Goal: Task Accomplishment & Management: Use online tool/utility

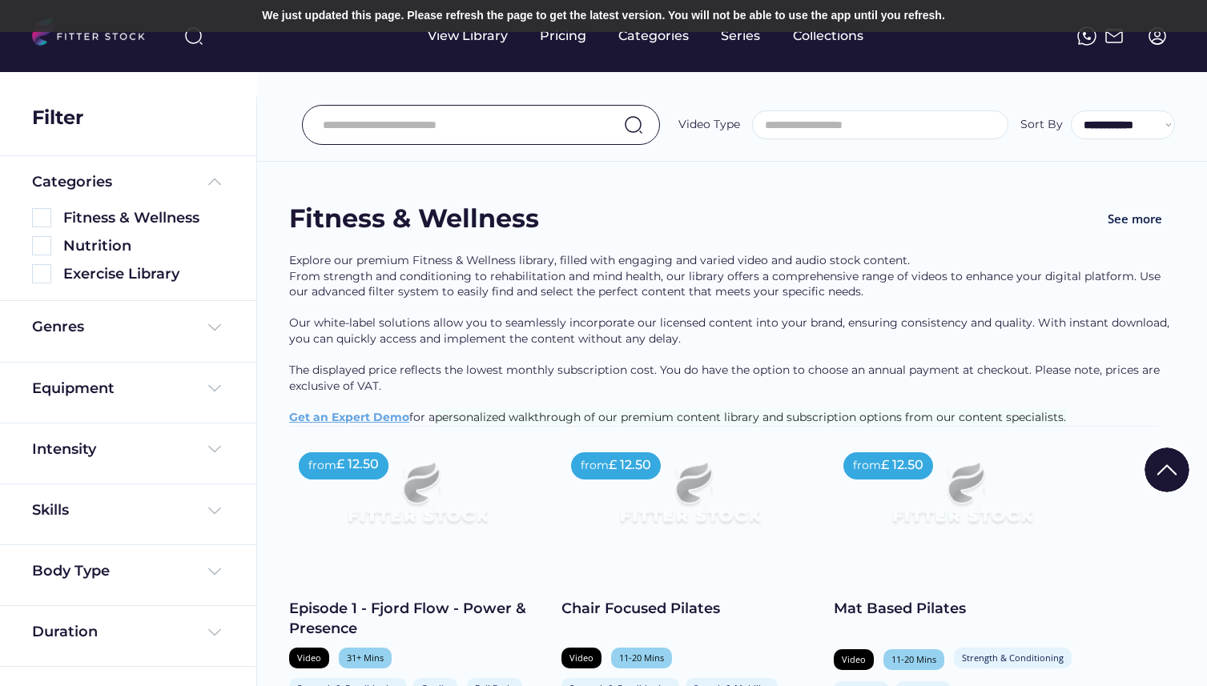
select select
select select "**********"
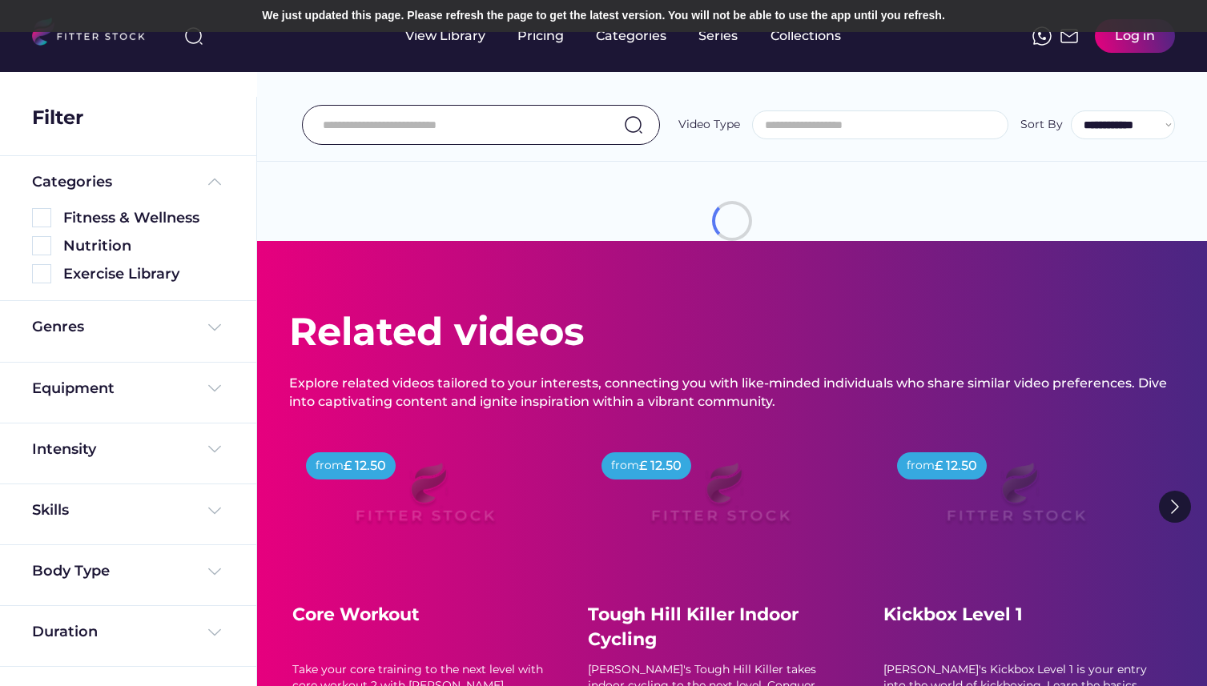
select select
select select "**********"
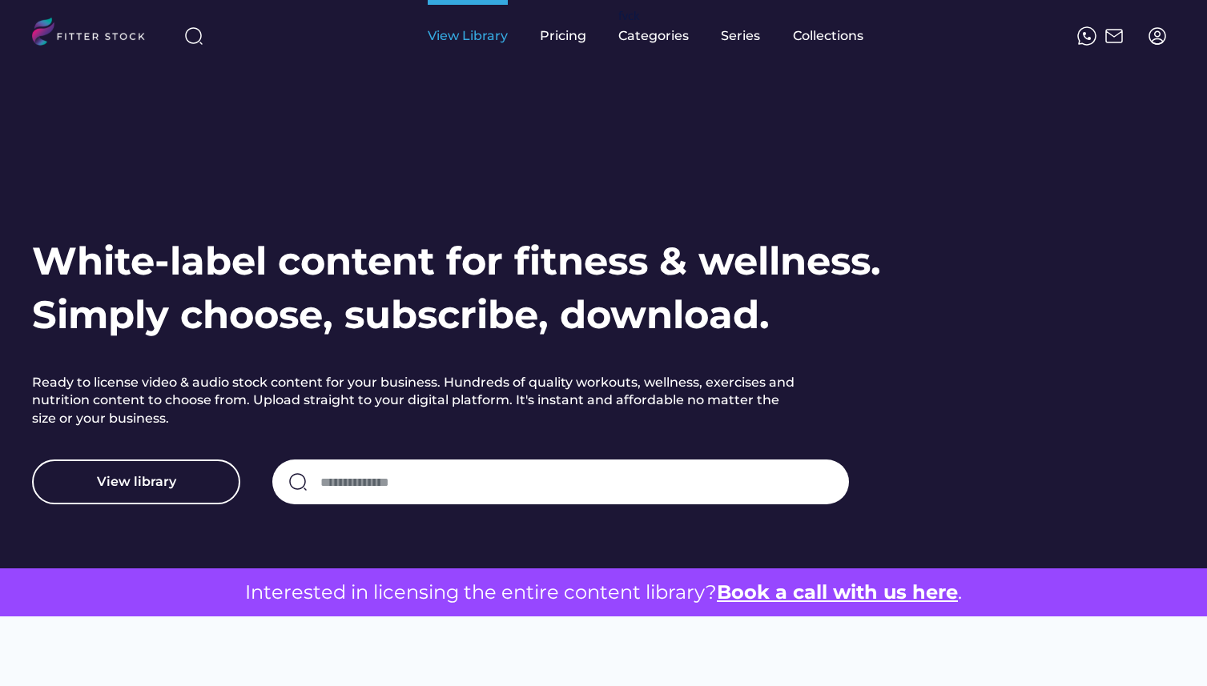
click at [464, 42] on div "View Library" at bounding box center [468, 36] width 80 height 18
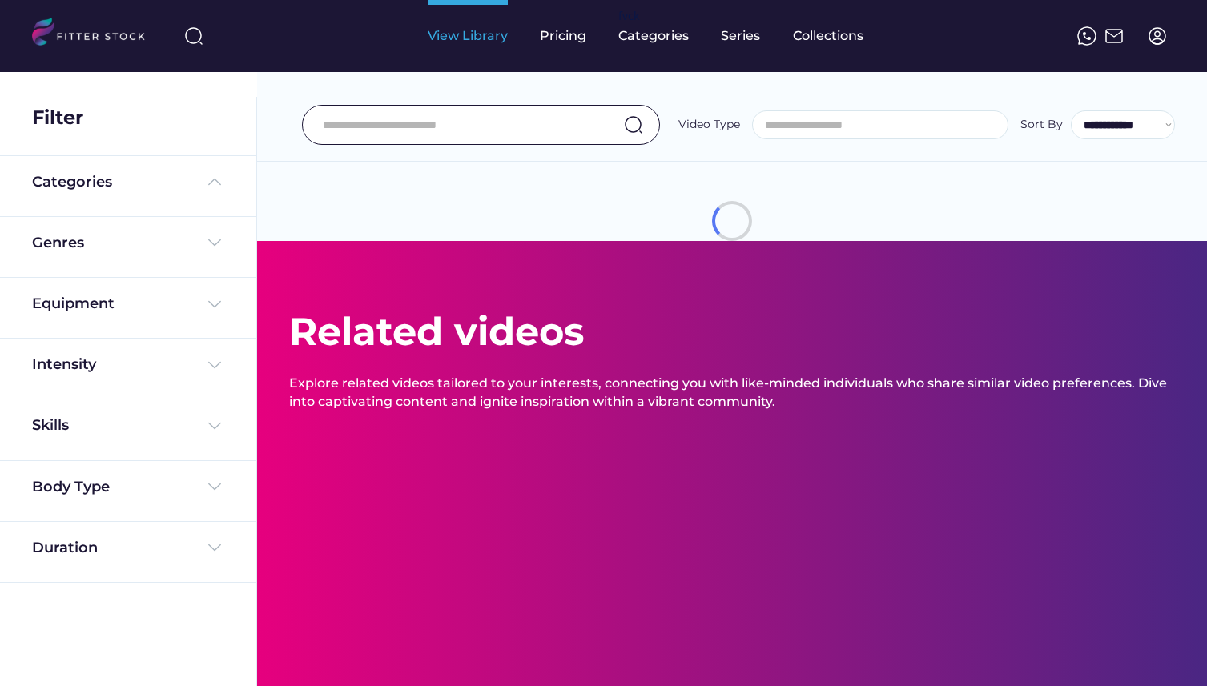
select select
select select "**********"
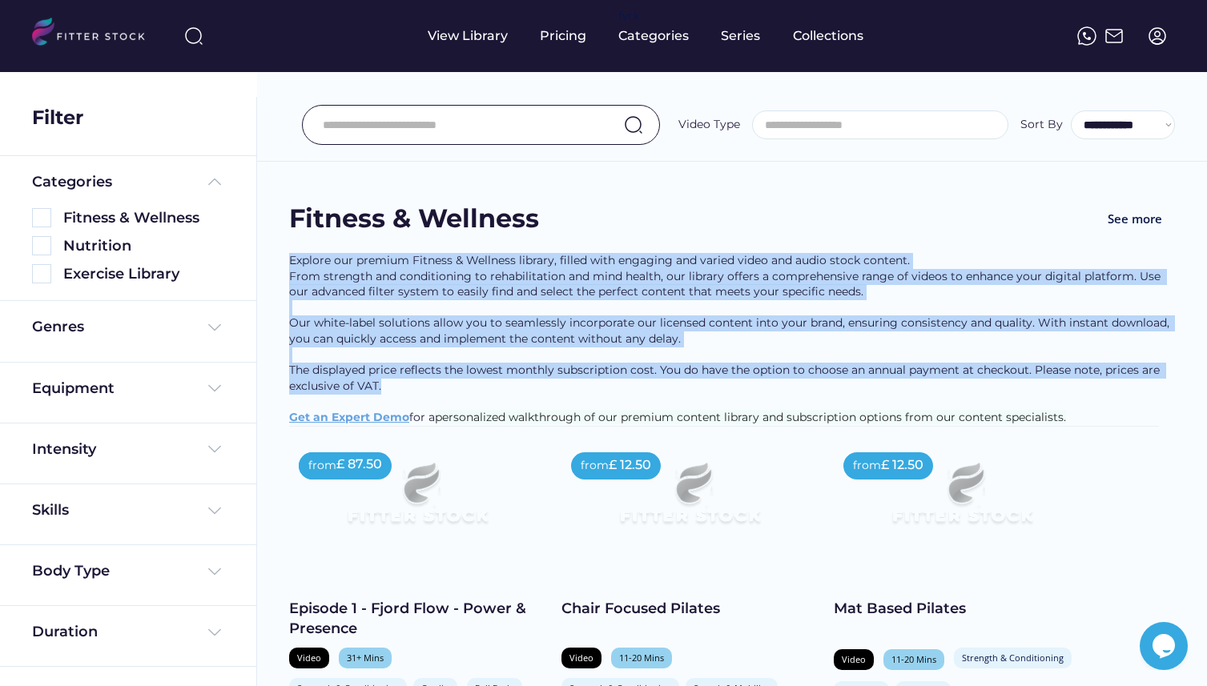
drag, startPoint x: 285, startPoint y: 252, endPoint x: 396, endPoint y: 399, distance: 184.0
click at [396, 399] on div "Explore our premium Fitness & Wellness library, filled with engaging and varied…" at bounding box center [732, 339] width 886 height 173
drag, startPoint x: 396, startPoint y: 399, endPoint x: 283, endPoint y: 195, distance: 232.6
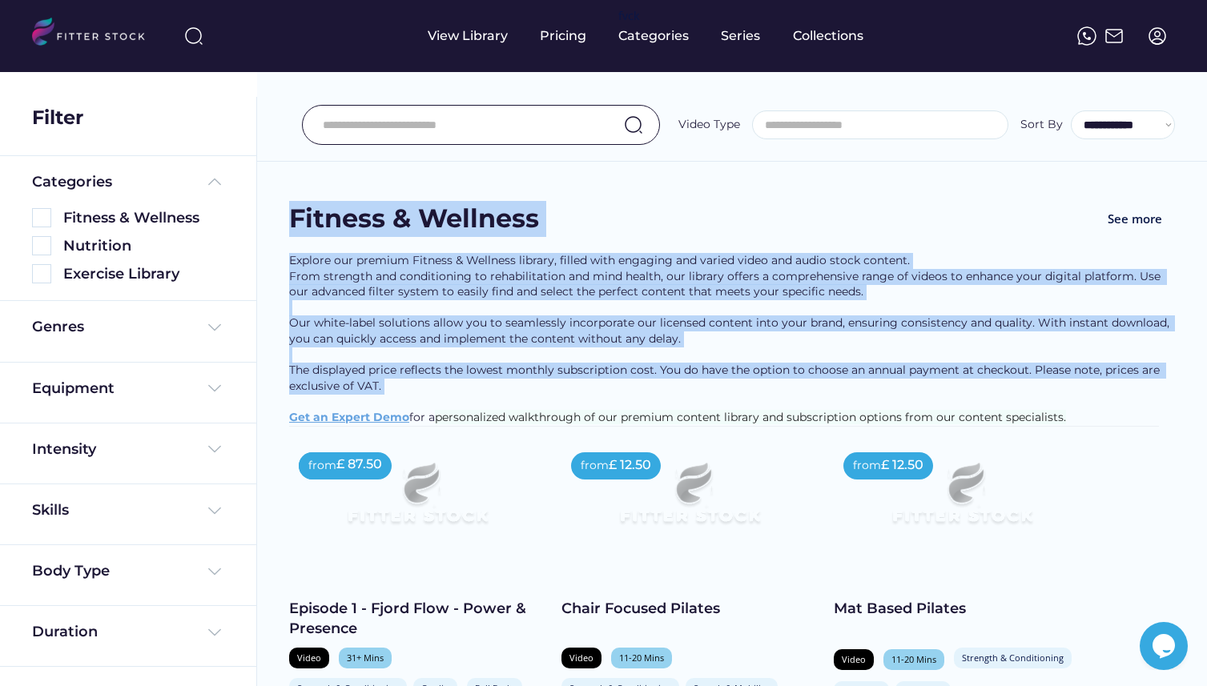
drag, startPoint x: 283, startPoint y: 195, endPoint x: 384, endPoint y: 401, distance: 228.8
click at [384, 401] on div "Explore our premium Fitness & Wellness library, filled with engaging and varied…" at bounding box center [732, 339] width 886 height 173
drag, startPoint x: 384, startPoint y: 401, endPoint x: 286, endPoint y: 201, distance: 222.7
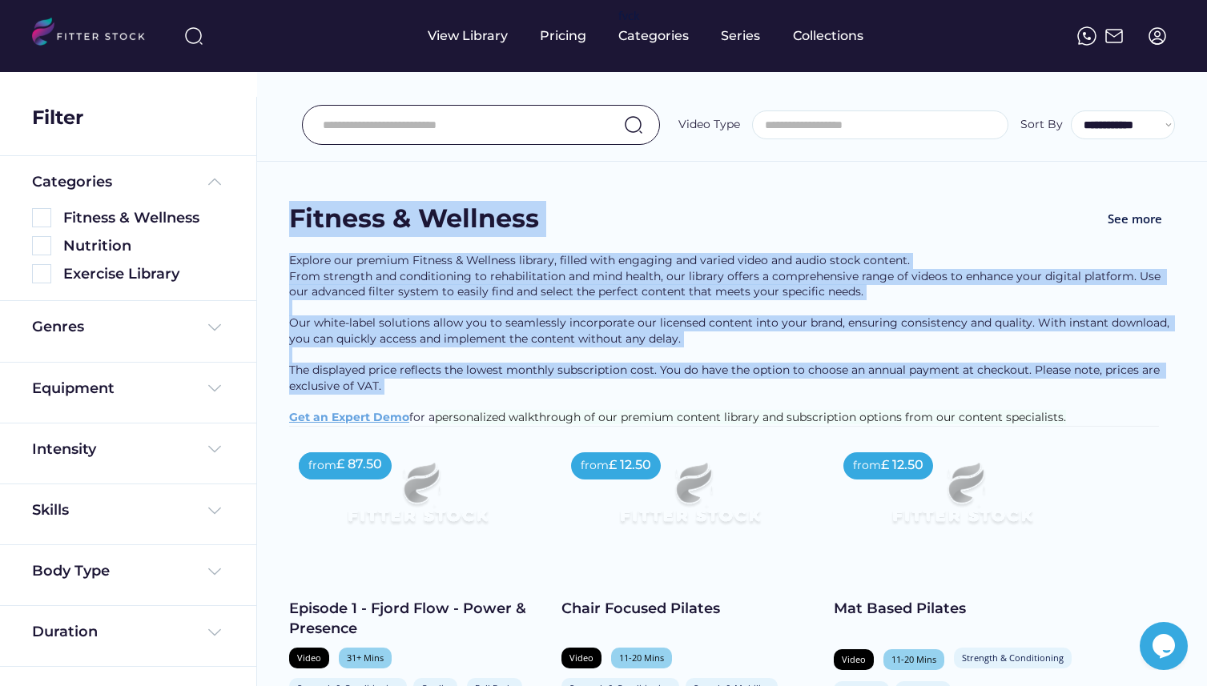
drag, startPoint x: 286, startPoint y: 201, endPoint x: 400, endPoint y: 405, distance: 233.7
click at [400, 405] on div "Explore our premium Fitness & Wellness library, filled with engaging and varied…" at bounding box center [732, 339] width 886 height 173
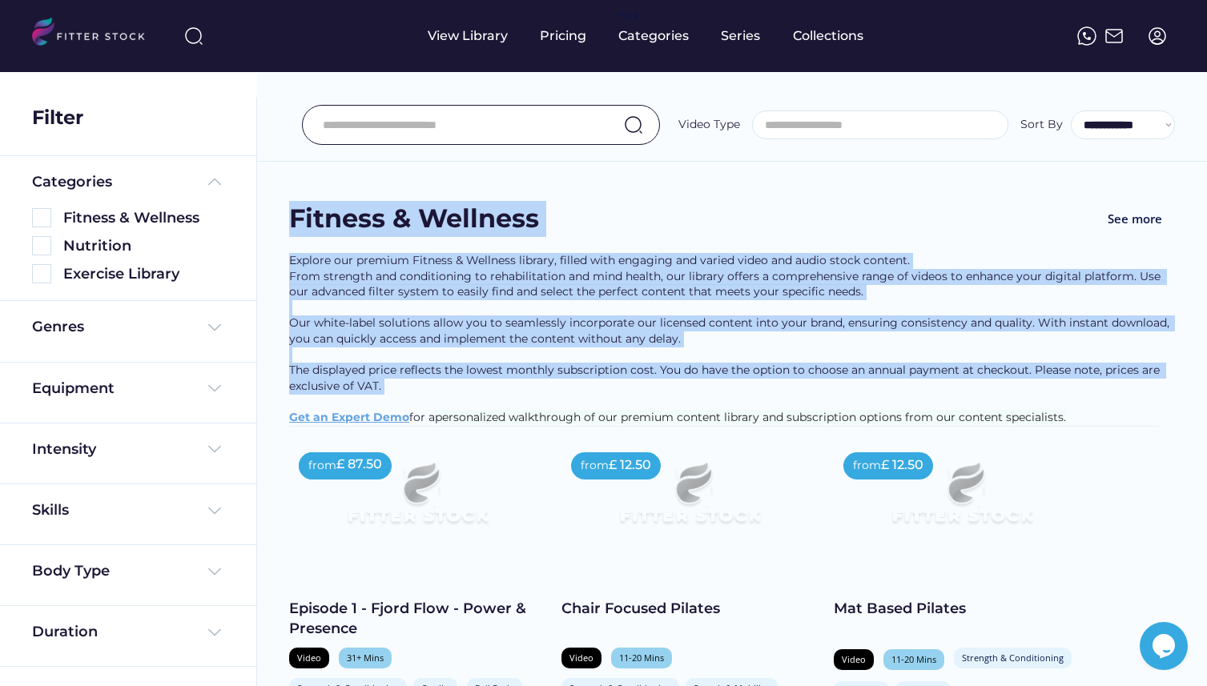
drag, startPoint x: 400, startPoint y: 405, endPoint x: 287, endPoint y: 189, distance: 243.5
drag, startPoint x: 287, startPoint y: 189, endPoint x: 396, endPoint y: 403, distance: 239.6
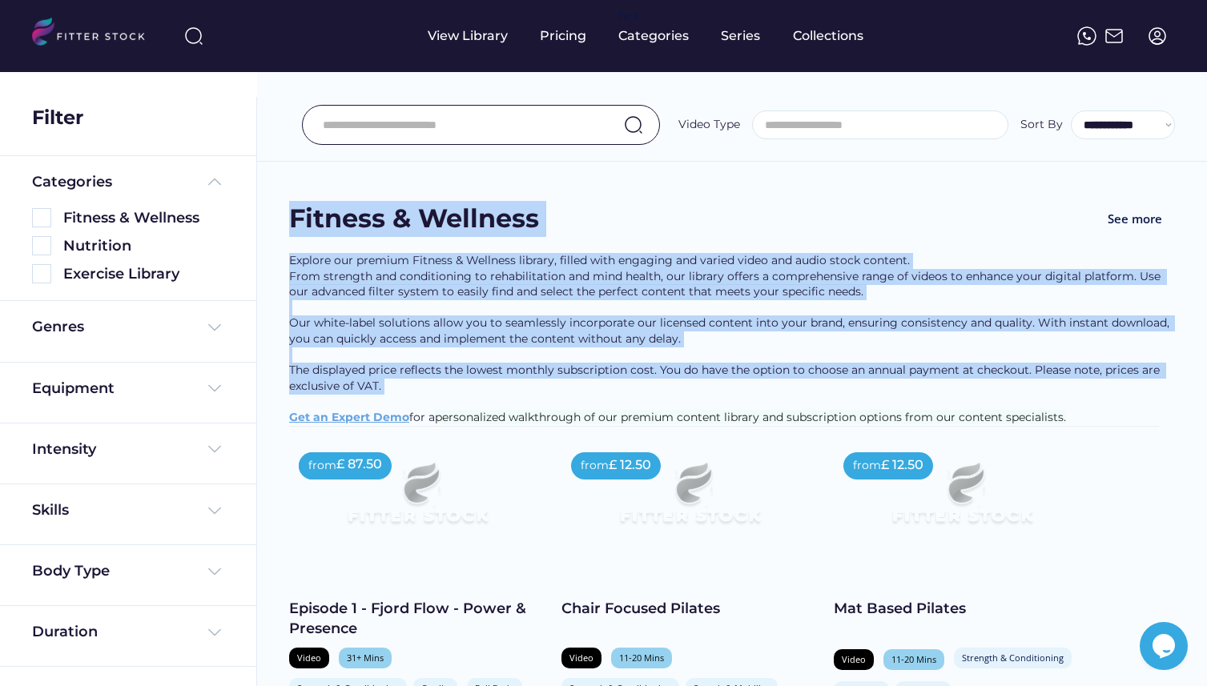
click at [396, 403] on div "Explore our premium Fitness & Wellness library, filled with engaging and varied…" at bounding box center [732, 339] width 886 height 173
drag, startPoint x: 396, startPoint y: 403, endPoint x: 290, endPoint y: 203, distance: 226.4
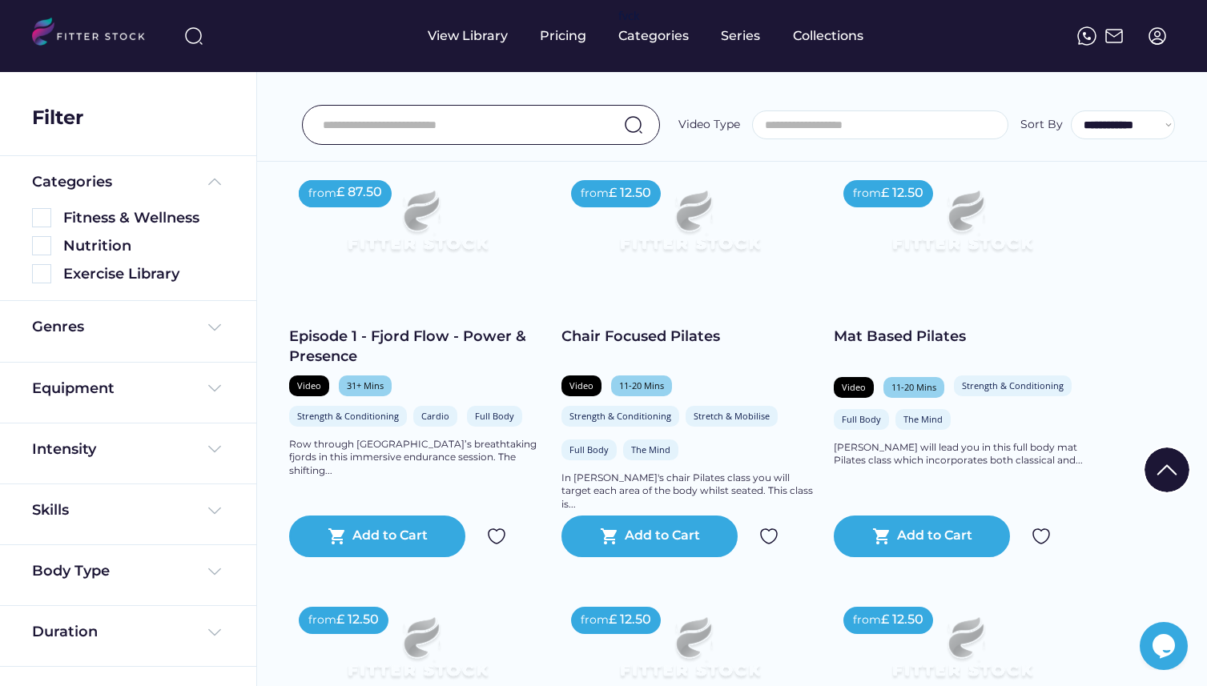
scroll to position [296, 0]
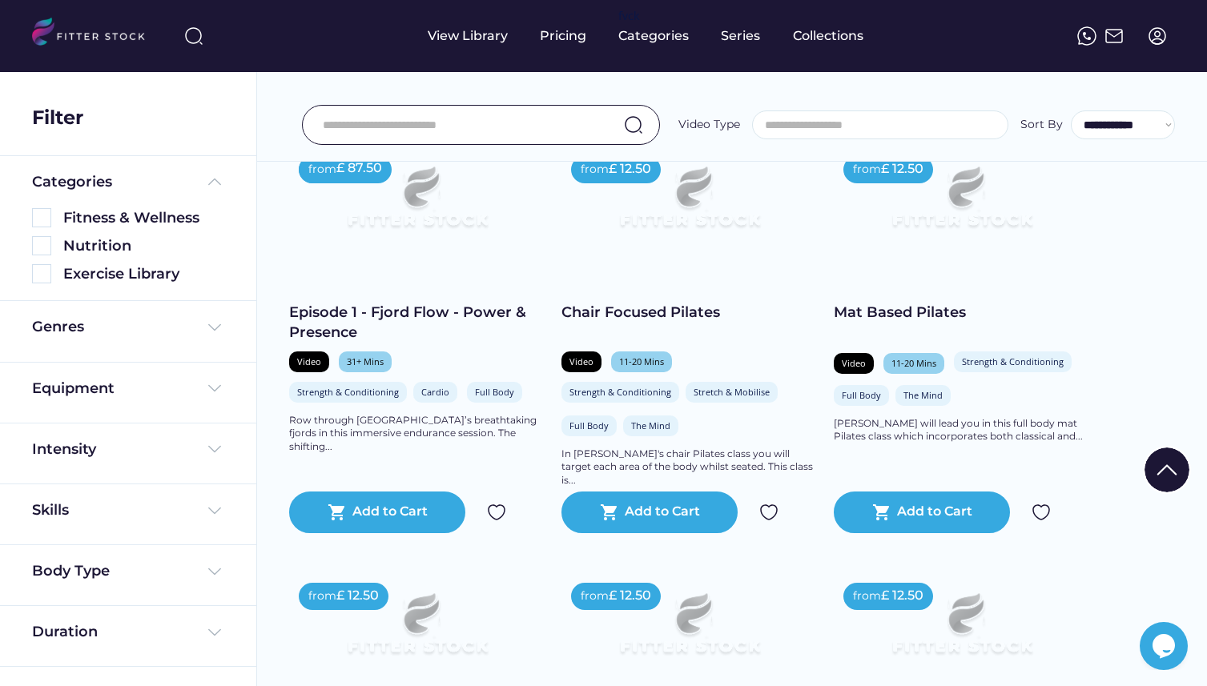
click at [464, 332] on div "Episode 1 - Fjord Flow - Power & Presence" at bounding box center [417, 323] width 256 height 40
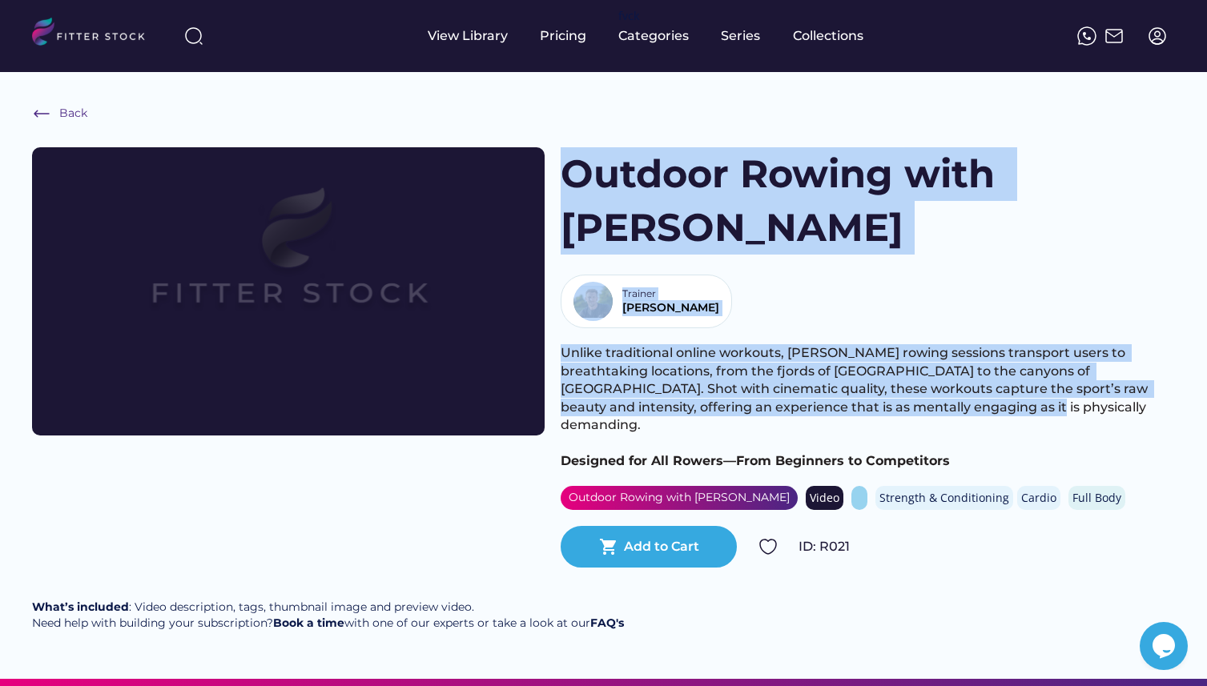
drag, startPoint x: 559, startPoint y: 167, endPoint x: 874, endPoint y: 336, distance: 357.6
click at [874, 336] on div "Outdoor Rowing with Alex Gregory Trainer Alex Unlike traditional online workout…" at bounding box center [603, 357] width 1143 height 420
click at [874, 345] on span "Unlike traditional online workouts, Gregory’s rowing sessions transport users t…" at bounding box center [856, 388] width 590 height 87
drag, startPoint x: 874, startPoint y: 336, endPoint x: 578, endPoint y: 170, distance: 339.2
click at [578, 170] on div "Outdoor Rowing with Alex Gregory Trainer Alex Unlike traditional online workout…" at bounding box center [868, 357] width 614 height 420
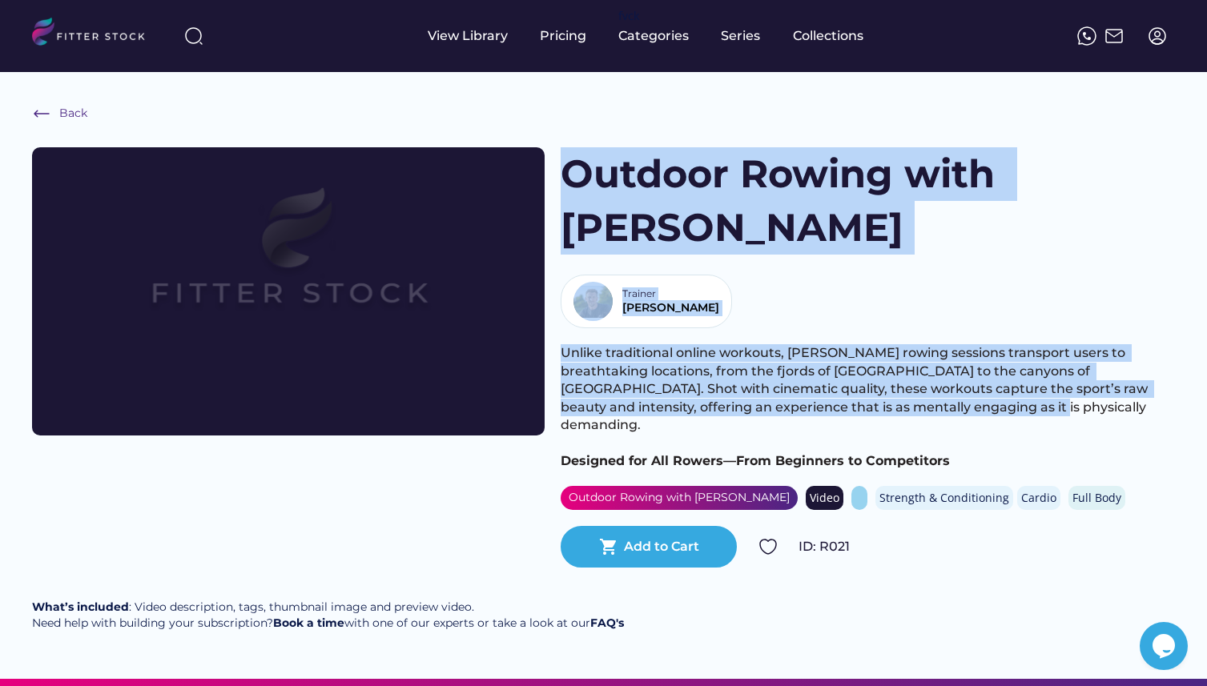
click at [578, 170] on h1 "Outdoor Rowing with Alex Gregory" at bounding box center [791, 200] width 460 height 107
drag, startPoint x: 578, startPoint y: 170, endPoint x: 874, endPoint y: 340, distance: 341.9
click at [874, 340] on div "Outdoor Rowing with Alex Gregory Trainer Alex Unlike traditional online workout…" at bounding box center [868, 357] width 614 height 420
click at [874, 345] on span "Unlike traditional online workouts, Gregory’s rowing sessions transport users t…" at bounding box center [856, 388] width 590 height 87
drag, startPoint x: 874, startPoint y: 340, endPoint x: 585, endPoint y: 173, distance: 334.7
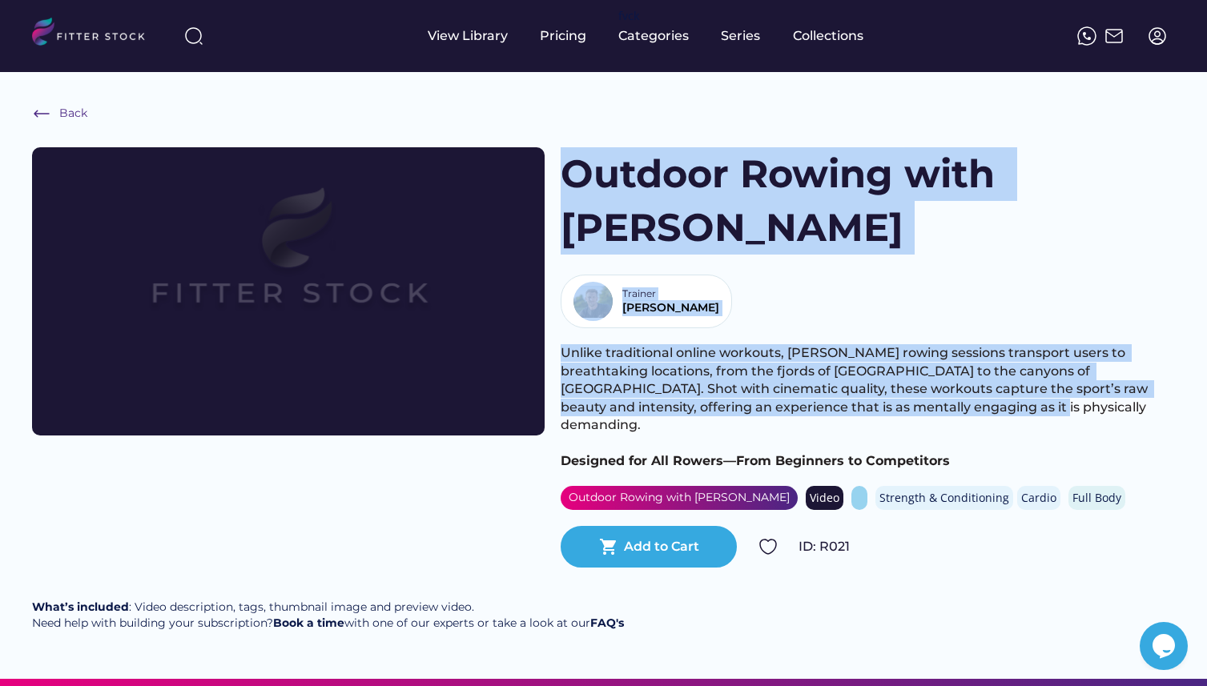
click at [585, 173] on div "Outdoor Rowing with Alex Gregory Trainer Alex Unlike traditional online workout…" at bounding box center [868, 357] width 614 height 420
click at [585, 173] on h1 "Outdoor Rowing with Alex Gregory" at bounding box center [791, 200] width 460 height 107
drag, startPoint x: 585, startPoint y: 173, endPoint x: 882, endPoint y: 336, distance: 338.6
click at [882, 336] on div "Outdoor Rowing with Alex Gregory Trainer Alex Unlike traditional online workout…" at bounding box center [868, 357] width 614 height 420
click at [882, 344] on div "Unlike traditional online workouts, Gregory’s rowing sessions transport users t…" at bounding box center [868, 407] width 614 height 126
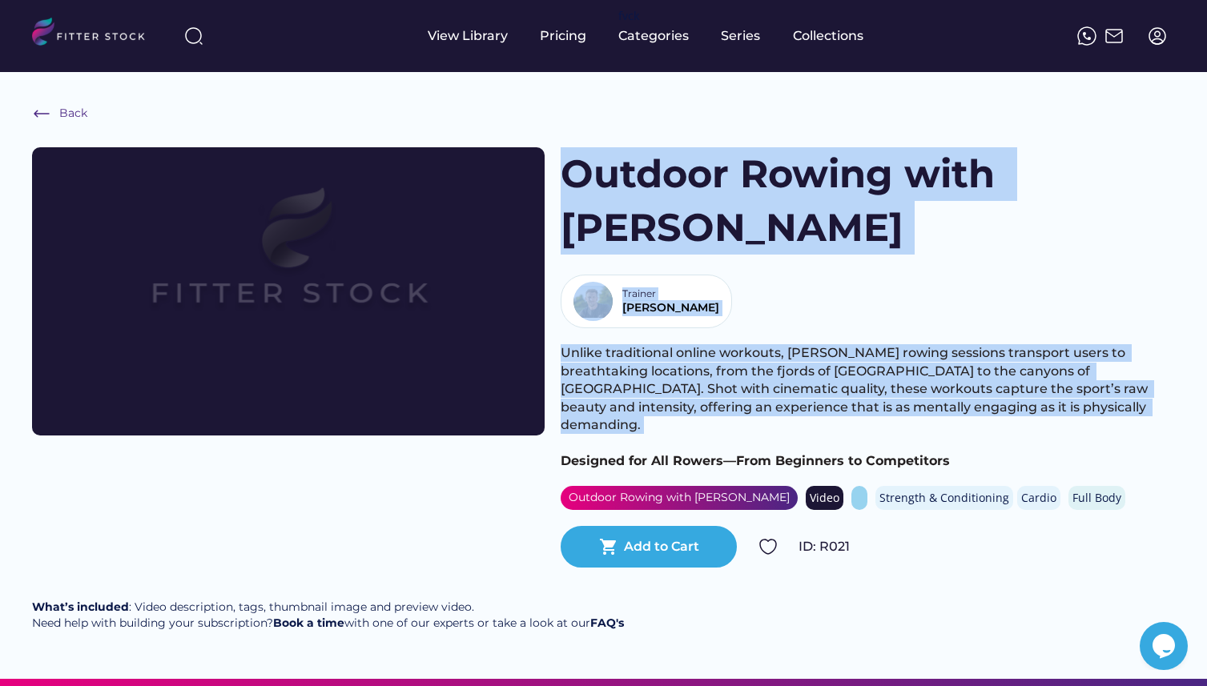
drag, startPoint x: 882, startPoint y: 336, endPoint x: 599, endPoint y: 189, distance: 318.4
click at [599, 189] on div "Outdoor Rowing with Alex Gregory Trainer Alex Unlike traditional online workout…" at bounding box center [868, 357] width 614 height 420
click at [588, 171] on h1 "Outdoor Rowing with Alex Gregory" at bounding box center [791, 200] width 460 height 107
drag, startPoint x: 588, startPoint y: 171, endPoint x: 901, endPoint y: 329, distance: 350.6
click at [901, 329] on div "Outdoor Rowing with Alex Gregory Trainer Alex Unlike traditional online workout…" at bounding box center [868, 357] width 614 height 420
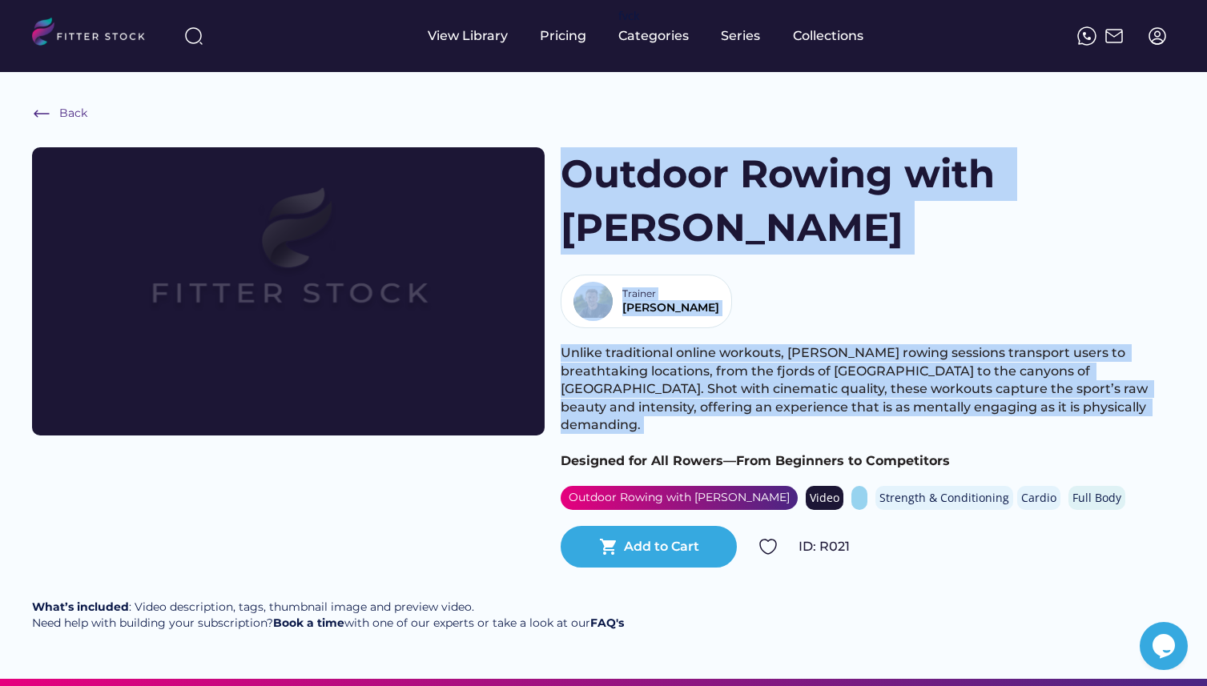
click at [901, 344] on div "Unlike traditional online workouts, Gregory’s rowing sessions transport users t…" at bounding box center [868, 407] width 614 height 126
drag, startPoint x: 901, startPoint y: 329, endPoint x: 581, endPoint y: 178, distance: 354.2
click at [581, 178] on div "Outdoor Rowing with Alex Gregory Trainer Alex Unlike traditional online workout…" at bounding box center [868, 357] width 614 height 420
click at [35, 115] on img at bounding box center [41, 113] width 19 height 19
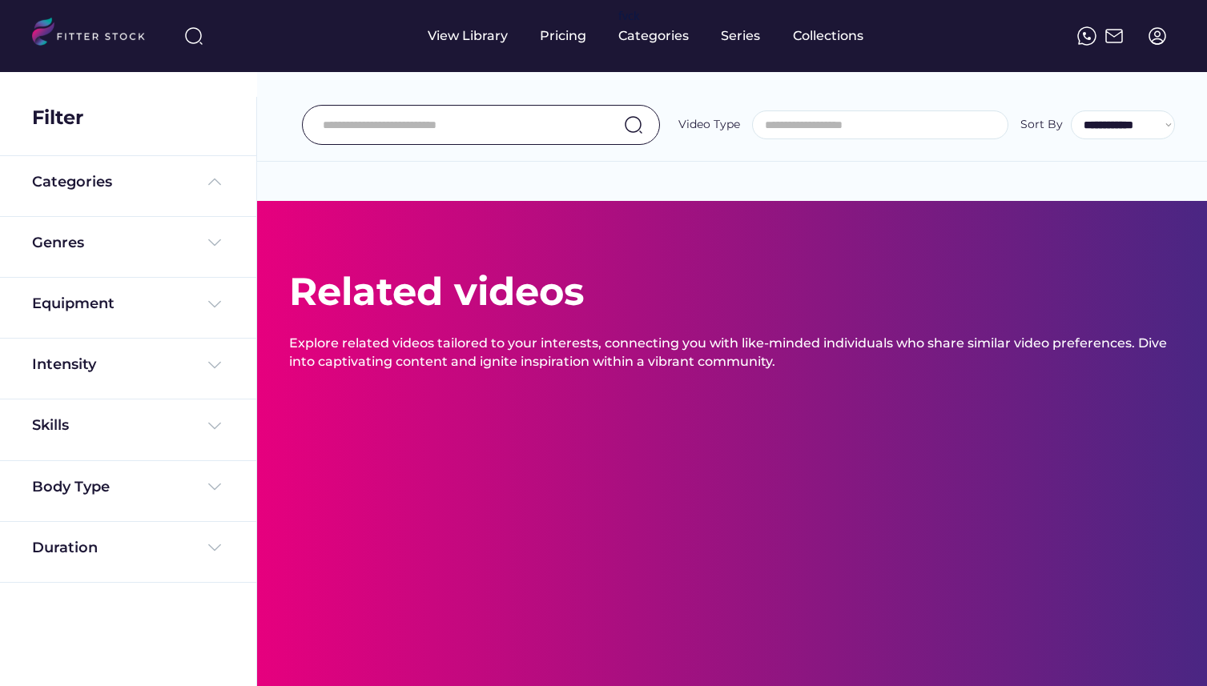
select select
select select "**********"
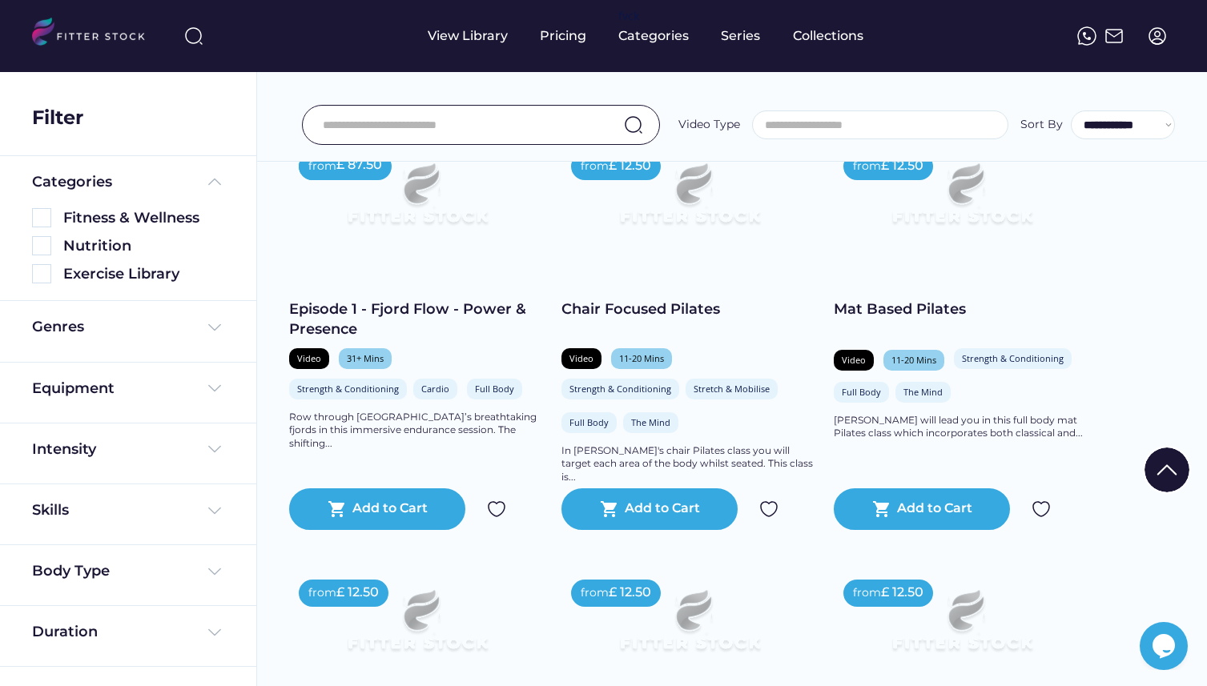
scroll to position [336, 0]
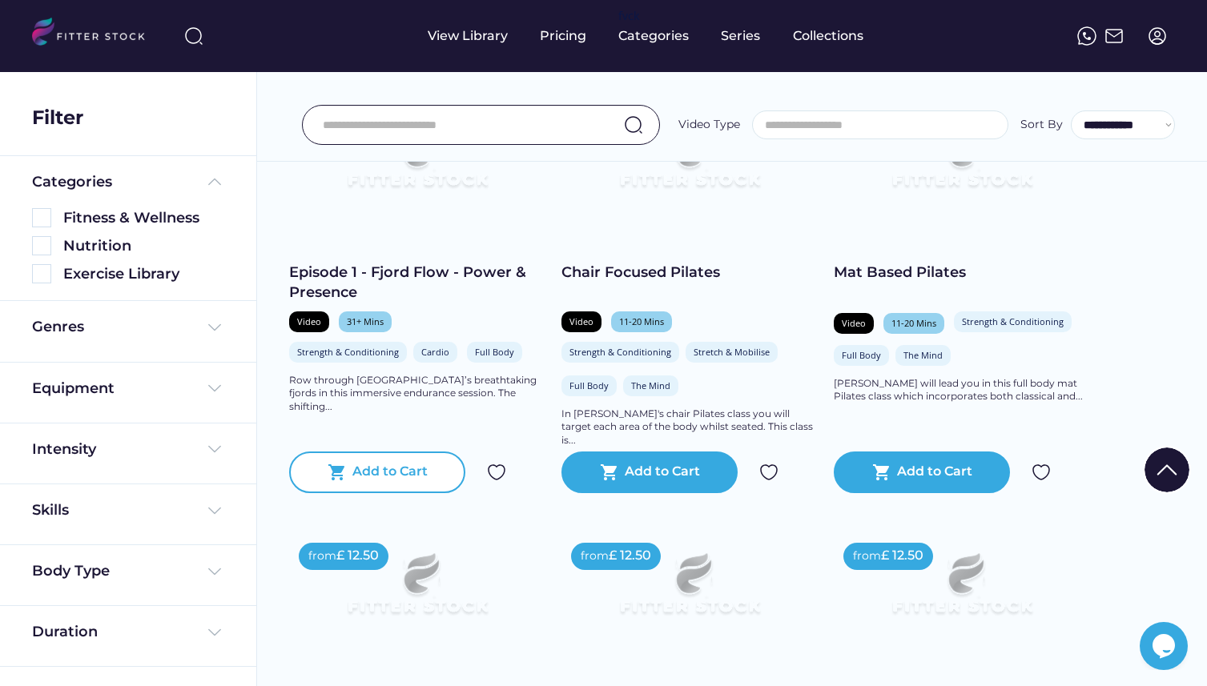
click at [391, 482] on div "Add to Cart" at bounding box center [389, 472] width 75 height 19
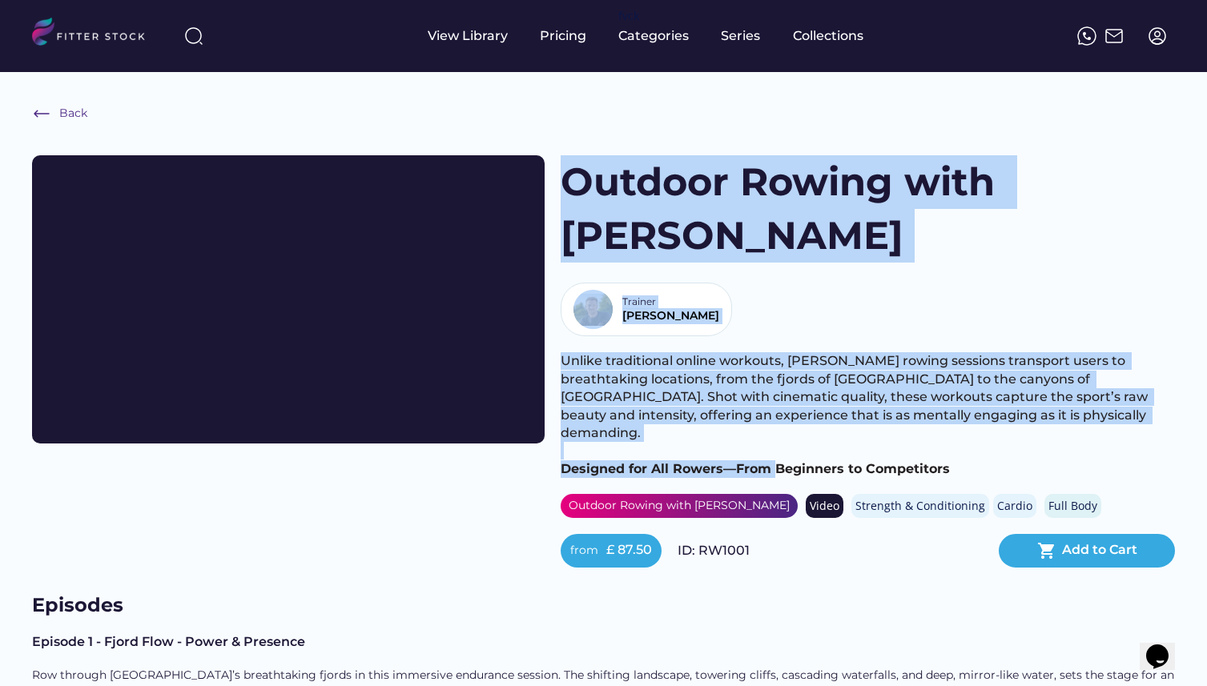
drag, startPoint x: 569, startPoint y: 171, endPoint x: 774, endPoint y: 375, distance: 289.3
click at [774, 375] on div "Outdoor Rowing with [PERSON_NAME] Trainer [PERSON_NAME] Unlike traditional onli…" at bounding box center [868, 361] width 614 height 412
click at [851, 353] on span "Unlike traditional online workouts, [PERSON_NAME] rowing sessions transport use…" at bounding box center [856, 396] width 590 height 87
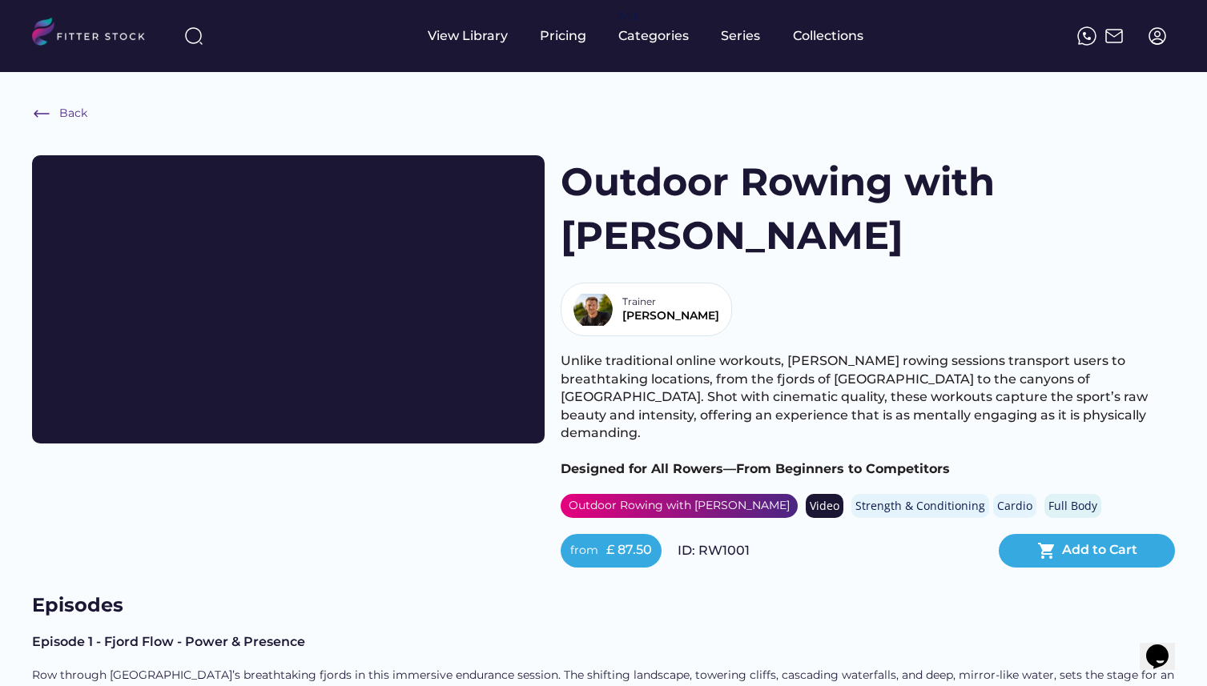
click at [851, 353] on span "Unlike traditional online workouts, [PERSON_NAME] rowing sessions transport use…" at bounding box center [856, 396] width 590 height 87
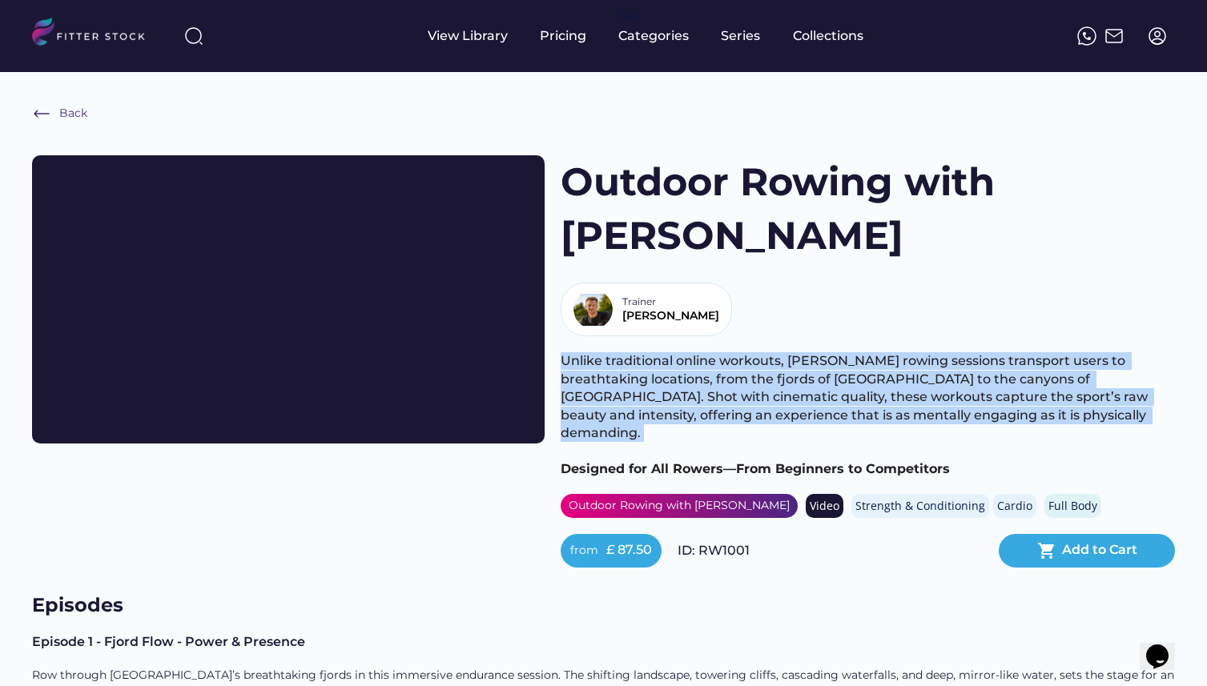
click at [904, 353] on span "Unlike traditional online workouts, [PERSON_NAME] rowing sessions transport use…" at bounding box center [856, 396] width 590 height 87
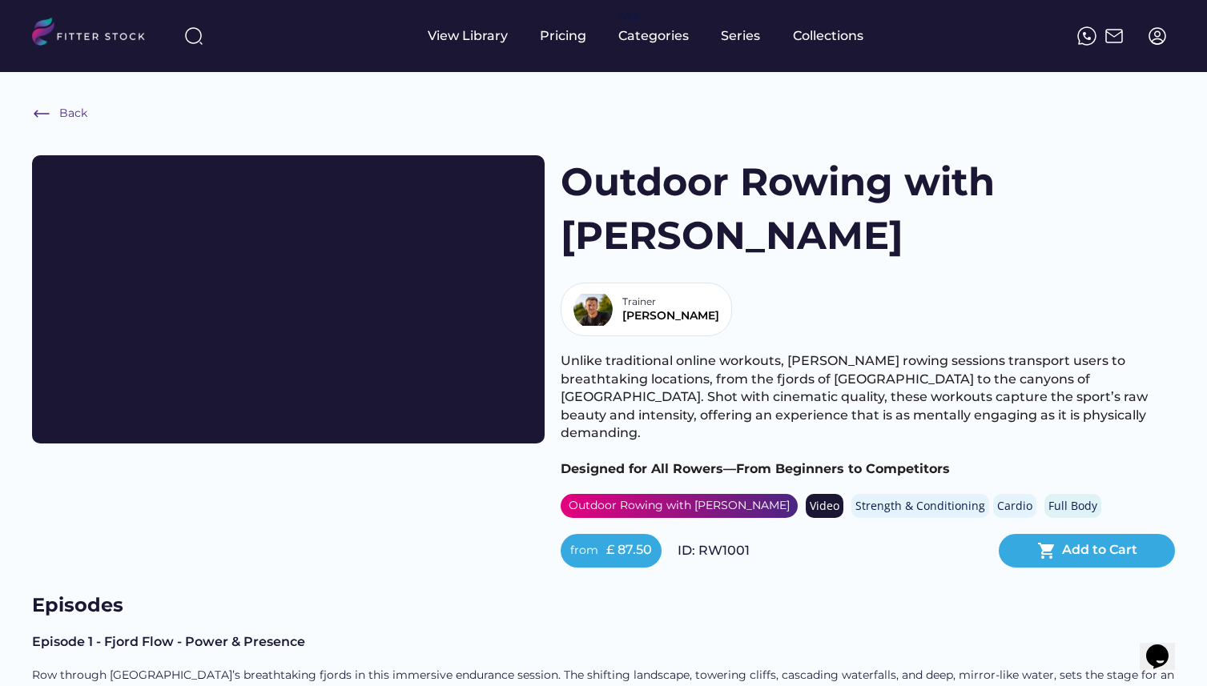
click at [561, 353] on span "Unlike traditional online workouts, [PERSON_NAME] rowing sessions transport use…" at bounding box center [856, 396] width 590 height 87
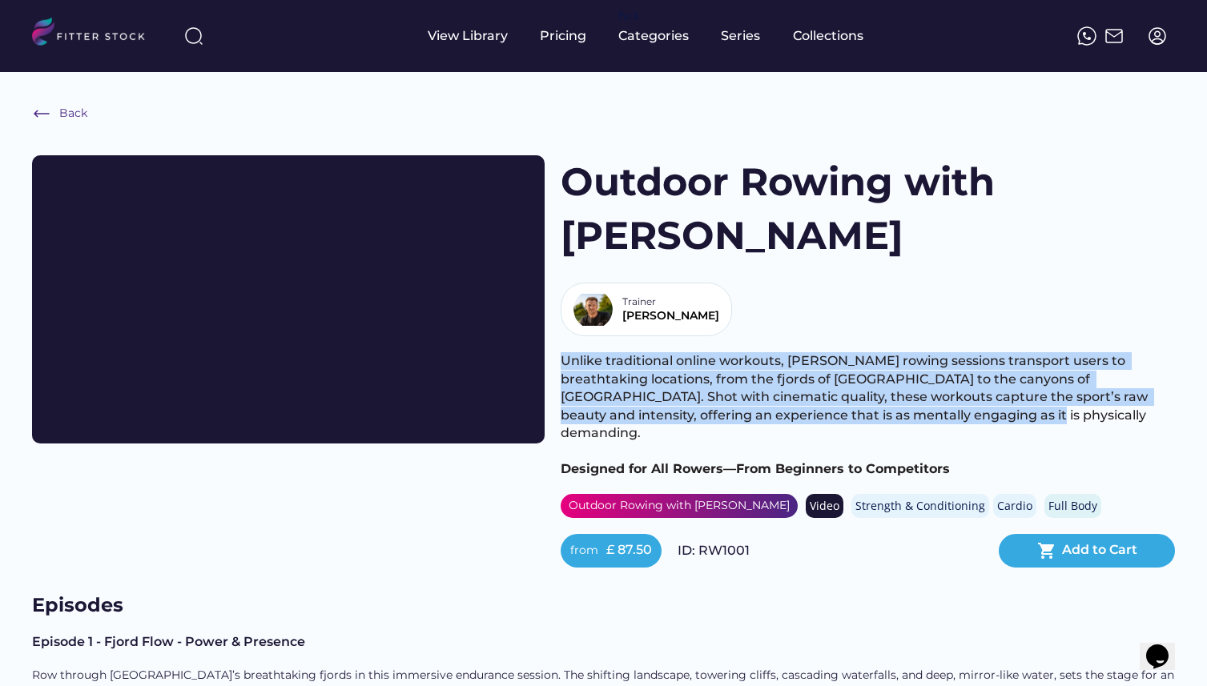
drag, startPoint x: 561, startPoint y: 287, endPoint x: 867, endPoint y: 335, distance: 310.4
click at [867, 353] on span "Unlike traditional online workouts, Gregory’s rowing sessions transport users t…" at bounding box center [856, 396] width 590 height 87
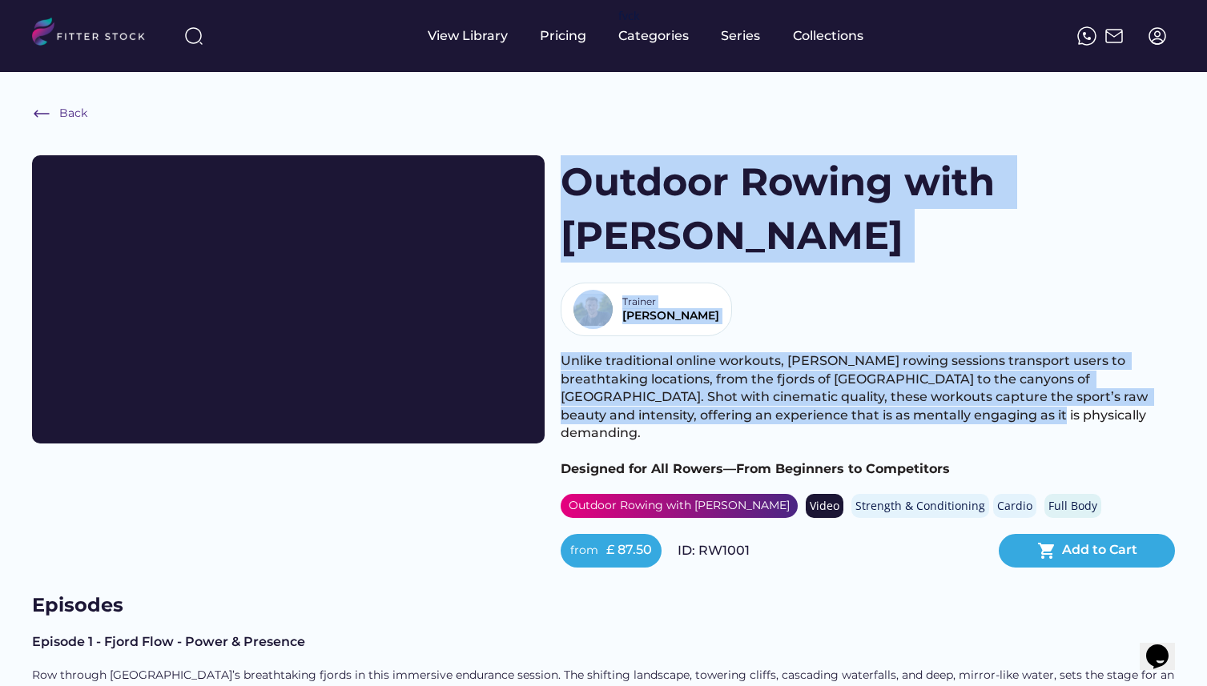
drag, startPoint x: 867, startPoint y: 335, endPoint x: 569, endPoint y: 172, distance: 339.3
click at [569, 172] on div "Outdoor Rowing with Alex Gregory Trainer Alex Unlike traditional online workout…" at bounding box center [868, 361] width 614 height 412
click at [569, 172] on h1 "Outdoor Rowing with Alex Gregory" at bounding box center [791, 208] width 460 height 107
drag, startPoint x: 569, startPoint y: 172, endPoint x: 872, endPoint y: 339, distance: 345.5
click at [872, 339] on div "Outdoor Rowing with Alex Gregory Trainer Alex Unlike traditional online workout…" at bounding box center [868, 361] width 614 height 412
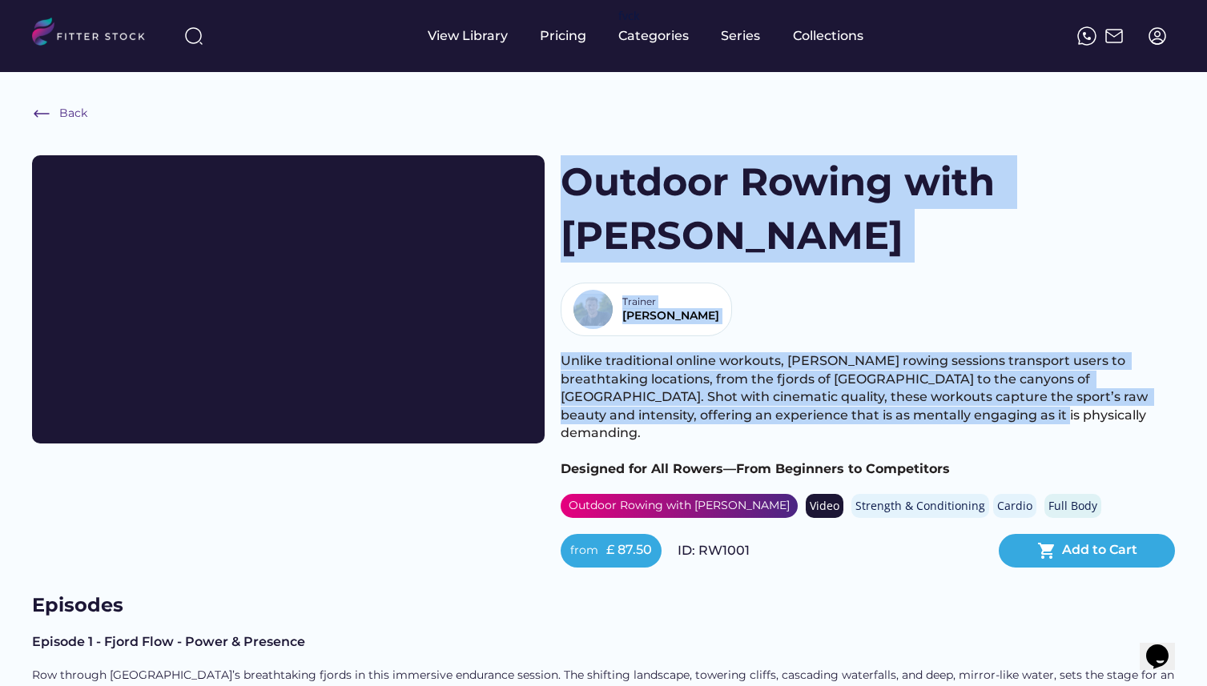
click at [872, 353] on span "Unlike traditional online workouts, Gregory’s rowing sessions transport users t…" at bounding box center [856, 396] width 590 height 87
drag, startPoint x: 872, startPoint y: 339, endPoint x: 573, endPoint y: 177, distance: 339.7
click at [573, 177] on div "Outdoor Rowing with Alex Gregory Trainer Alex Unlike traditional online workout…" at bounding box center [868, 361] width 614 height 412
click at [573, 177] on h1 "Outdoor Rowing with Alex Gregory" at bounding box center [791, 208] width 460 height 107
drag, startPoint x: 573, startPoint y: 177, endPoint x: 860, endPoint y: 351, distance: 335.2
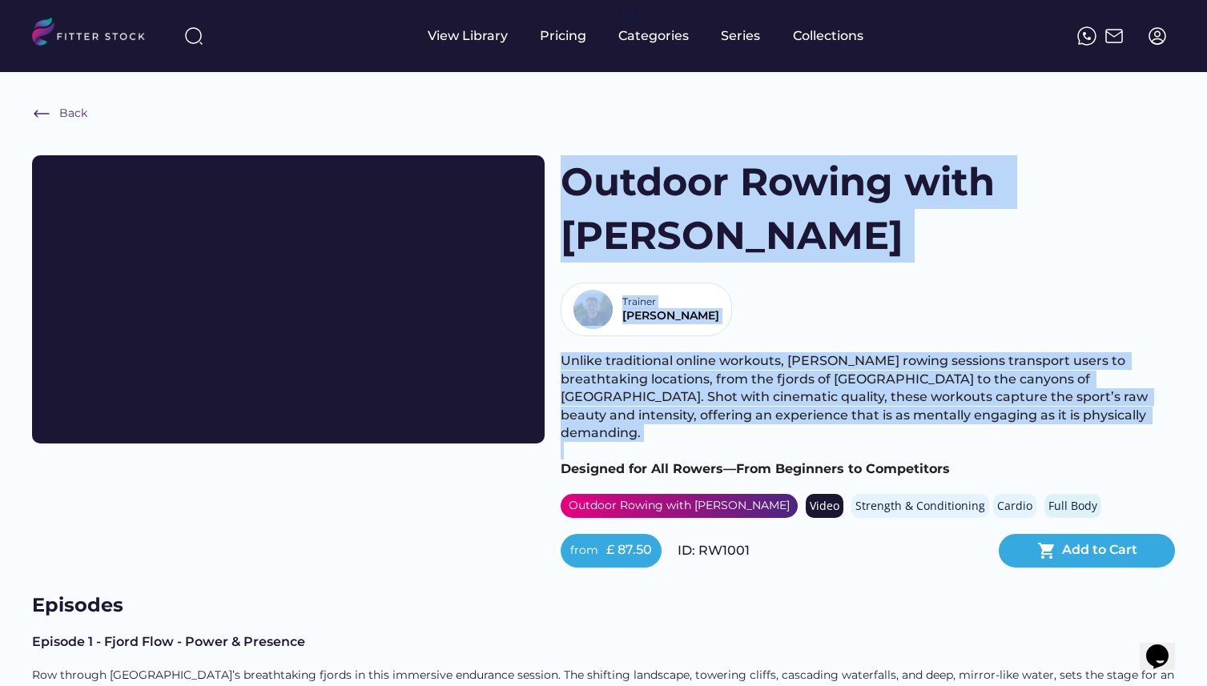
click at [860, 351] on div "Outdoor Rowing with Alex Gregory Trainer Alex Unlike traditional online workout…" at bounding box center [868, 361] width 614 height 412
click at [860, 352] on div "Unlike traditional online workouts, Gregory’s rowing sessions transport users t…" at bounding box center [868, 415] width 614 height 126
drag, startPoint x: 860, startPoint y: 351, endPoint x: 580, endPoint y: 183, distance: 326.4
click at [580, 183] on div "Outdoor Rowing with Alex Gregory Trainer Alex Unlike traditional online workout…" at bounding box center [868, 361] width 614 height 412
click at [580, 183] on h1 "Outdoor Rowing with Alex Gregory" at bounding box center [791, 208] width 460 height 107
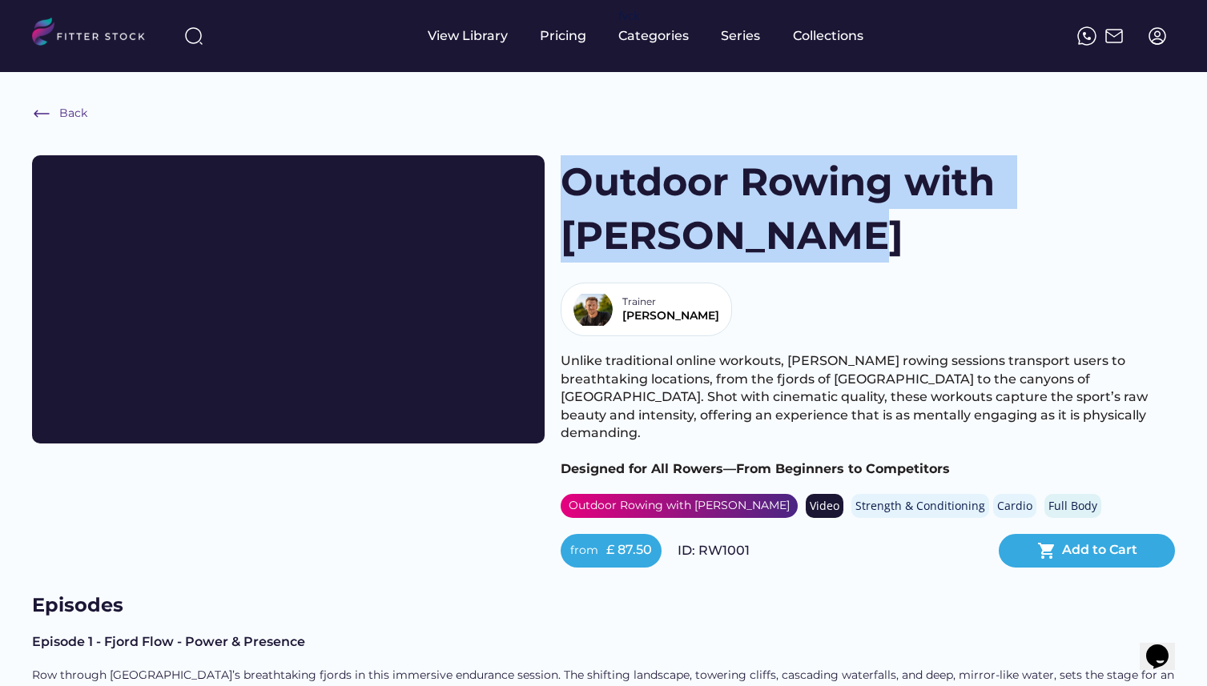
drag, startPoint x: 580, startPoint y: 183, endPoint x: 796, endPoint y: 240, distance: 223.5
click at [796, 240] on h1 "Outdoor Rowing with Alex Gregory" at bounding box center [791, 208] width 460 height 107
drag, startPoint x: 796, startPoint y: 240, endPoint x: 573, endPoint y: 177, distance: 231.4
click at [573, 177] on h1 "Outdoor Rowing with Alex Gregory" at bounding box center [791, 208] width 460 height 107
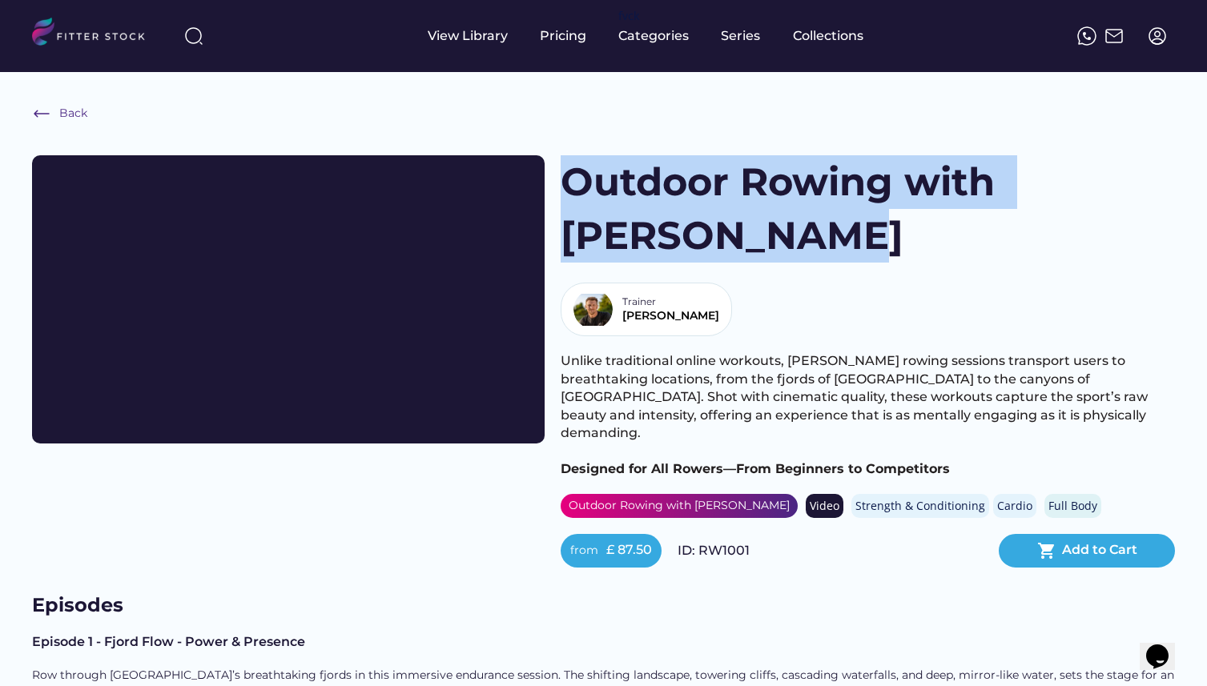
click at [573, 177] on h1 "Outdoor Rowing with Alex Gregory" at bounding box center [791, 208] width 460 height 107
drag, startPoint x: 573, startPoint y: 177, endPoint x: 786, endPoint y: 239, distance: 221.7
click at [786, 239] on h1 "Outdoor Rowing with Alex Gregory" at bounding box center [791, 208] width 460 height 107
drag, startPoint x: 786, startPoint y: 239, endPoint x: 597, endPoint y: 169, distance: 201.4
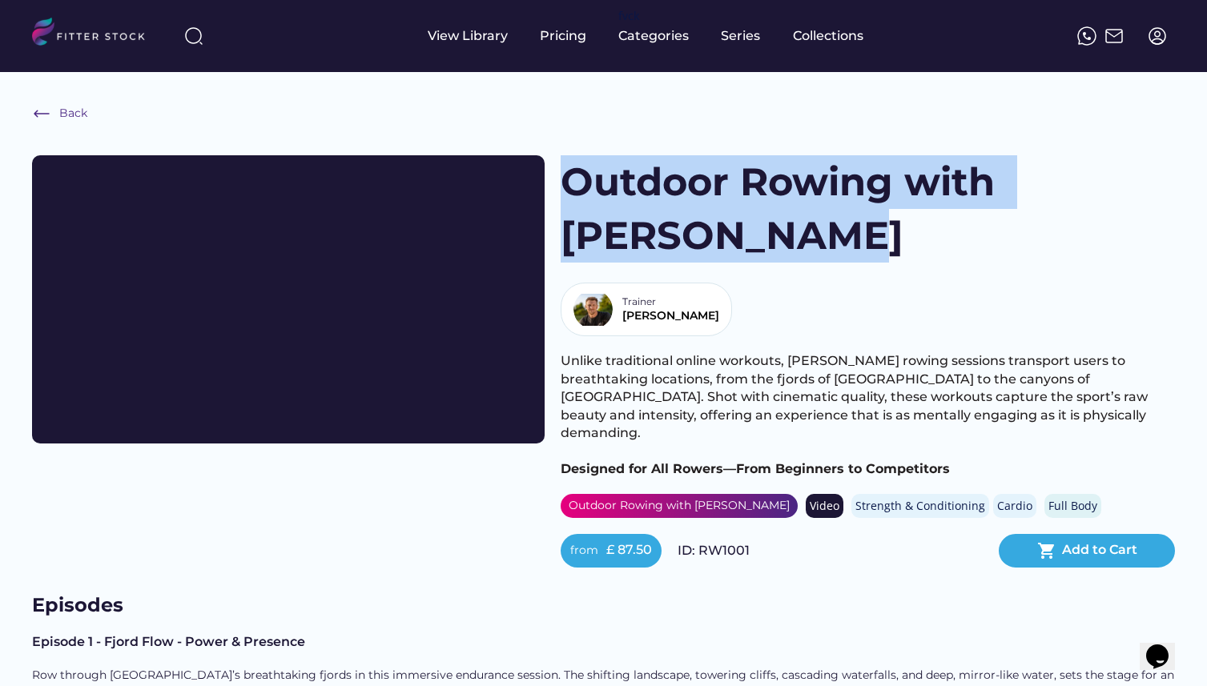
click at [597, 169] on h1 "Outdoor Rowing with Alex Gregory" at bounding box center [791, 208] width 460 height 107
drag, startPoint x: 597, startPoint y: 169, endPoint x: 787, endPoint y: 242, distance: 203.3
click at [787, 242] on h1 "Outdoor Rowing with Alex Gregory" at bounding box center [791, 208] width 460 height 107
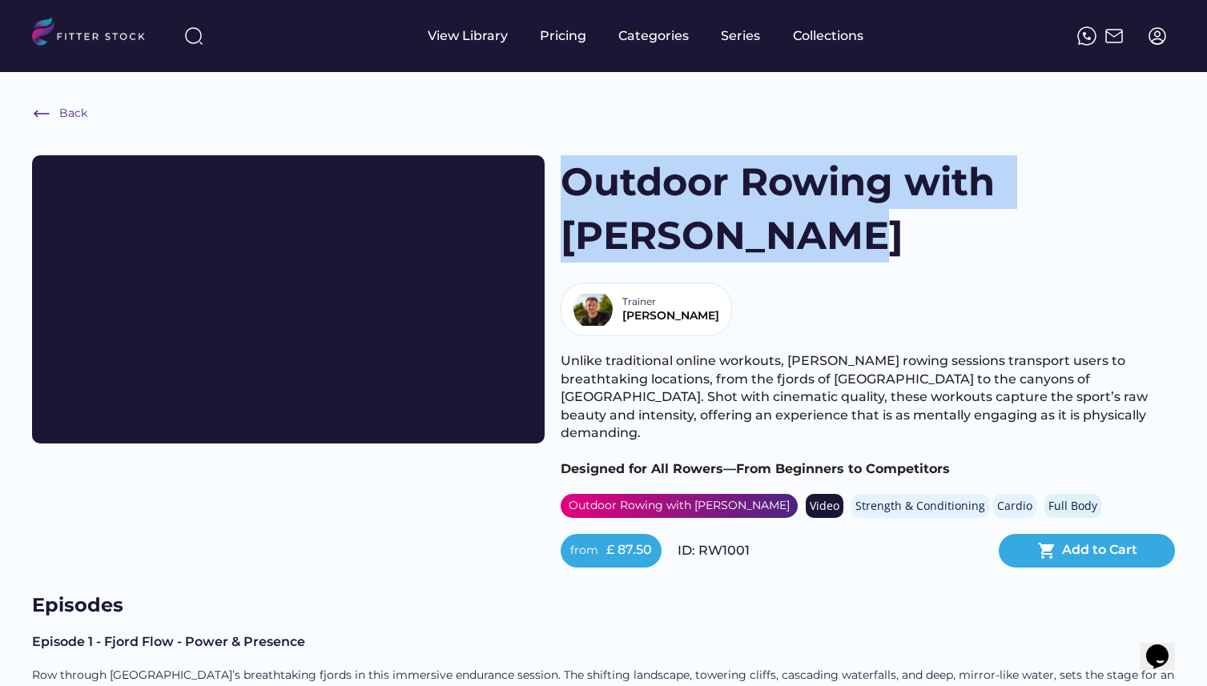
drag, startPoint x: 787, startPoint y: 242, endPoint x: 608, endPoint y: 179, distance: 190.2
click at [608, 179] on h1 "Outdoor Rowing with Alex Gregory" at bounding box center [791, 208] width 460 height 107
drag, startPoint x: 608, startPoint y: 179, endPoint x: 793, endPoint y: 253, distance: 199.4
click at [793, 253] on h1 "Outdoor Rowing with Alex Gregory" at bounding box center [791, 208] width 460 height 107
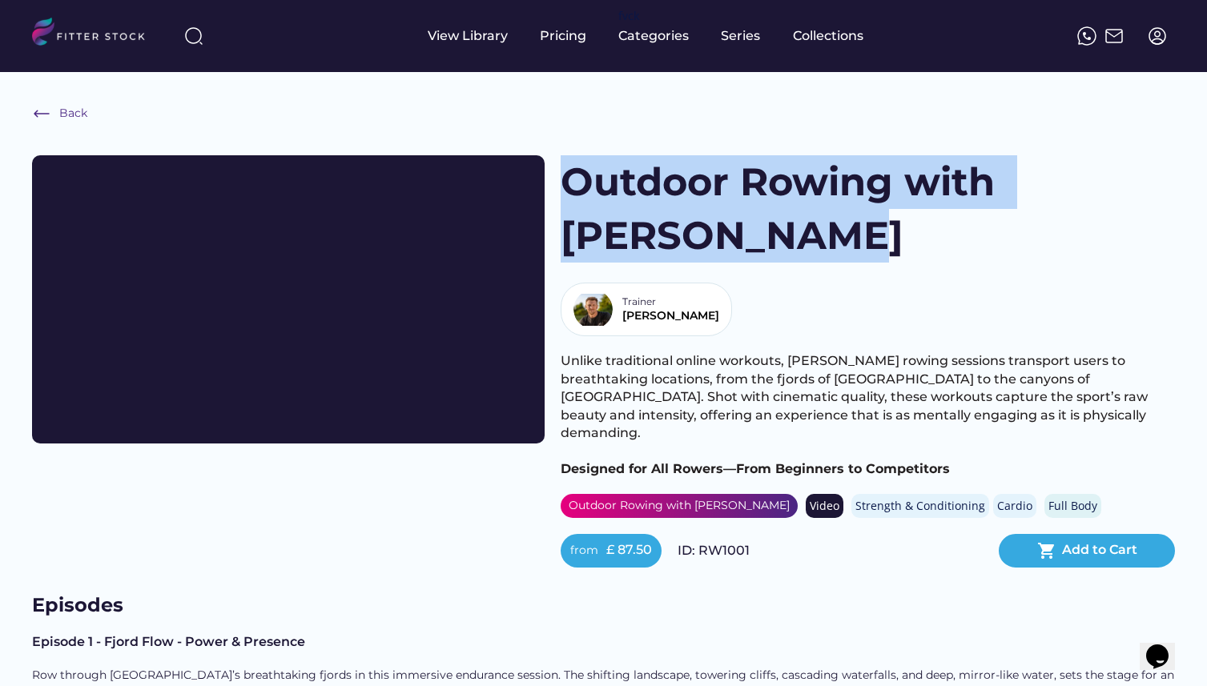
click at [561, 353] on span "Unlike traditional online workouts, Gregory’s rowing sessions transport users t…" at bounding box center [856, 396] width 590 height 87
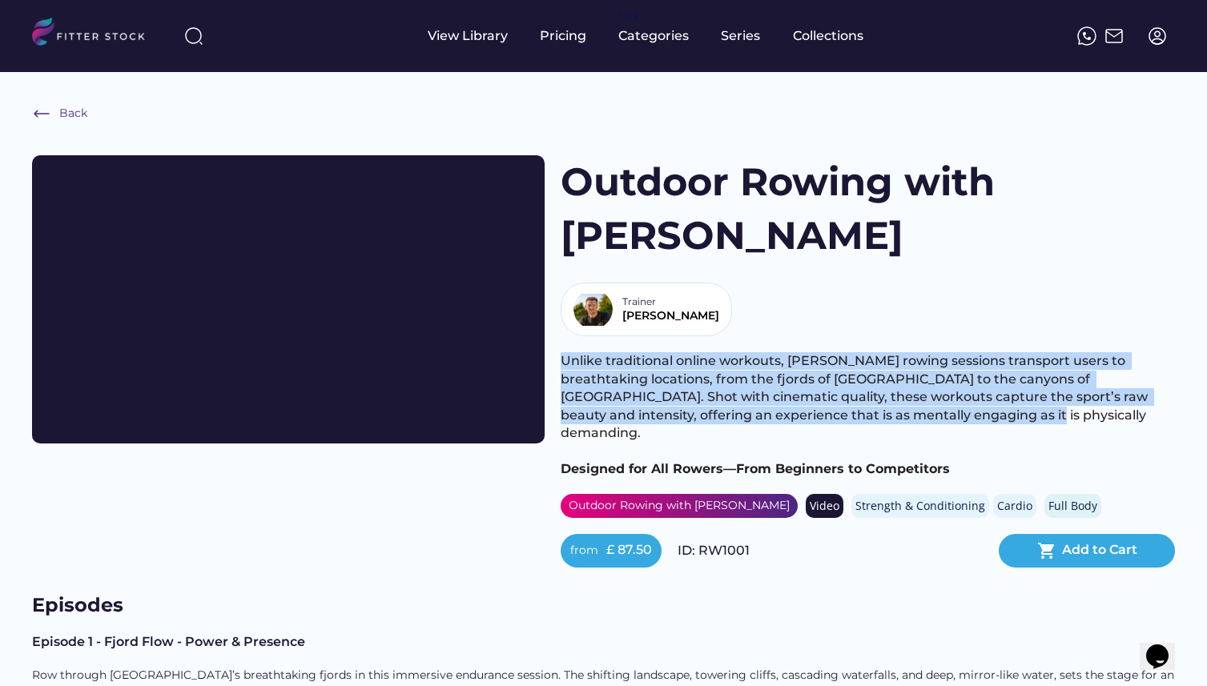
drag, startPoint x: 561, startPoint y: 292, endPoint x: 853, endPoint y: 340, distance: 295.4
click at [853, 353] on span "Unlike traditional online workouts, Gregory’s rowing sessions transport users t…" at bounding box center [856, 396] width 590 height 87
drag, startPoint x: 853, startPoint y: 340, endPoint x: 569, endPoint y: 287, distance: 288.3
click at [569, 353] on span "Unlike traditional online workouts, Gregory’s rowing sessions transport users t…" at bounding box center [856, 396] width 590 height 87
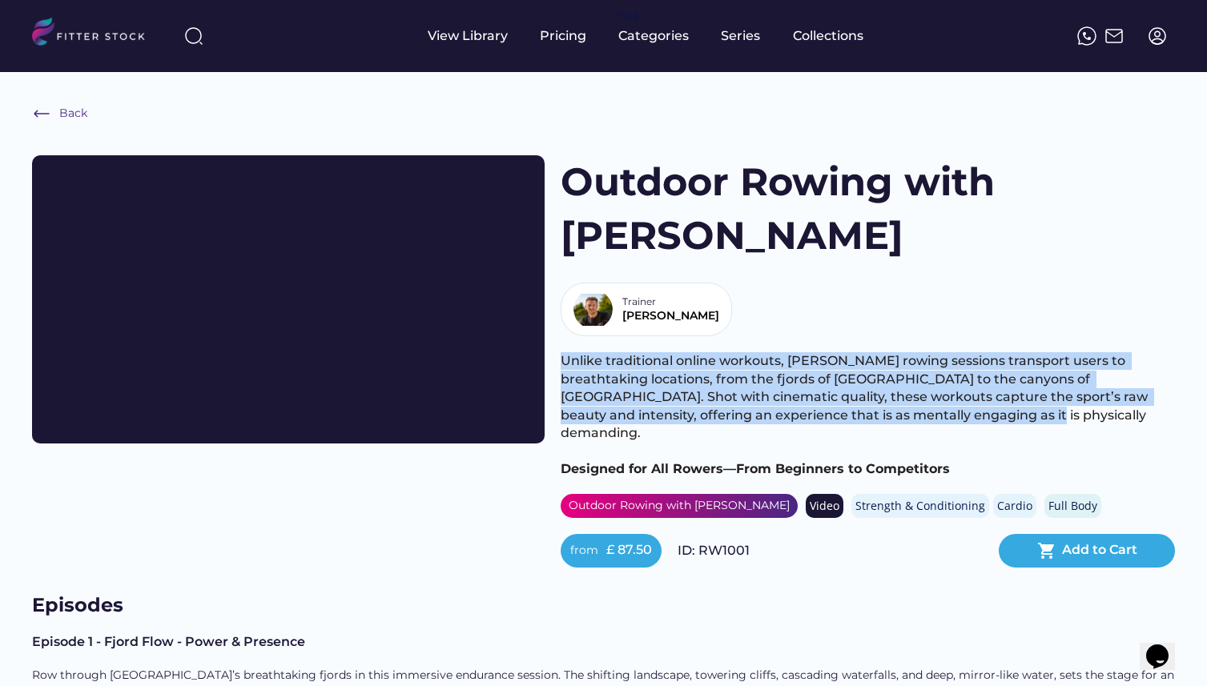
click at [569, 353] on span "Unlike traditional online workouts, Gregory’s rowing sessions transport users t…" at bounding box center [856, 396] width 590 height 87
drag, startPoint x: 569, startPoint y: 287, endPoint x: 868, endPoint y: 342, distance: 303.6
click at [868, 353] on span "Unlike traditional online workouts, Gregory’s rowing sessions transport users t…" at bounding box center [856, 396] width 590 height 87
drag, startPoint x: 868, startPoint y: 342, endPoint x: 574, endPoint y: 289, distance: 298.6
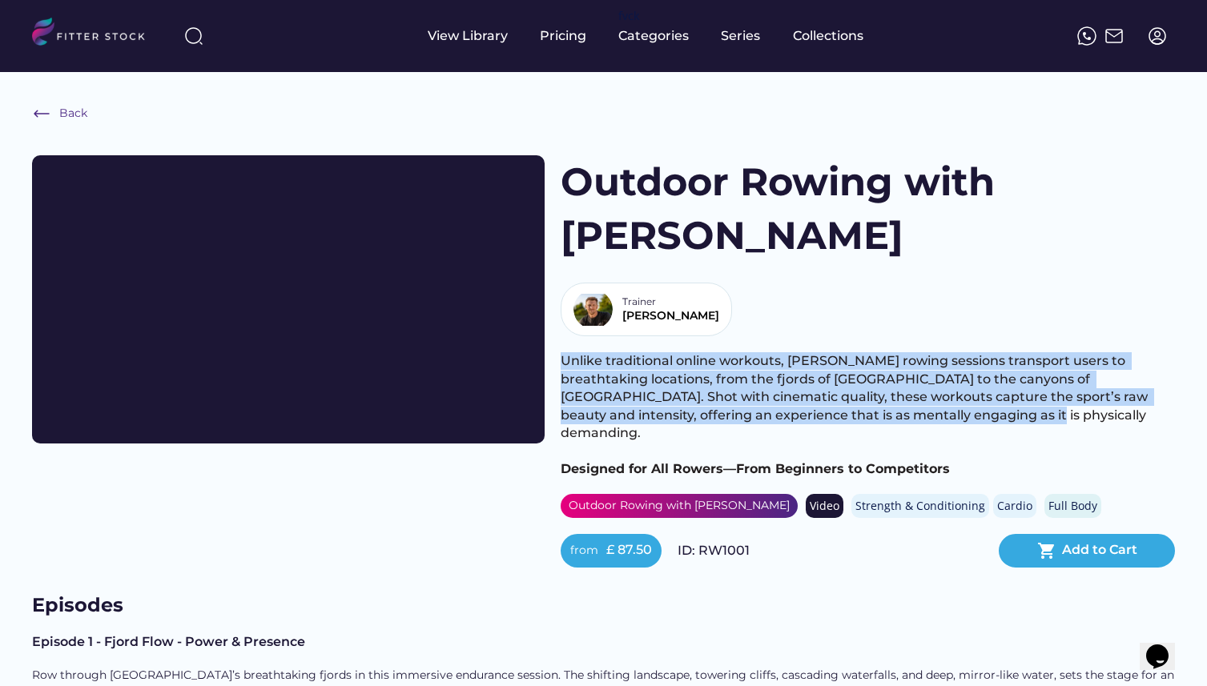
click at [574, 353] on span "Unlike traditional online workouts, Gregory’s rowing sessions transport users t…" at bounding box center [856, 396] width 590 height 87
click at [562, 173] on h1 "Outdoor Rowing with Alex Gregory" at bounding box center [791, 208] width 460 height 107
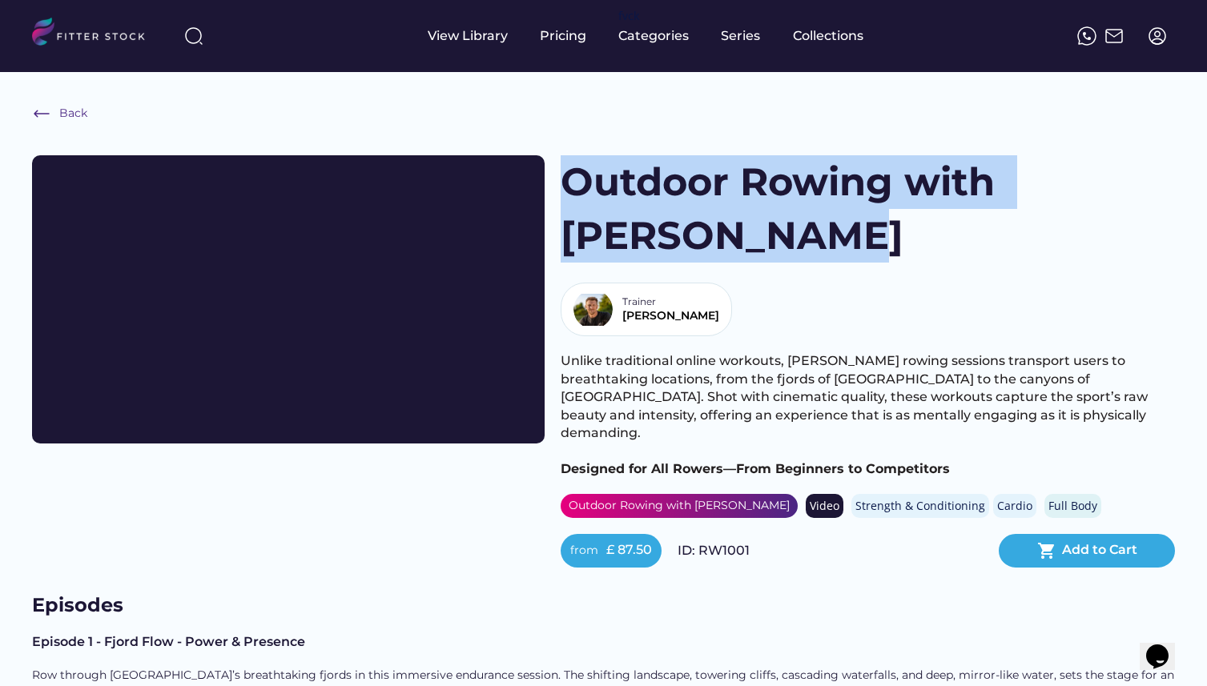
drag, startPoint x: 562, startPoint y: 173, endPoint x: 771, endPoint y: 231, distance: 216.8
click at [771, 231] on h1 "Outdoor Rowing with Alex Gregory" at bounding box center [791, 208] width 460 height 107
drag, startPoint x: 771, startPoint y: 231, endPoint x: 582, endPoint y: 171, distance: 198.3
click at [582, 171] on h1 "Outdoor Rowing with Alex Gregory" at bounding box center [791, 208] width 460 height 107
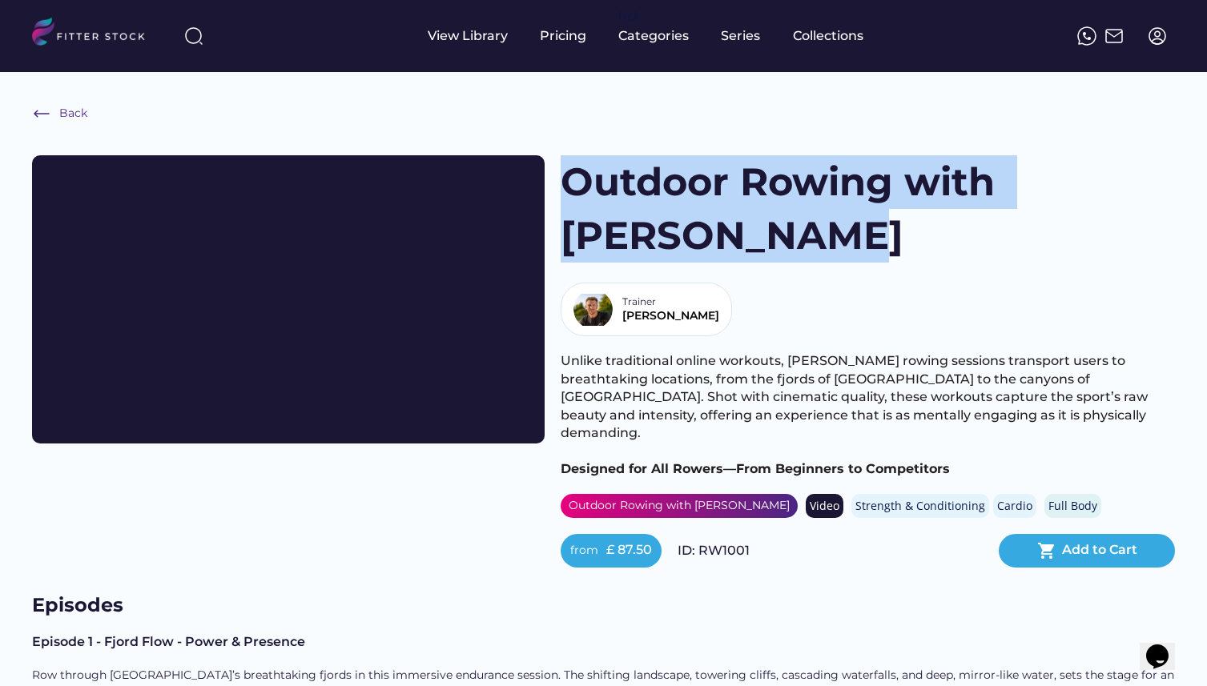
click at [582, 171] on h1 "Outdoor Rowing with Alex Gregory" at bounding box center [791, 208] width 460 height 107
drag, startPoint x: 582, startPoint y: 171, endPoint x: 776, endPoint y: 241, distance: 206.2
click at [776, 241] on h1 "Outdoor Rowing with Alex Gregory" at bounding box center [791, 208] width 460 height 107
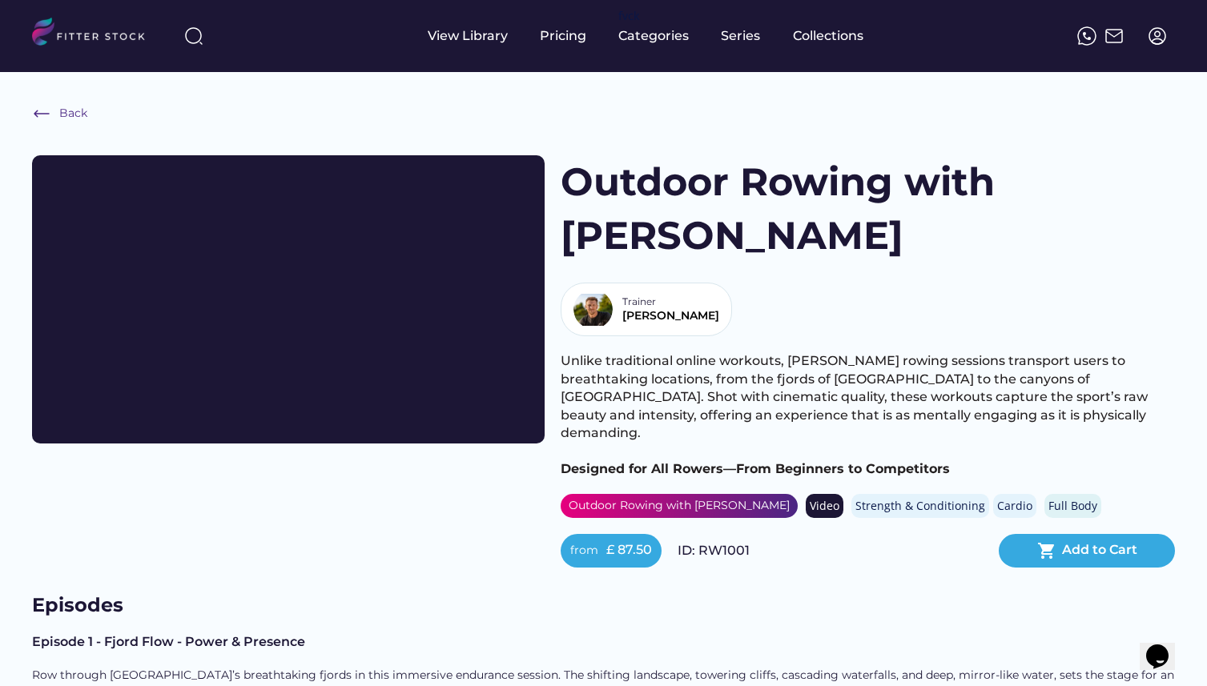
click at [561, 353] on span "Unlike traditional online workouts, Gregory’s rowing sessions transport users t…" at bounding box center [856, 396] width 590 height 87
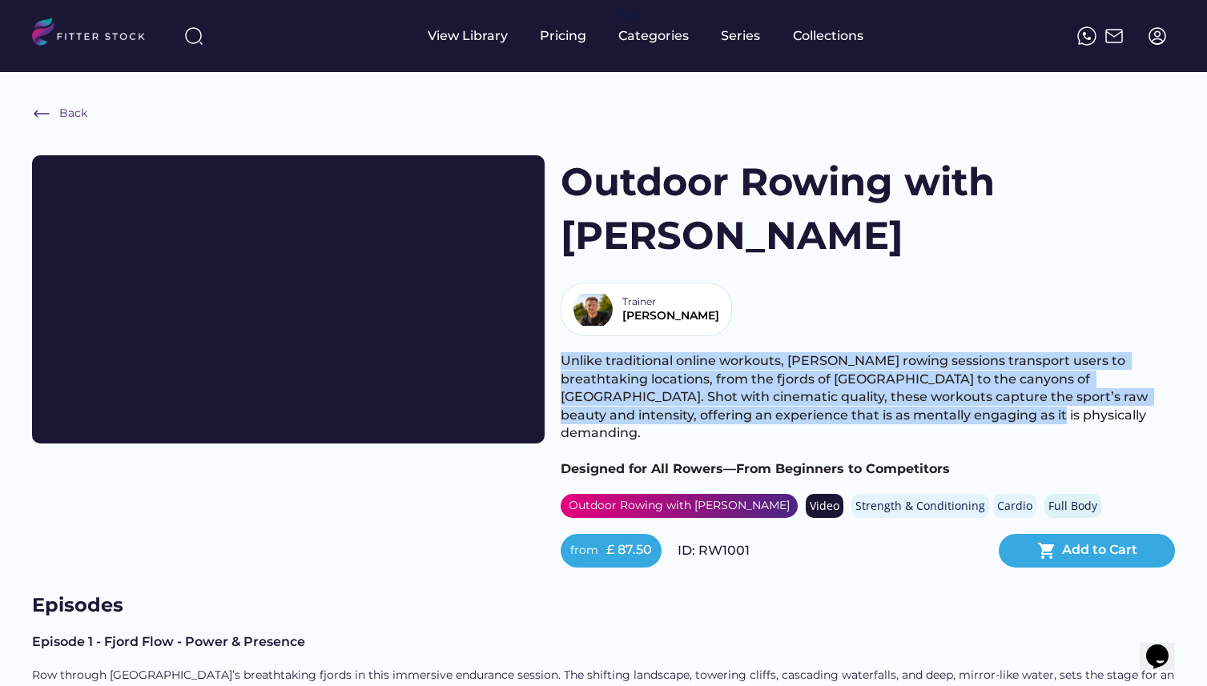
drag, startPoint x: 560, startPoint y: 285, endPoint x: 867, endPoint y: 340, distance: 312.3
click at [867, 353] on span "Unlike traditional online workouts, Gregory’s rowing sessions transport users t…" at bounding box center [856, 396] width 590 height 87
drag, startPoint x: 867, startPoint y: 340, endPoint x: 557, endPoint y: 288, distance: 314.1
click at [557, 288] on div "View Trailer Outdoor Rowing with Alex Gregory Trainer Alex Unlike traditional o…" at bounding box center [603, 361] width 1143 height 412
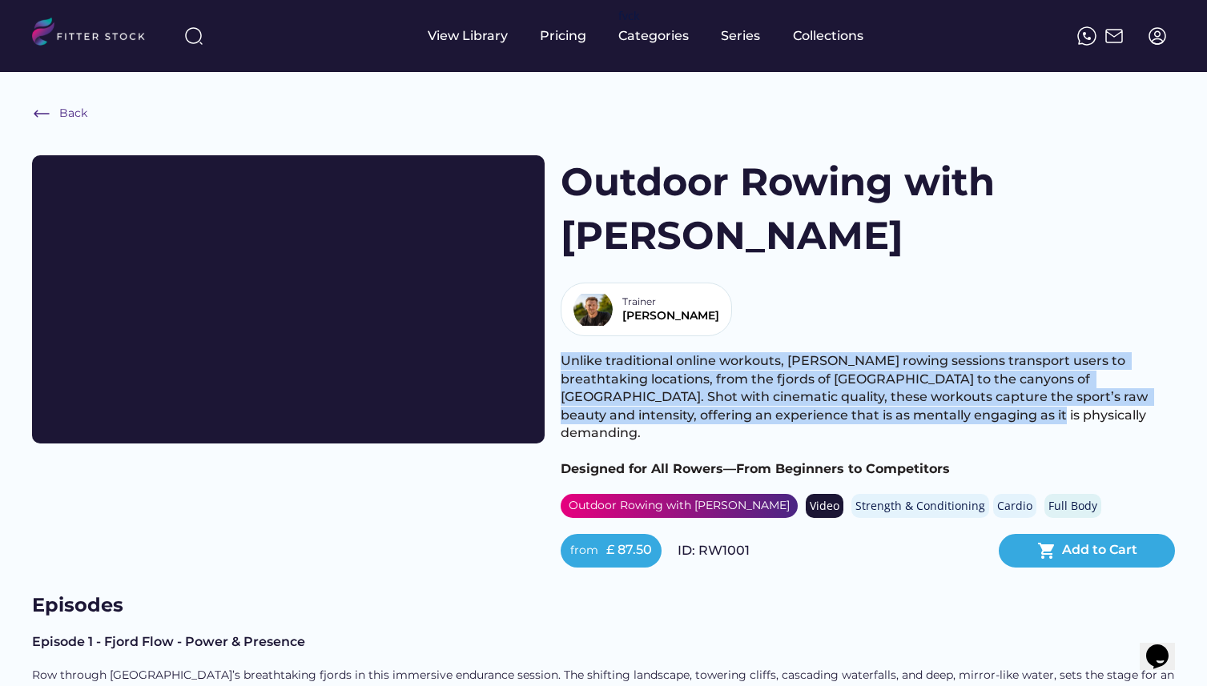
click at [571, 181] on h1 "Outdoor Rowing with Alex Gregory" at bounding box center [791, 208] width 460 height 107
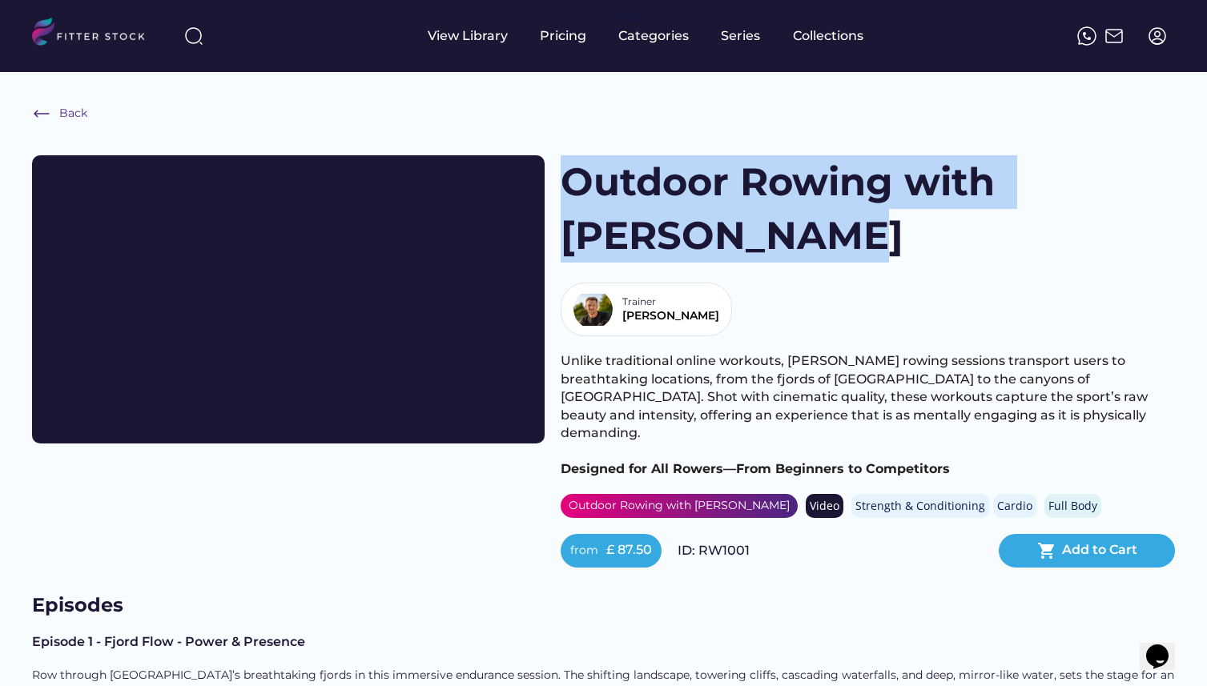
drag, startPoint x: 571, startPoint y: 181, endPoint x: 765, endPoint y: 242, distance: 203.9
click at [765, 242] on h1 "Outdoor Rowing with Alex Gregory" at bounding box center [791, 208] width 460 height 107
drag, startPoint x: 765, startPoint y: 242, endPoint x: 568, endPoint y: 195, distance: 203.2
click at [568, 195] on h1 "Outdoor Rowing with Alex Gregory" at bounding box center [791, 208] width 460 height 107
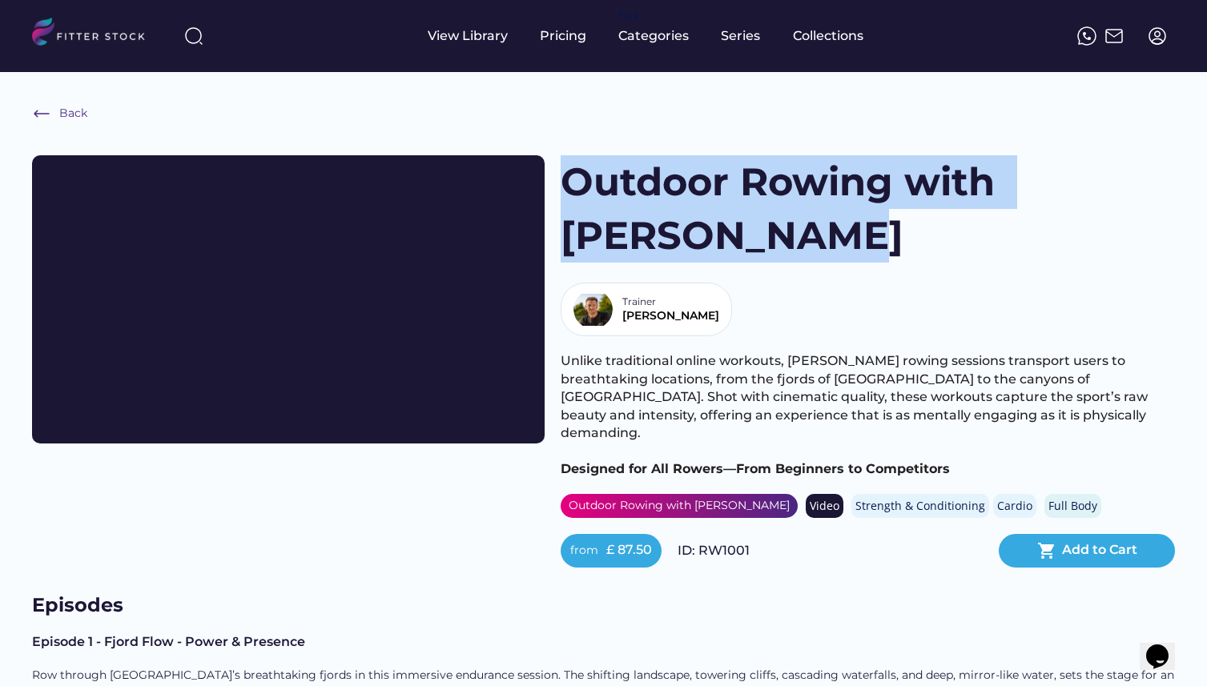
click at [568, 195] on h1 "Outdoor Rowing with Alex Gregory" at bounding box center [791, 208] width 460 height 107
drag, startPoint x: 568, startPoint y: 195, endPoint x: 784, endPoint y: 244, distance: 221.6
click at [784, 244] on h1 "Outdoor Rowing with Alex Gregory" at bounding box center [791, 208] width 460 height 107
drag, startPoint x: 784, startPoint y: 244, endPoint x: 570, endPoint y: 182, distance: 222.7
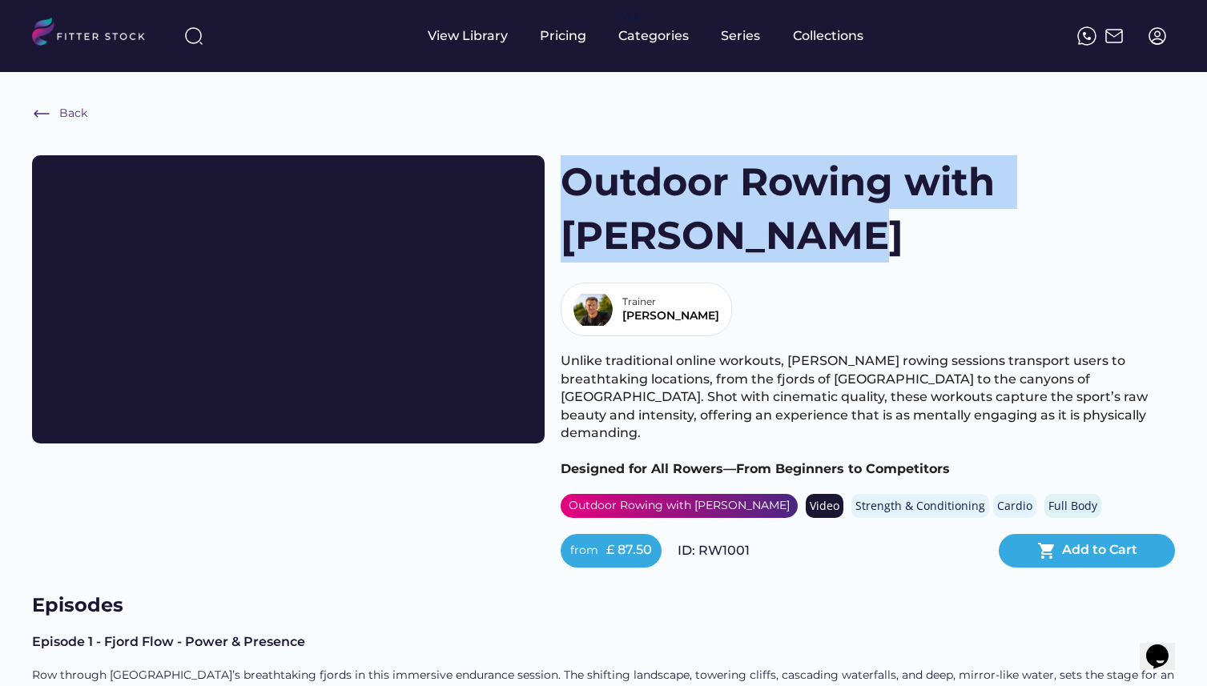
click at [570, 182] on h1 "Outdoor Rowing with Alex Gregory" at bounding box center [791, 208] width 460 height 107
drag, startPoint x: 570, startPoint y: 182, endPoint x: 789, endPoint y: 247, distance: 228.0
click at [789, 247] on h1 "Outdoor Rowing with Alex Gregory" at bounding box center [791, 208] width 460 height 107
click at [566, 353] on span "Unlike traditional online workouts, Gregory’s rowing sessions transport users t…" at bounding box center [856, 396] width 590 height 87
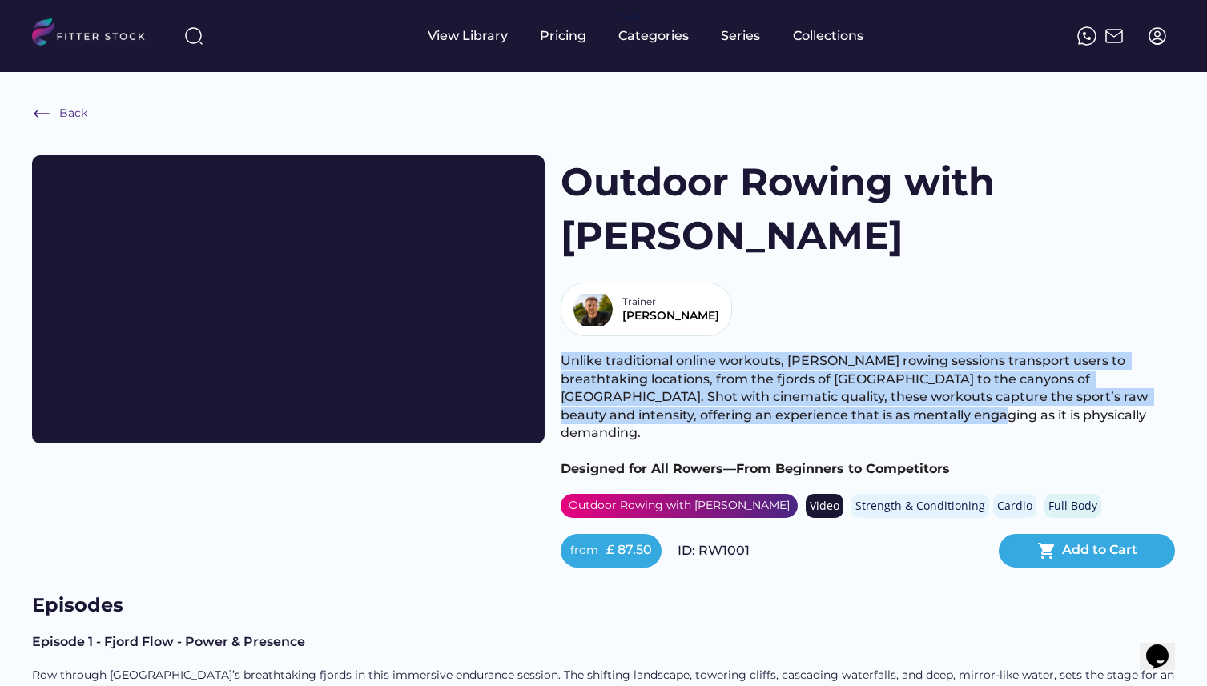
drag, startPoint x: 566, startPoint y: 284, endPoint x: 786, endPoint y: 341, distance: 226.6
click at [786, 353] on span "Unlike traditional online workouts, Gregory’s rowing sessions transport users t…" at bounding box center [856, 396] width 590 height 87
click at [876, 353] on span "Unlike traditional online workouts, Gregory’s rowing sessions transport users t…" at bounding box center [856, 396] width 590 height 87
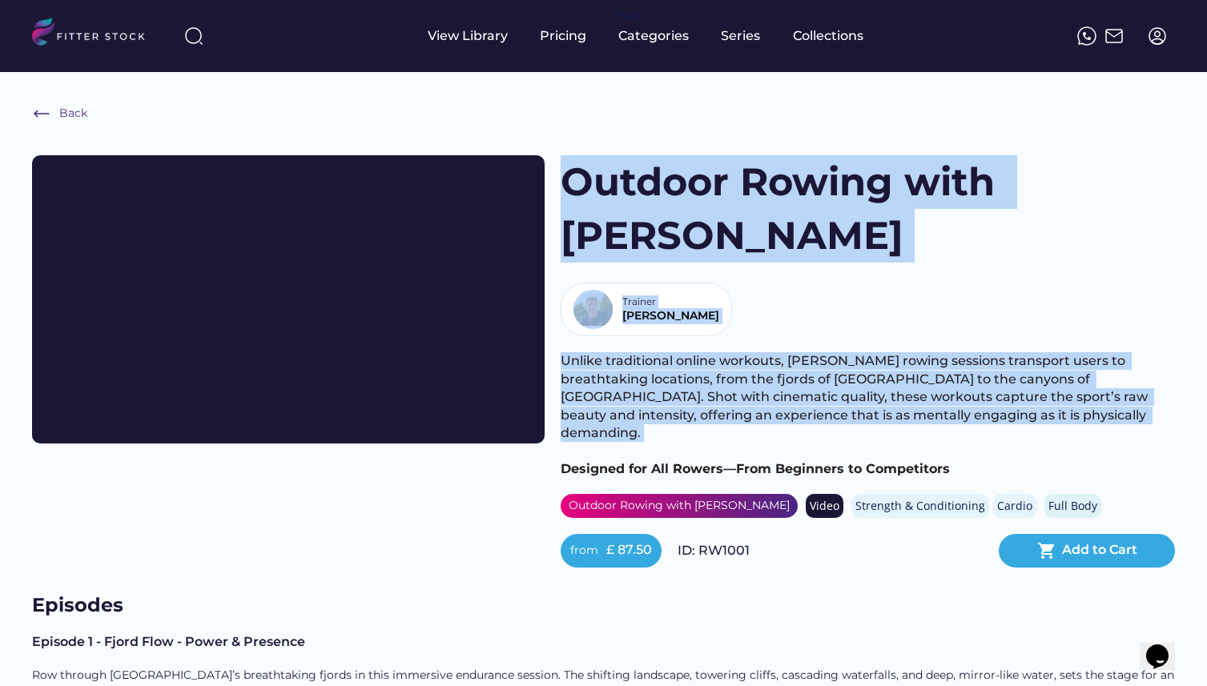
drag, startPoint x: 876, startPoint y: 346, endPoint x: 586, endPoint y: 190, distance: 329.2
click at [586, 190] on div "Outdoor Rowing with Alex Gregory Trainer Alex Unlike traditional online workout…" at bounding box center [868, 361] width 614 height 412
click at [586, 190] on h1 "Outdoor Rowing with Alex Gregory" at bounding box center [791, 208] width 460 height 107
drag
click at [877, 348] on div "Outdoor Rowing with Alex Gregory Trainer Alex Unlike traditional online workout…" at bounding box center [868, 361] width 614 height 412
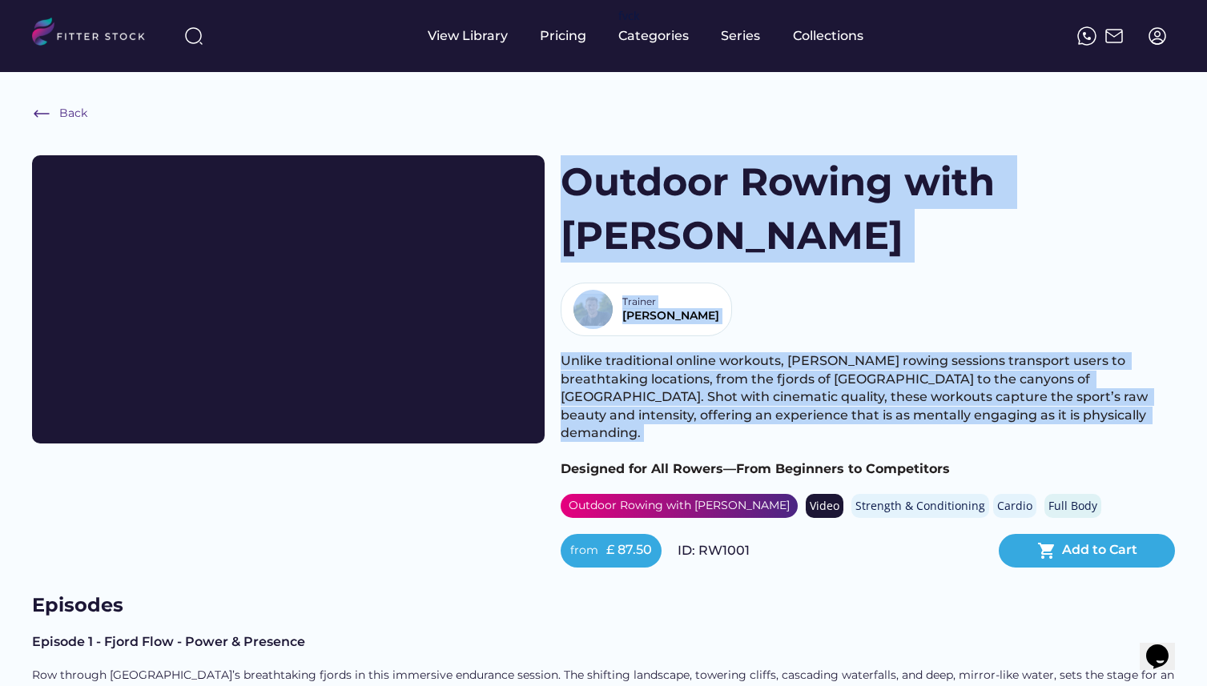
click at [877, 353] on span "Unlike traditional online workouts, Gregory’s rowing sessions transport users t…" at bounding box center [856, 396] width 590 height 87
click at [583, 183] on div "Outdoor Rowing with Alex Gregory Trainer Alex Unlike traditional online workout…" at bounding box center [868, 361] width 614 height 412
click at [583, 183] on h1 "Outdoor Rowing with Alex Gregory" at bounding box center [791, 208] width 460 height 107
click at [891, 333] on div "Outdoor Rowing with Alex Gregory Trainer Alex Unlike traditional online workout…" at bounding box center [868, 361] width 614 height 412
click at [942, 461] on span "﻿Designed for All Rowers—From Beginners to Competitors" at bounding box center [755, 468] width 389 height 15
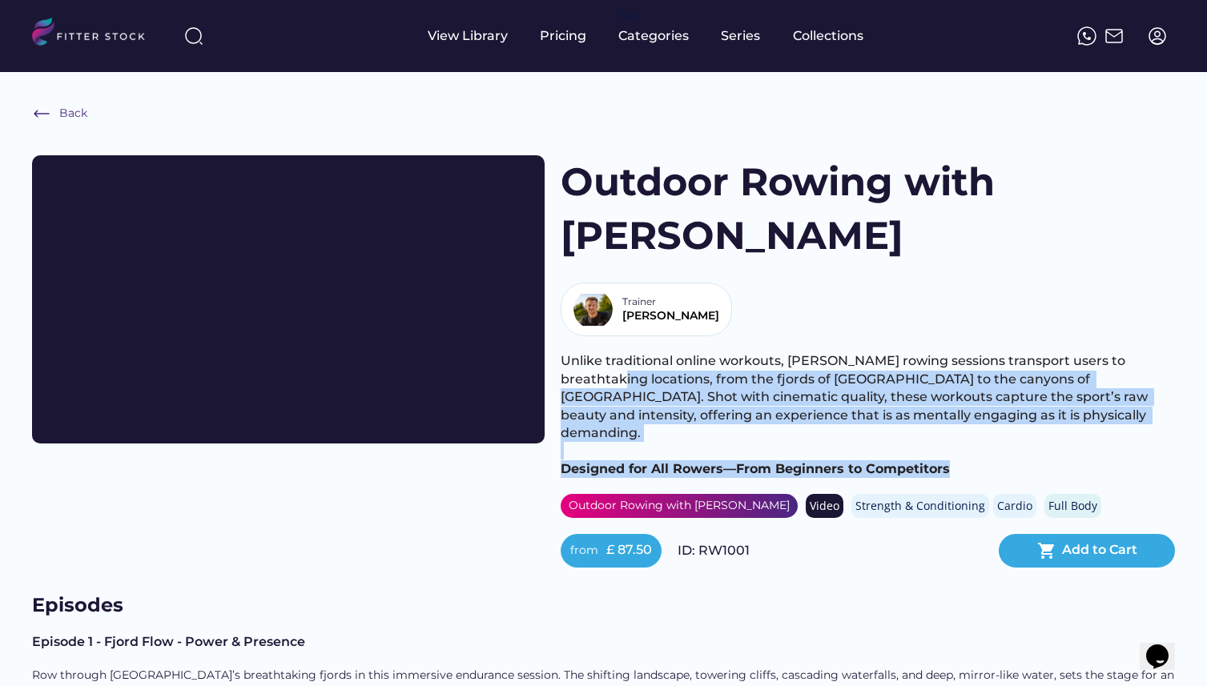
click at [574, 352] on div "Unlike traditional online workouts, Gregory’s rowing sessions transport users t…" at bounding box center [868, 415] width 614 height 126
click at [569, 353] on span "Unlike traditional online workouts, Gregory’s rowing sessions transport users t…" at bounding box center [856, 396] width 590 height 87
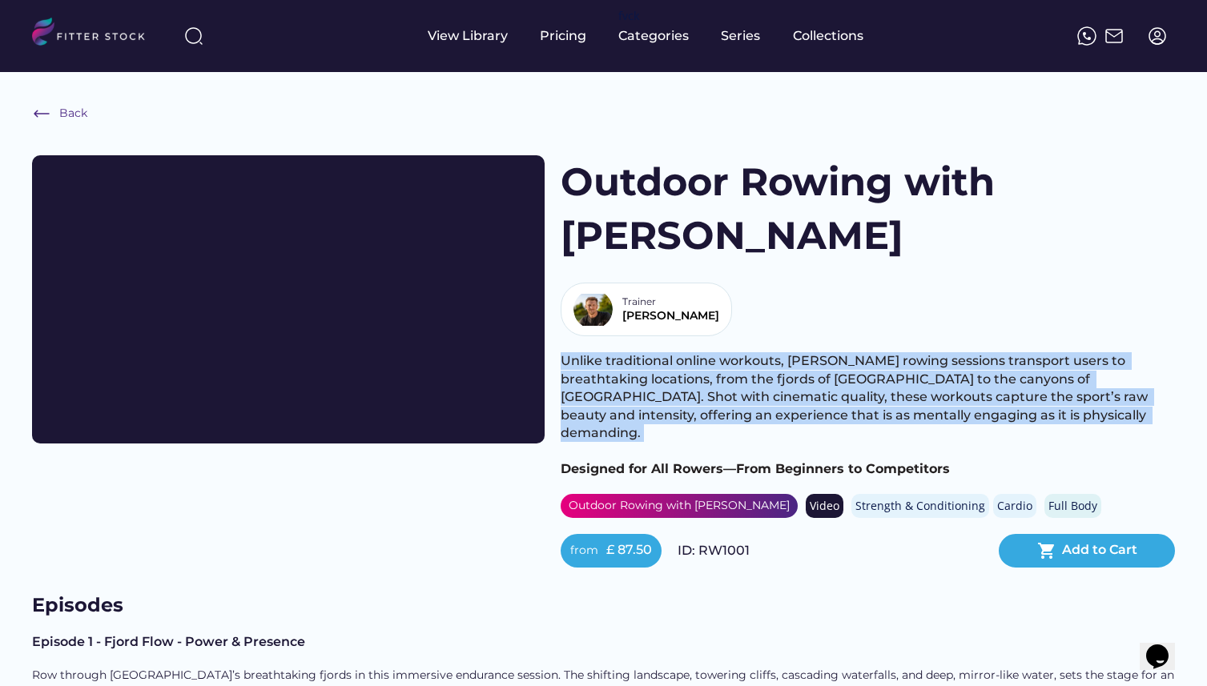
click at [876, 353] on span "Unlike traditional online workouts, Gregory’s rowing sessions transport users t…" at bounding box center [856, 396] width 590 height 87
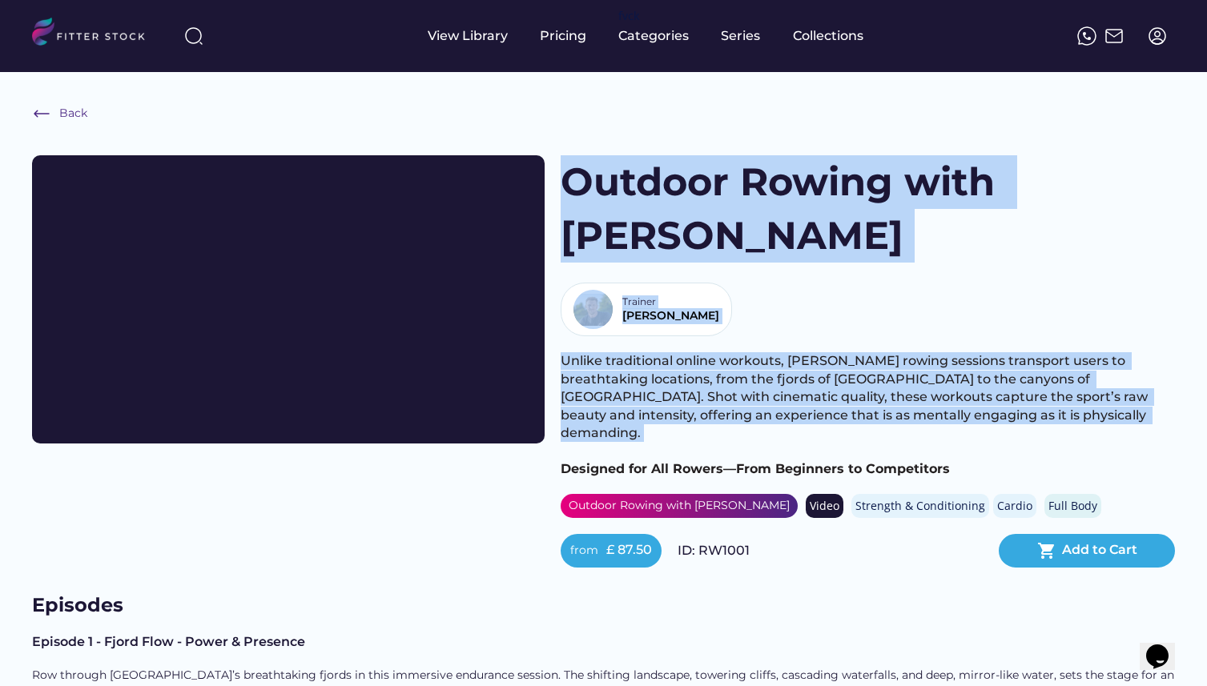
click at [577, 194] on div "Outdoor Rowing with Alex Gregory Trainer Alex Unlike traditional online workout…" at bounding box center [868, 361] width 614 height 412
click at [577, 194] on h1 "Outdoor Rowing with Alex Gregory" at bounding box center [791, 208] width 460 height 107
click at [890, 347] on div "Outdoor Rowing with Alex Gregory Trainer Alex Unlike traditional online workout…" at bounding box center [868, 361] width 614 height 412
click at [890, 352] on div "Unlike traditional online workouts, Gregory’s rowing sessions transport users t…" at bounding box center [868, 415] width 614 height 126
click at [567, 176] on div "Outdoor Rowing with Alex Gregory Trainer Alex Unlike traditional online workout…" at bounding box center [868, 361] width 614 height 412
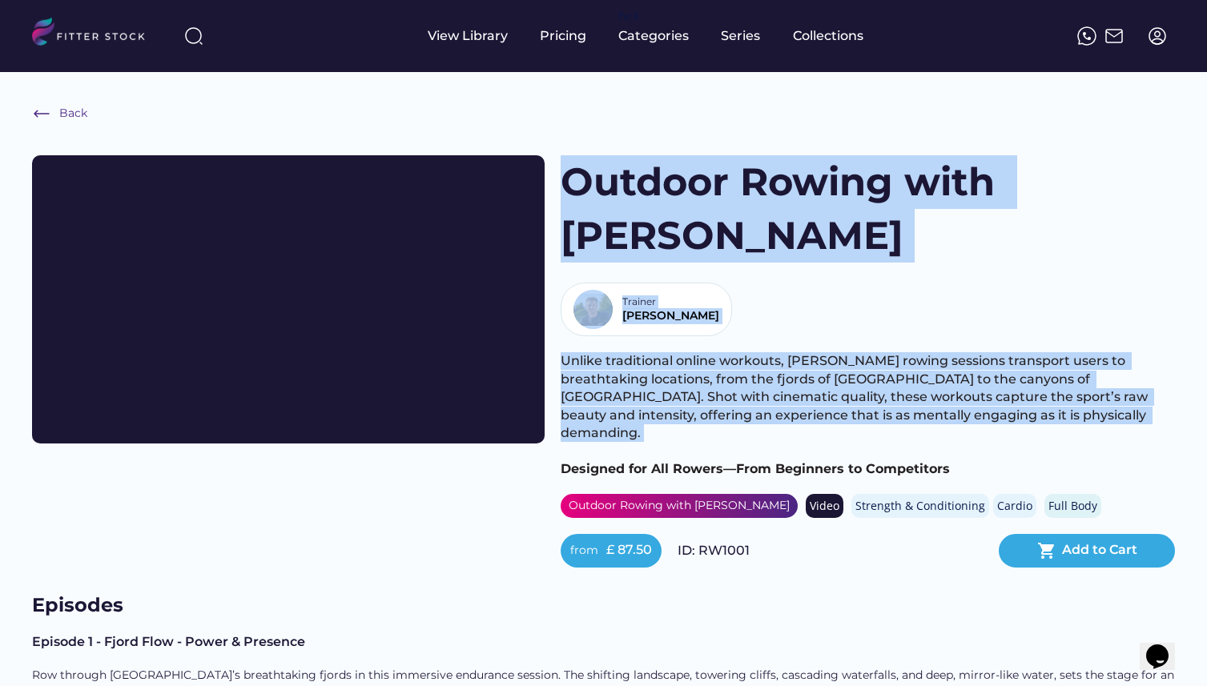
click at [567, 176] on h1 "Outdoor Rowing with Alex Gregory" at bounding box center [791, 208] width 460 height 107
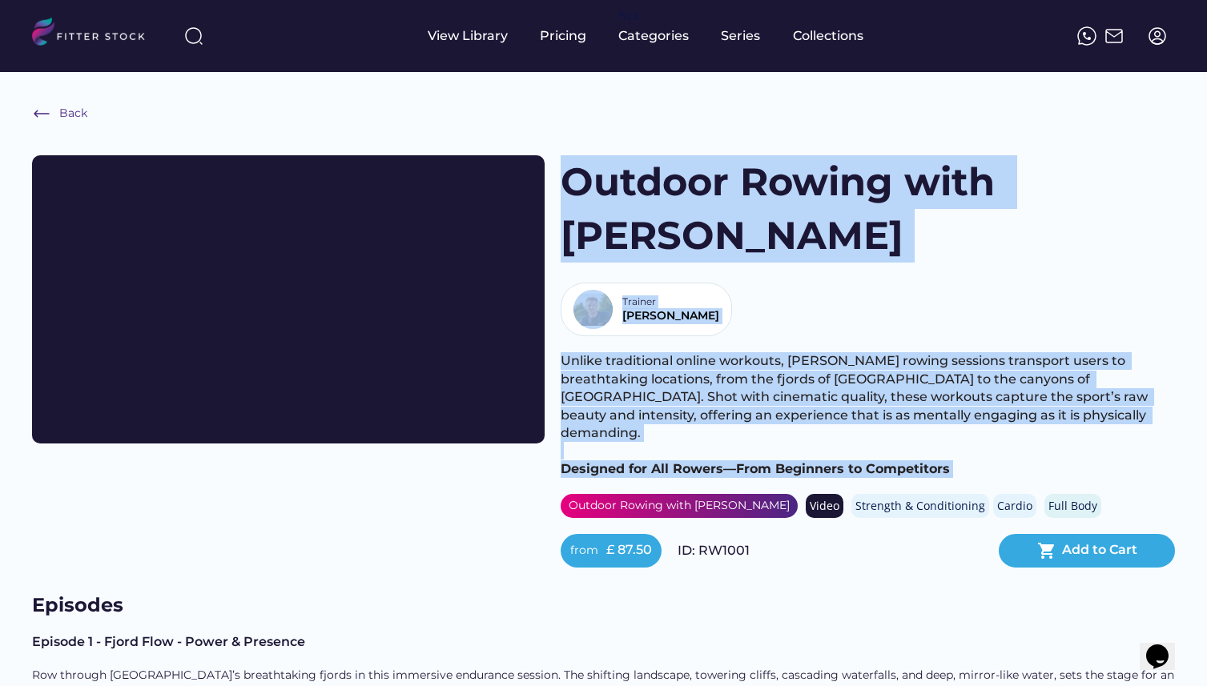
click at [945, 376] on div "Outdoor Rowing with Alex Gregory Trainer Alex Unlike traditional online workout…" at bounding box center [868, 361] width 614 height 412
click at [945, 461] on span "﻿Designed for All Rowers—From Beginners to Competitors" at bounding box center [755, 468] width 389 height 15
click at [578, 179] on div "Outdoor Rowing with Alex Gregory Trainer Alex Unlike traditional online workout…" at bounding box center [868, 361] width 614 height 412
click at [578, 179] on h1 "Outdoor Rowing with Alex Gregory" at bounding box center [791, 208] width 460 height 107
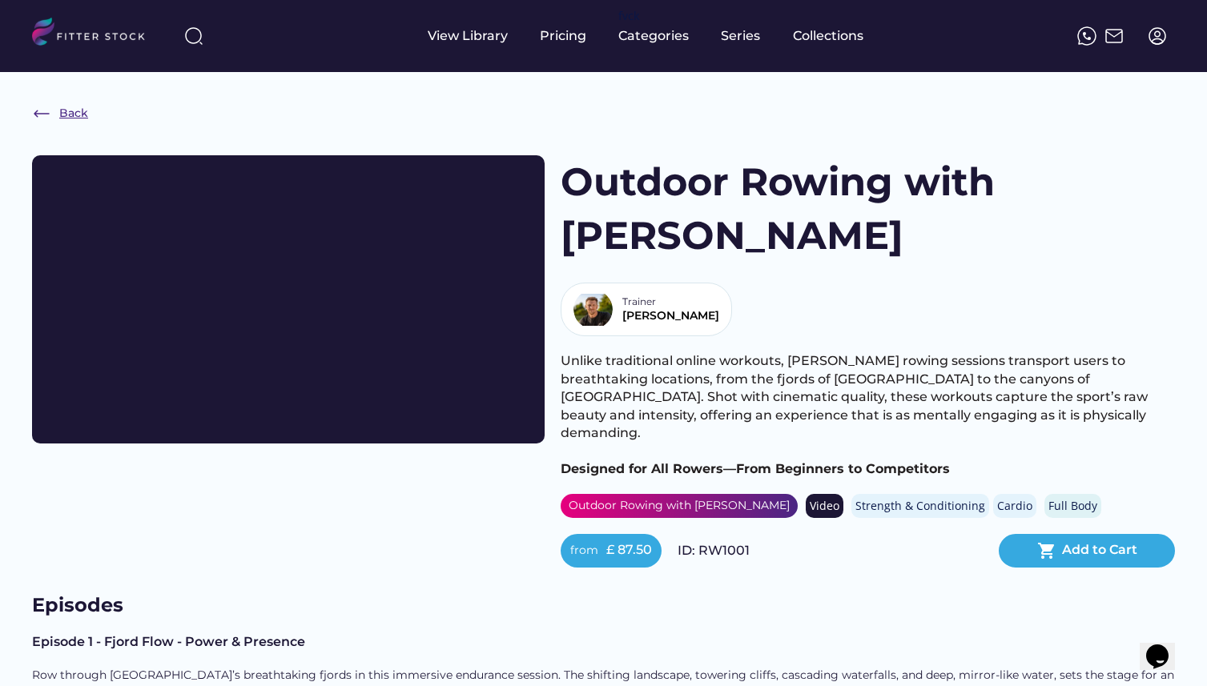
click at [39, 111] on img at bounding box center [41, 113] width 19 height 19
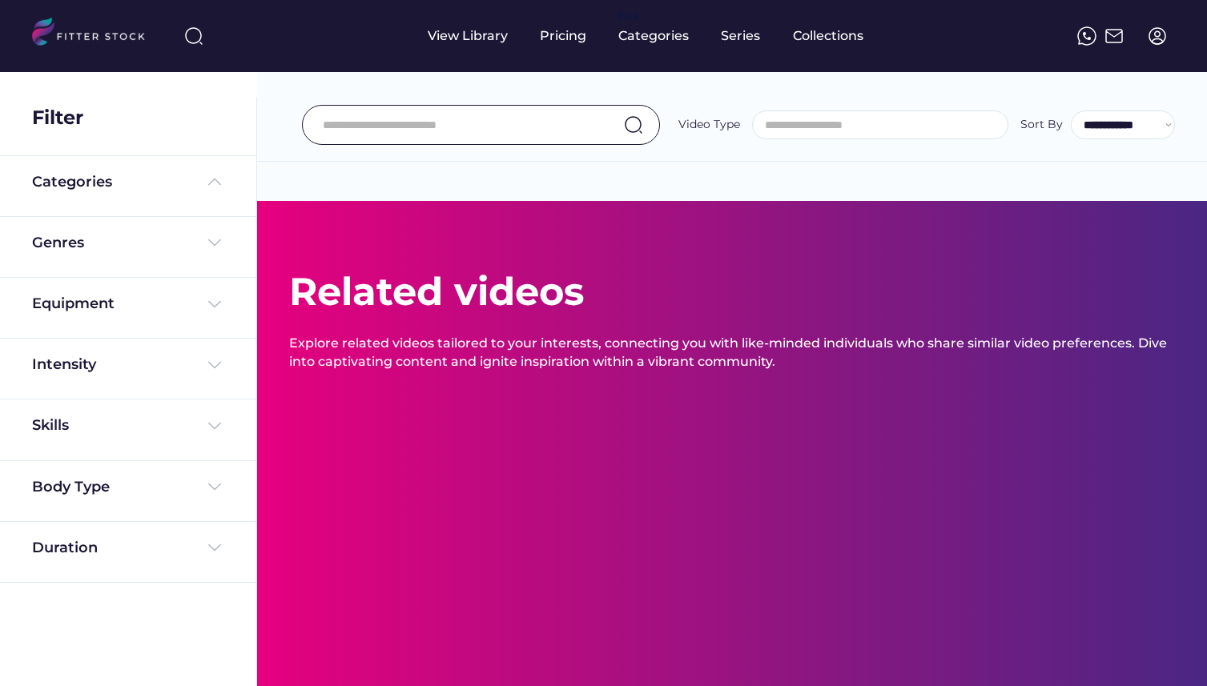
select select
select select "**********"
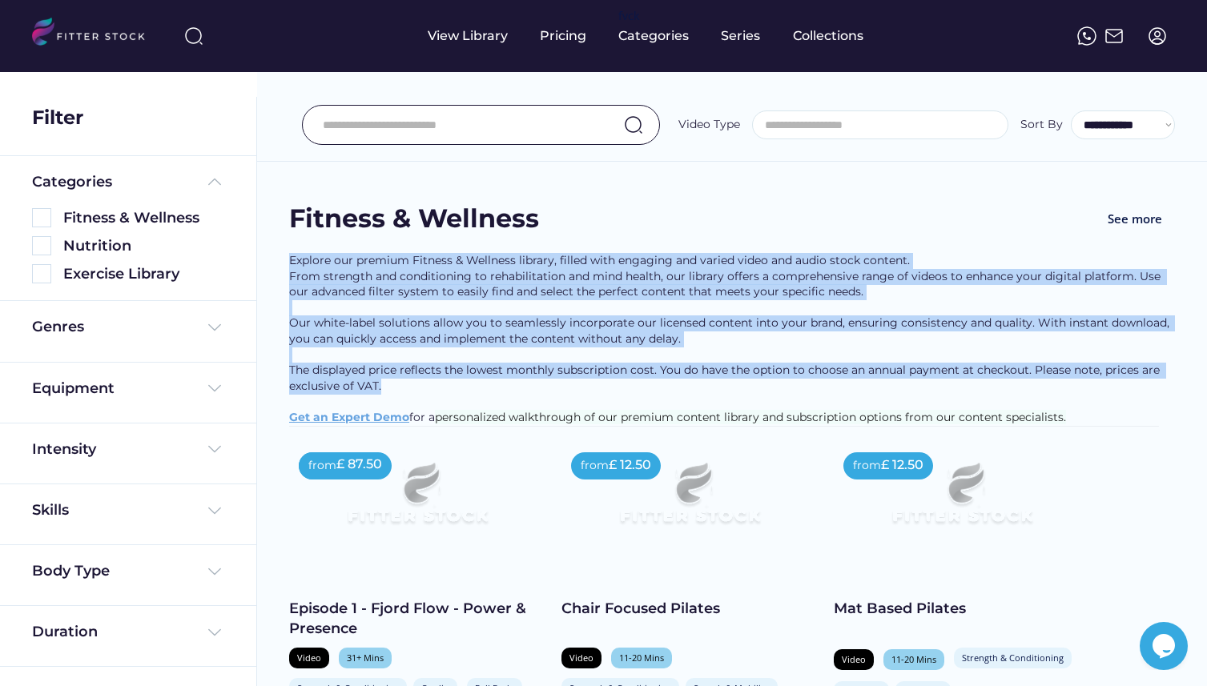
drag, startPoint x: 277, startPoint y: 249, endPoint x: 412, endPoint y: 403, distance: 204.8
click at [412, 403] on div "Explore our premium Fitness & Wellness library, filled with engaging and varied…" at bounding box center [732, 339] width 886 height 173
drag, startPoint x: 412, startPoint y: 403, endPoint x: 277, endPoint y: 219, distance: 227.9
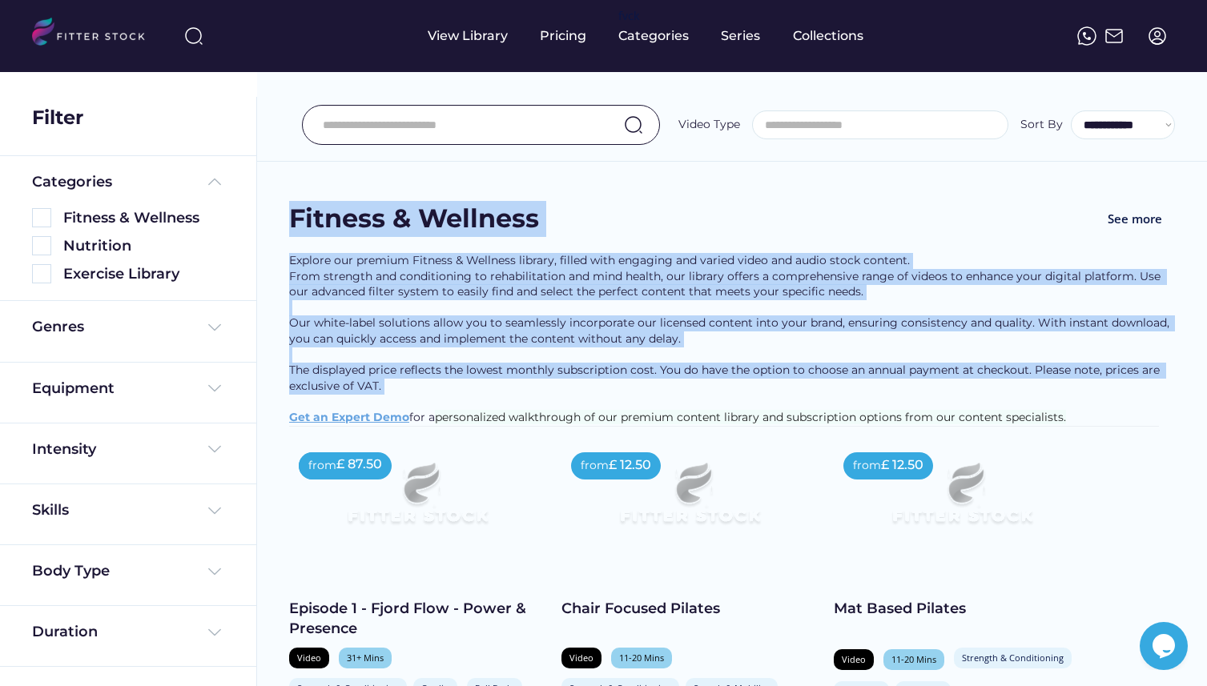
drag, startPoint x: 277, startPoint y: 219, endPoint x: 403, endPoint y: 396, distance: 216.4
click at [403, 396] on div "Explore our premium Fitness & Wellness library, filled with engaging and varied…" at bounding box center [732, 339] width 886 height 173
drag, startPoint x: 403, startPoint y: 396, endPoint x: 268, endPoint y: 216, distance: 224.2
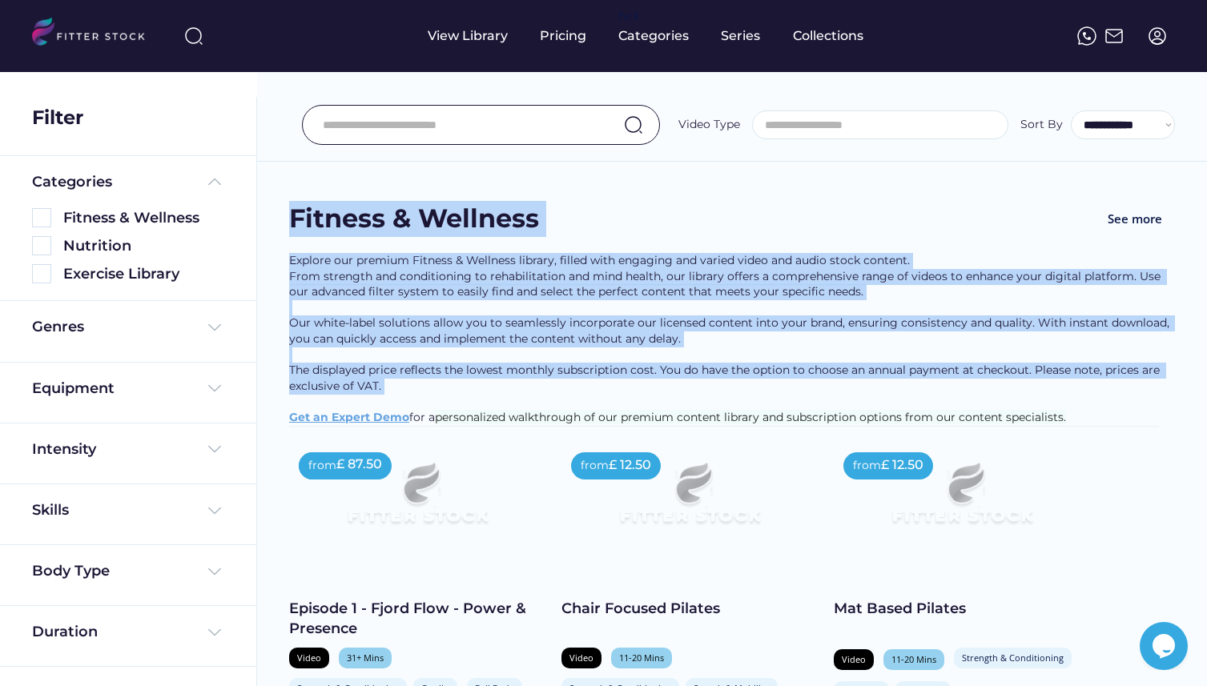
drag, startPoint x: 268, startPoint y: 216, endPoint x: 426, endPoint y: 407, distance: 247.4
click at [426, 407] on div "Explore our premium Fitness & Wellness library, filled with engaging and varied…" at bounding box center [732, 339] width 886 height 173
drag, startPoint x: 426, startPoint y: 407, endPoint x: 282, endPoint y: 195, distance: 255.9
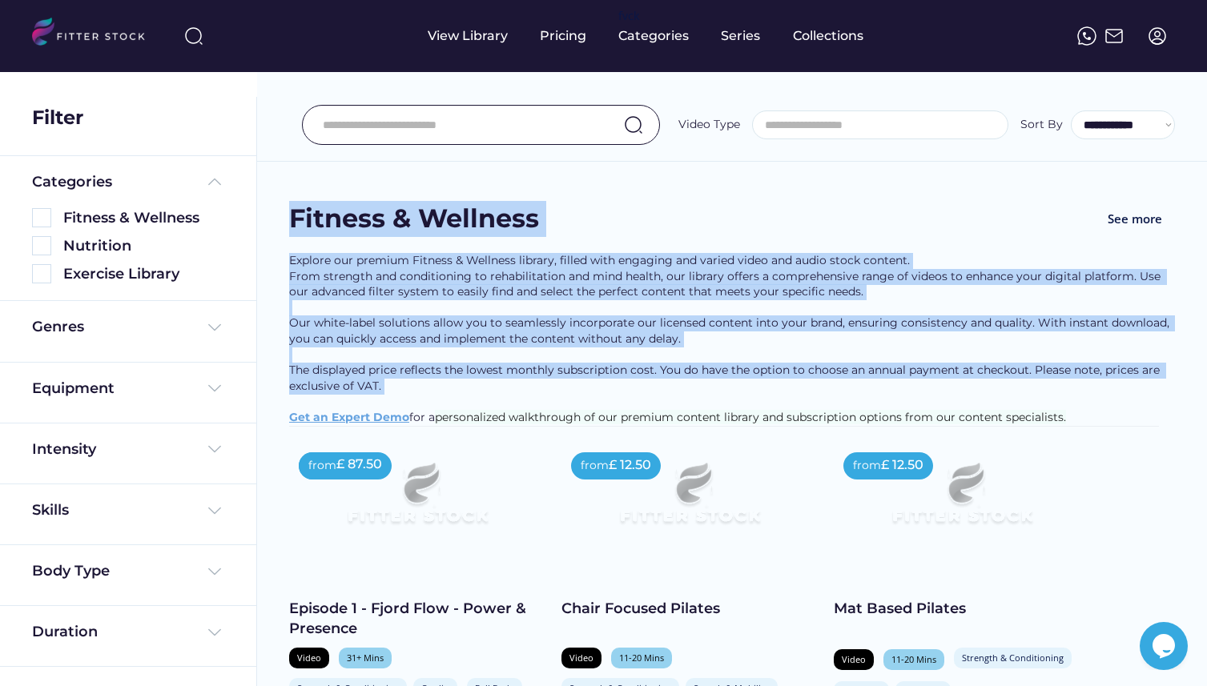
drag, startPoint x: 282, startPoint y: 195, endPoint x: 408, endPoint y: 396, distance: 237.1
click at [408, 396] on div "Explore our premium Fitness & Wellness library, filled with engaging and varied…" at bounding box center [732, 339] width 886 height 173
drag, startPoint x: 408, startPoint y: 396, endPoint x: 269, endPoint y: 203, distance: 237.5
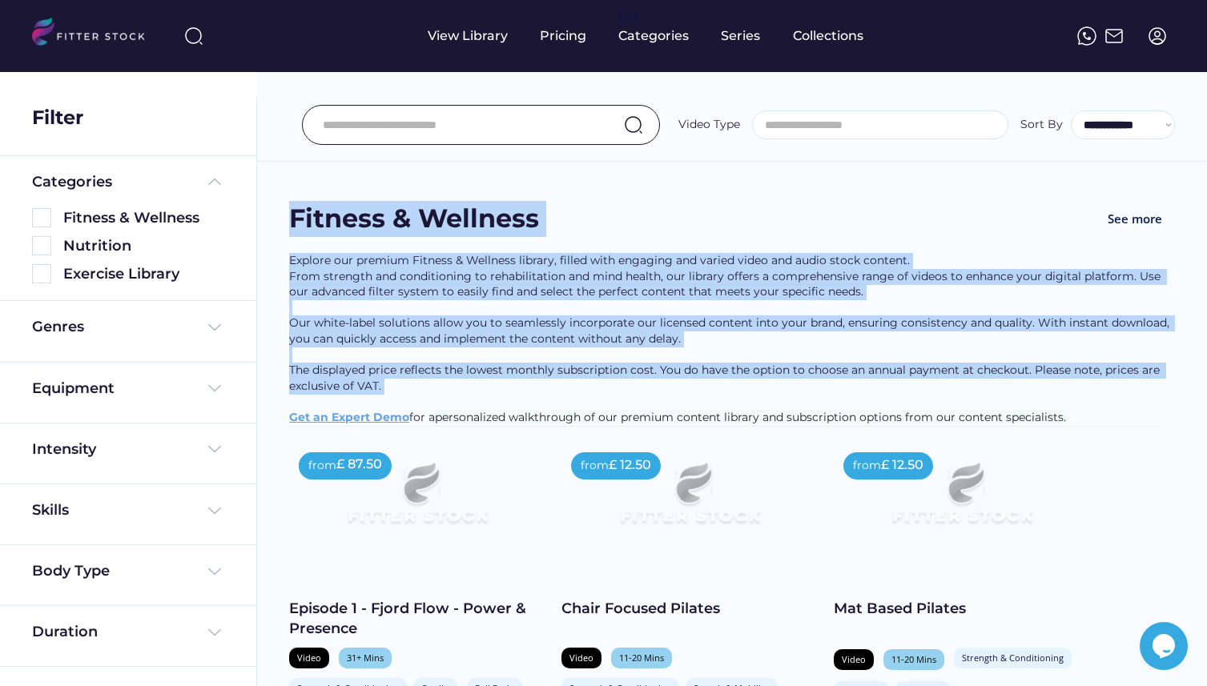
drag, startPoint x: 269, startPoint y: 203, endPoint x: 404, endPoint y: 400, distance: 237.9
click at [404, 400] on div "Explore our premium Fitness & Wellness library, filled with engaging and varied…" at bounding box center [732, 339] width 886 height 173
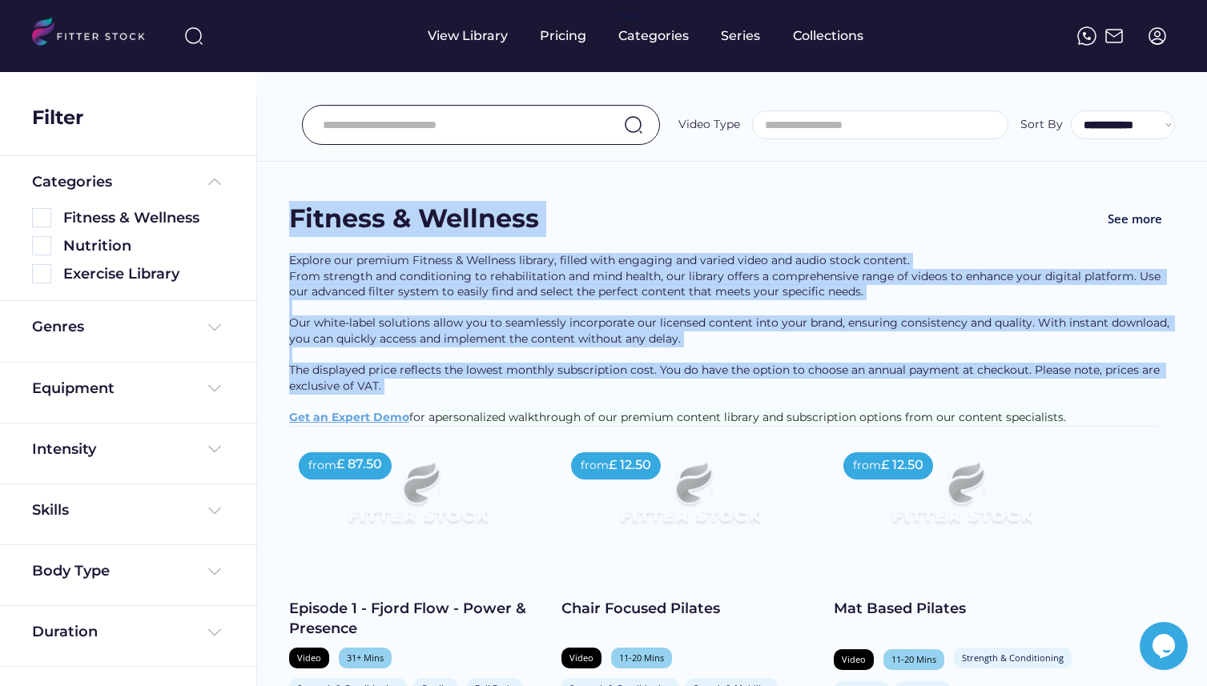
drag, startPoint x: 404, startPoint y: 400, endPoint x: 262, endPoint y: 192, distance: 251.2
drag, startPoint x: 262, startPoint y: 192, endPoint x: 411, endPoint y: 400, distance: 256.0
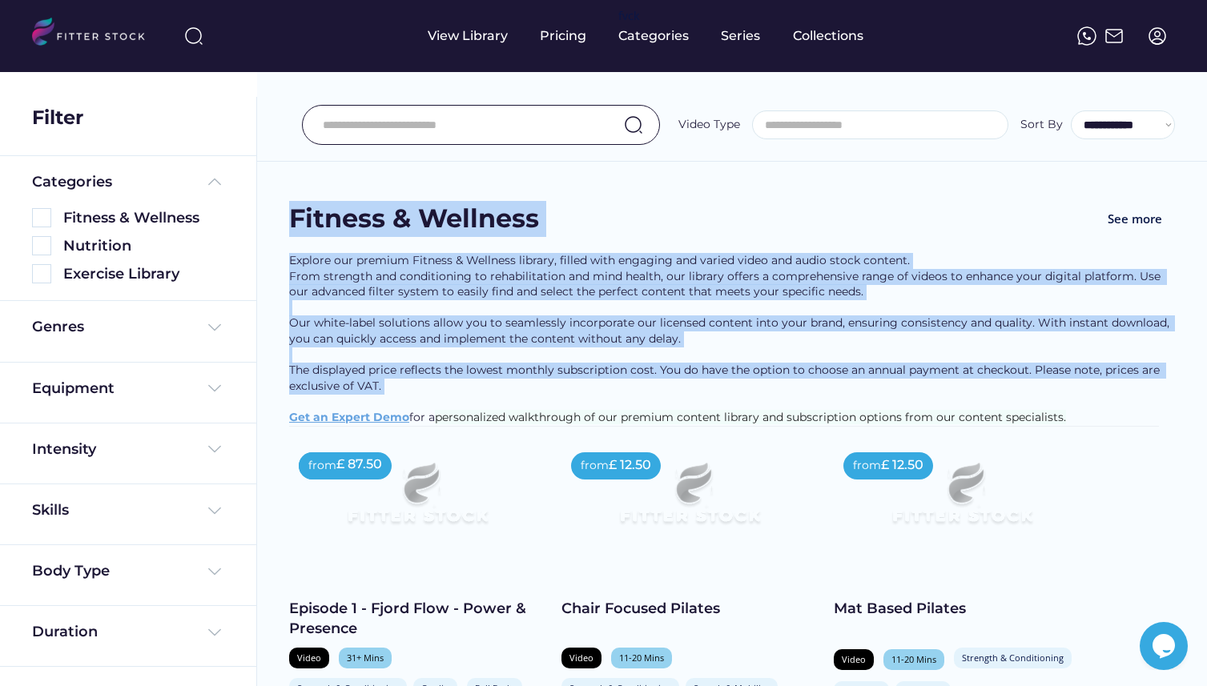
click at [411, 400] on div "Explore our premium Fitness & Wellness library, filled with engaging and varied…" at bounding box center [732, 339] width 886 height 173
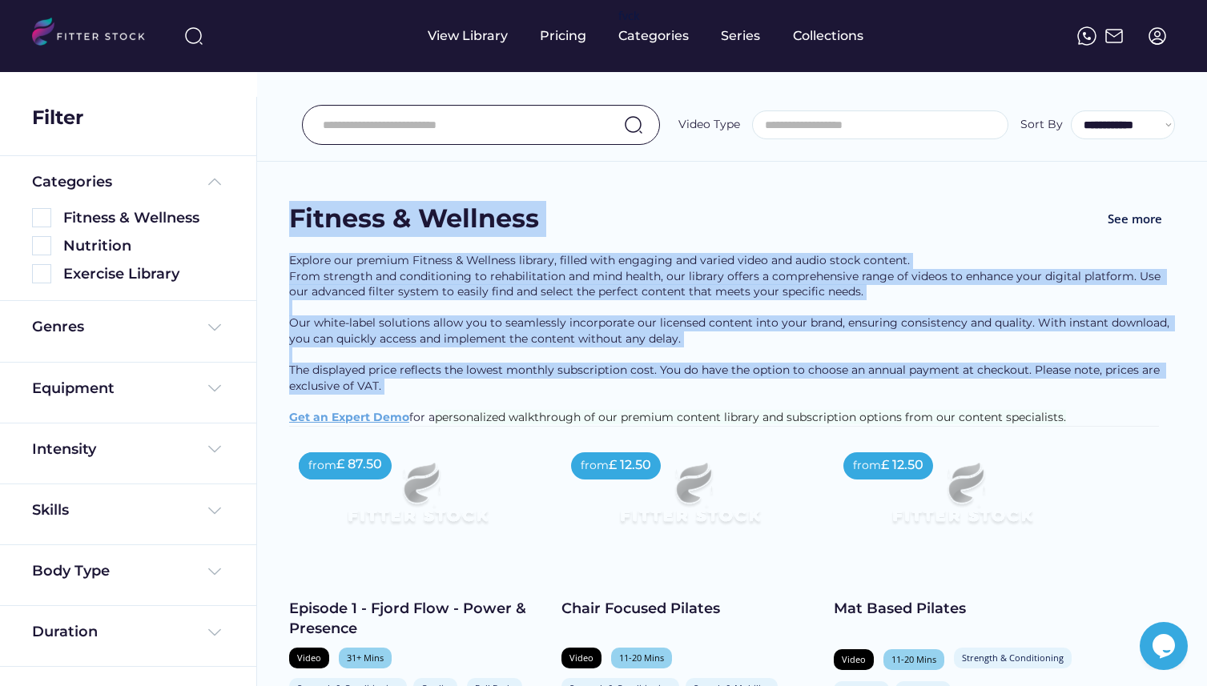
drag, startPoint x: 274, startPoint y: 203, endPoint x: 415, endPoint y: 404, distance: 244.8
click at [415, 404] on div "Explore our premium Fitness & Wellness library, filled with engaging and varied…" at bounding box center [732, 339] width 886 height 173
drag, startPoint x: 415, startPoint y: 404, endPoint x: 291, endPoint y: 195, distance: 243.1
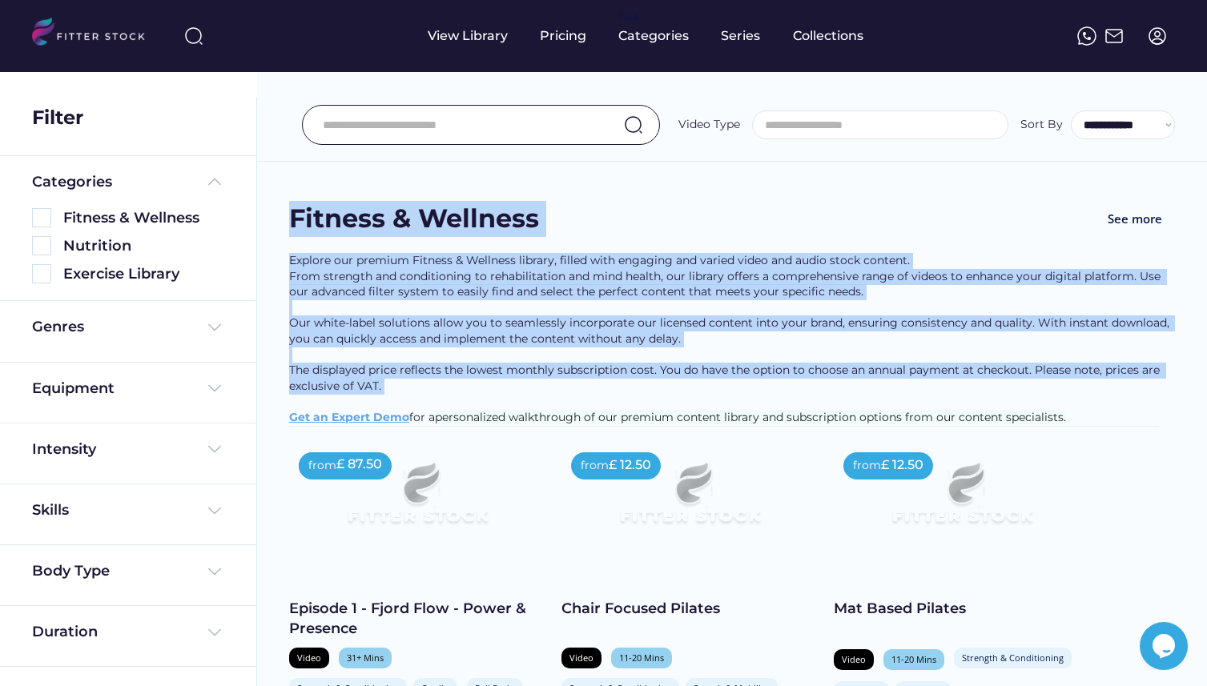
drag, startPoint x: 291, startPoint y: 195, endPoint x: 411, endPoint y: 395, distance: 233.5
click at [411, 395] on div "Explore our premium Fitness & Wellness library, filled with engaging and varied…" at bounding box center [732, 339] width 886 height 173
drag, startPoint x: 411, startPoint y: 395, endPoint x: 270, endPoint y: 192, distance: 246.8
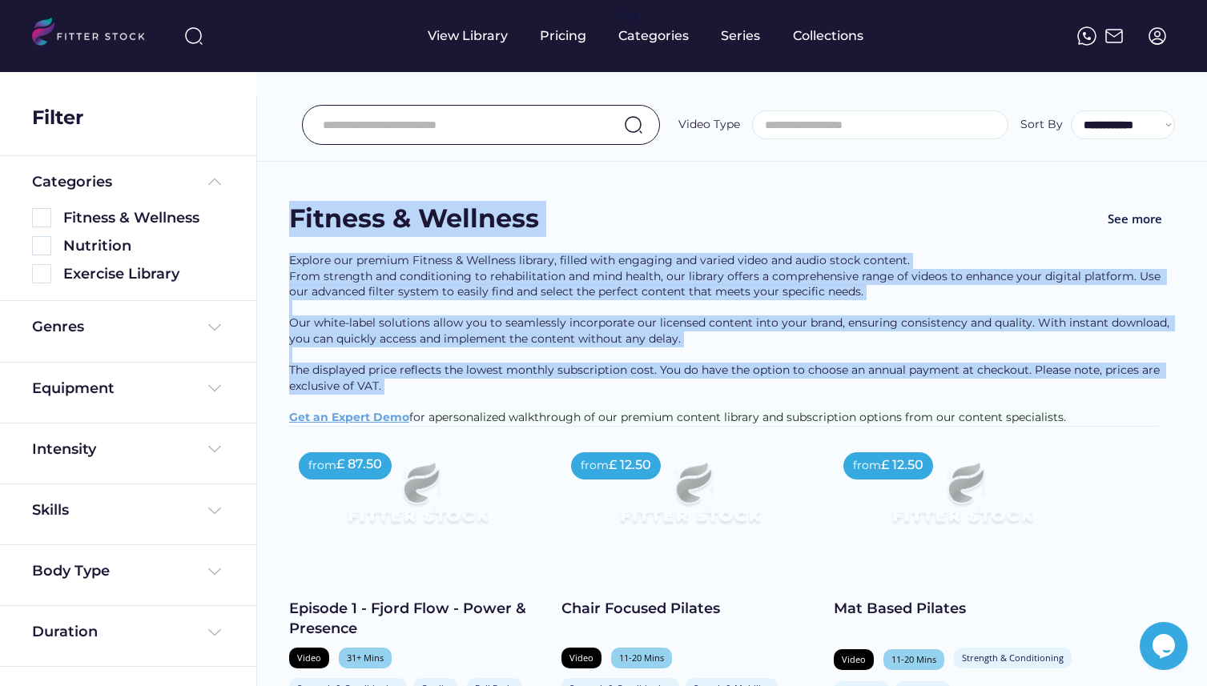
drag, startPoint x: 270, startPoint y: 192, endPoint x: 401, endPoint y: 403, distance: 248.2
click at [401, 403] on div "Explore our premium Fitness & Wellness library, filled with engaging and varied…" at bounding box center [732, 339] width 886 height 173
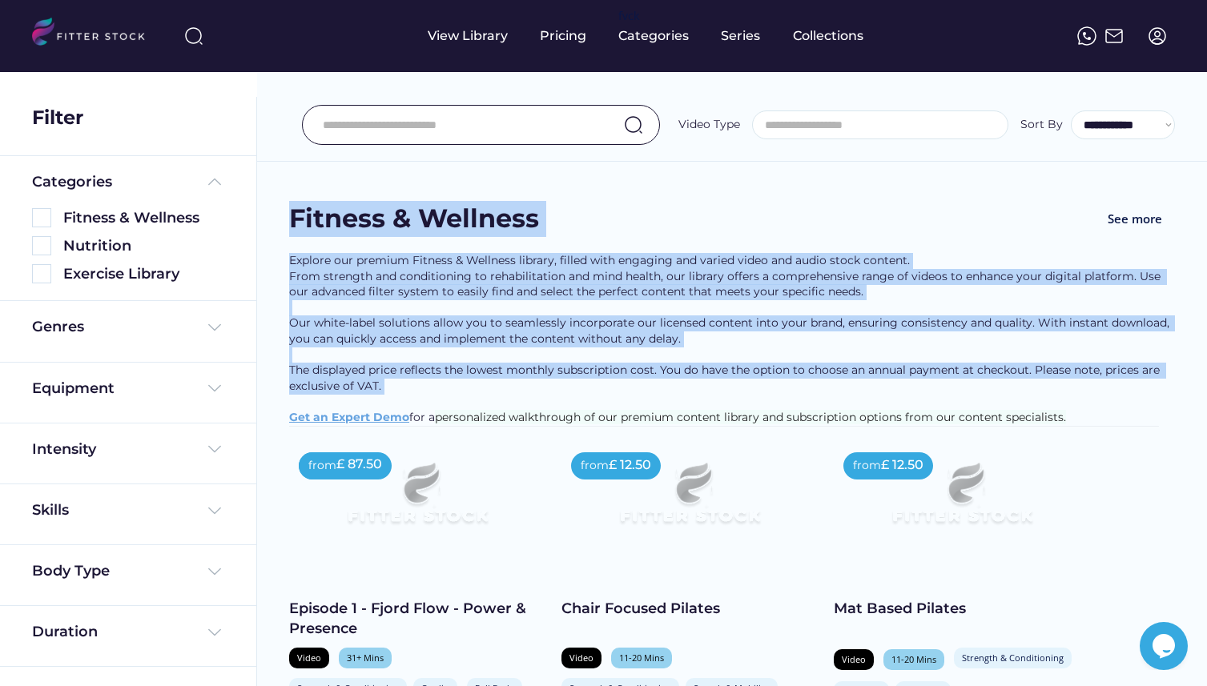
drag, startPoint x: 401, startPoint y: 403, endPoint x: 267, endPoint y: 217, distance: 229.4
drag, startPoint x: 279, startPoint y: 190, endPoint x: 406, endPoint y: 407, distance: 251.2
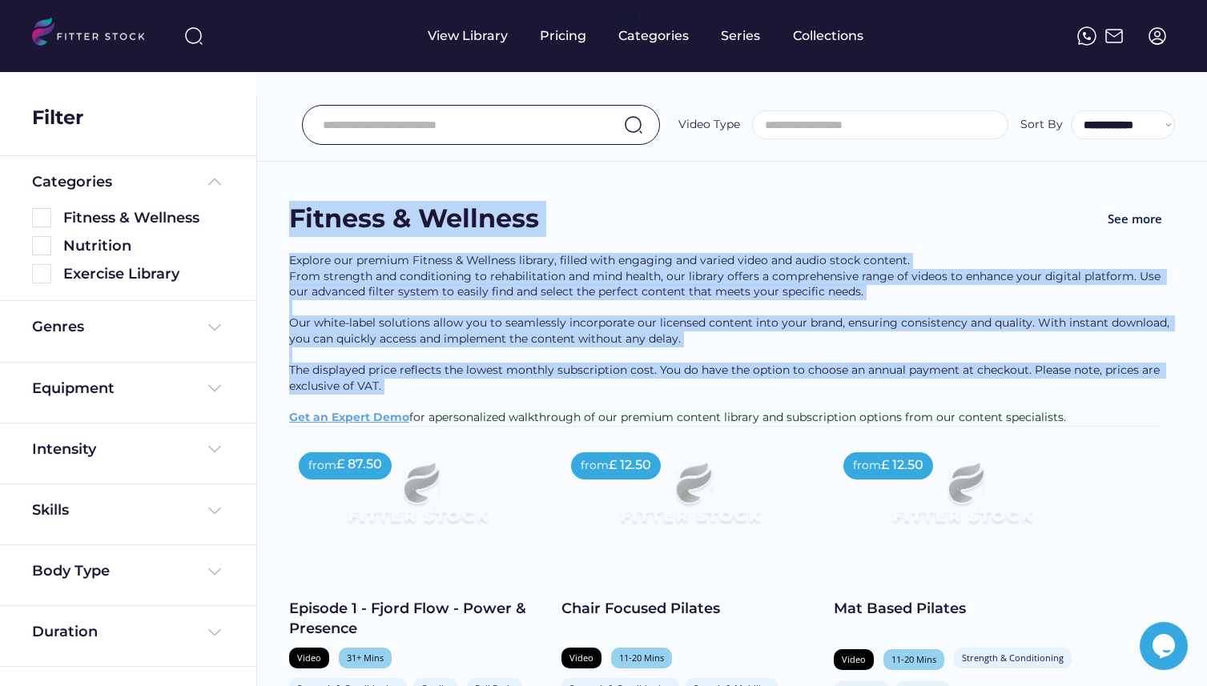
click at [406, 407] on div "Explore our premium Fitness & Wellness library, filled with engaging and varied…" at bounding box center [732, 339] width 886 height 173
drag, startPoint x: 406, startPoint y: 407, endPoint x: 264, endPoint y: 197, distance: 253.2
drag, startPoint x: 264, startPoint y: 197, endPoint x: 396, endPoint y: 403, distance: 244.5
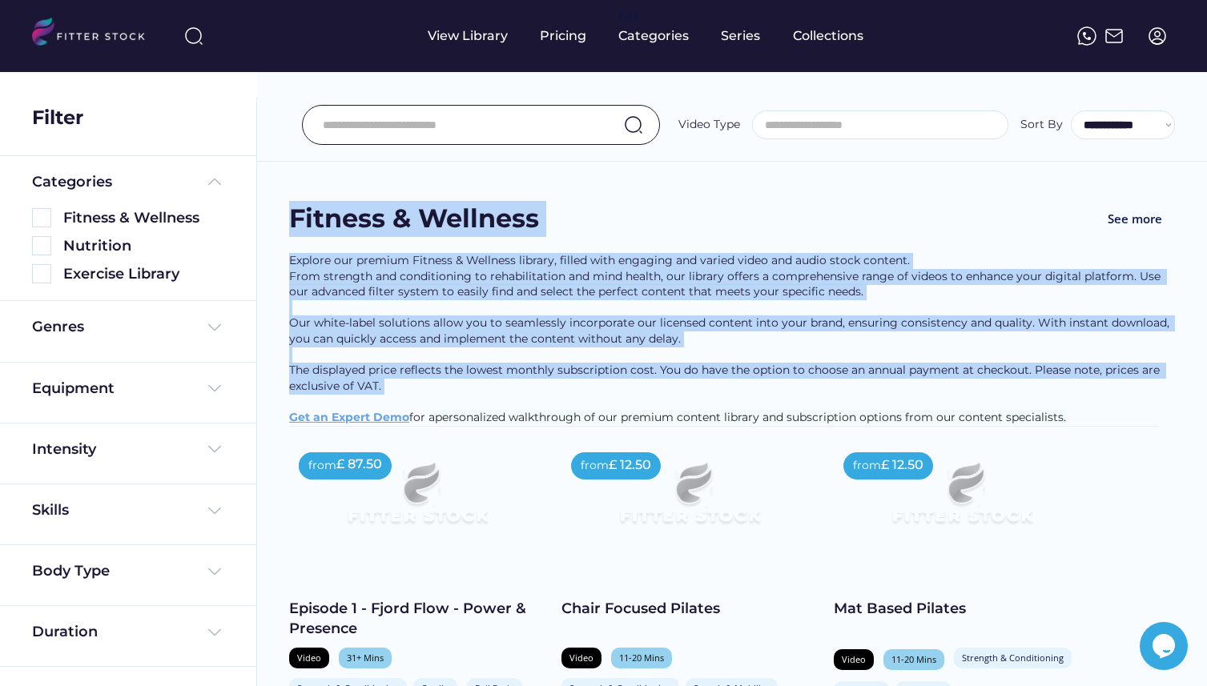
click at [396, 403] on div "Explore our premium Fitness & Wellness library, filled with engaging and varied…" at bounding box center [732, 339] width 886 height 173
drag, startPoint x: 396, startPoint y: 403, endPoint x: 280, endPoint y: 219, distance: 217.0
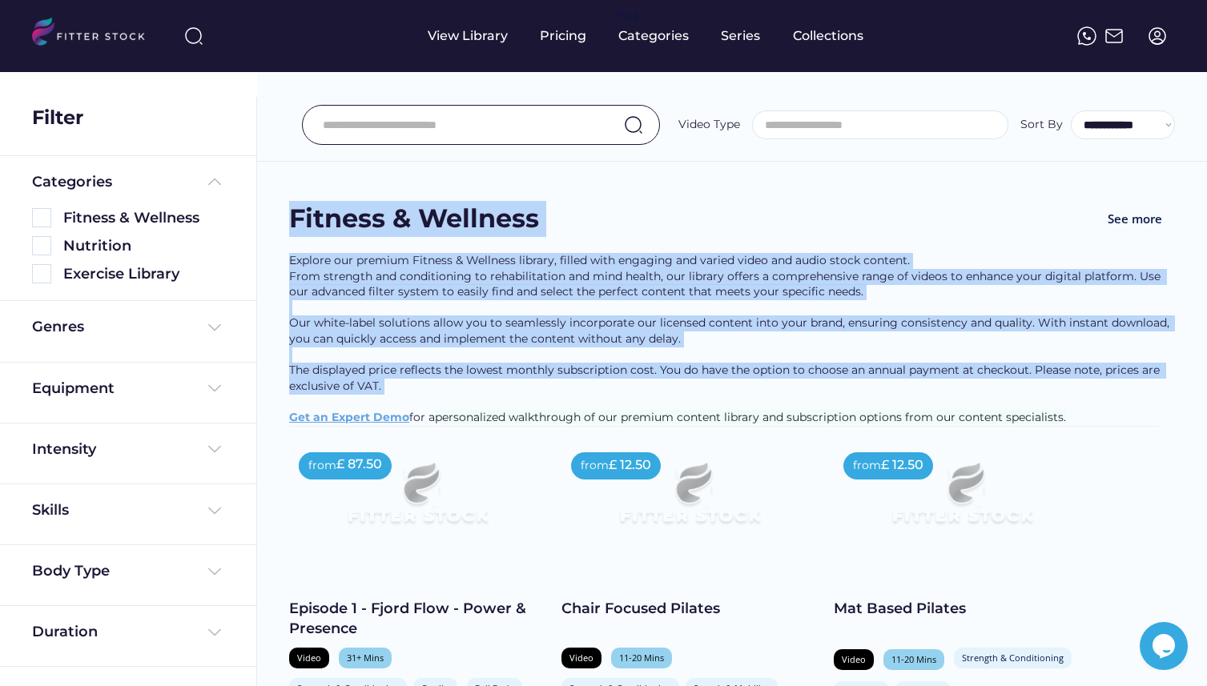
drag, startPoint x: 283, startPoint y: 182, endPoint x: 397, endPoint y: 401, distance: 247.5
click at [397, 401] on div "Explore our premium Fitness & Wellness library, filled with engaging and varied…" at bounding box center [732, 339] width 886 height 173
drag, startPoint x: 397, startPoint y: 401, endPoint x: 288, endPoint y: 215, distance: 216.0
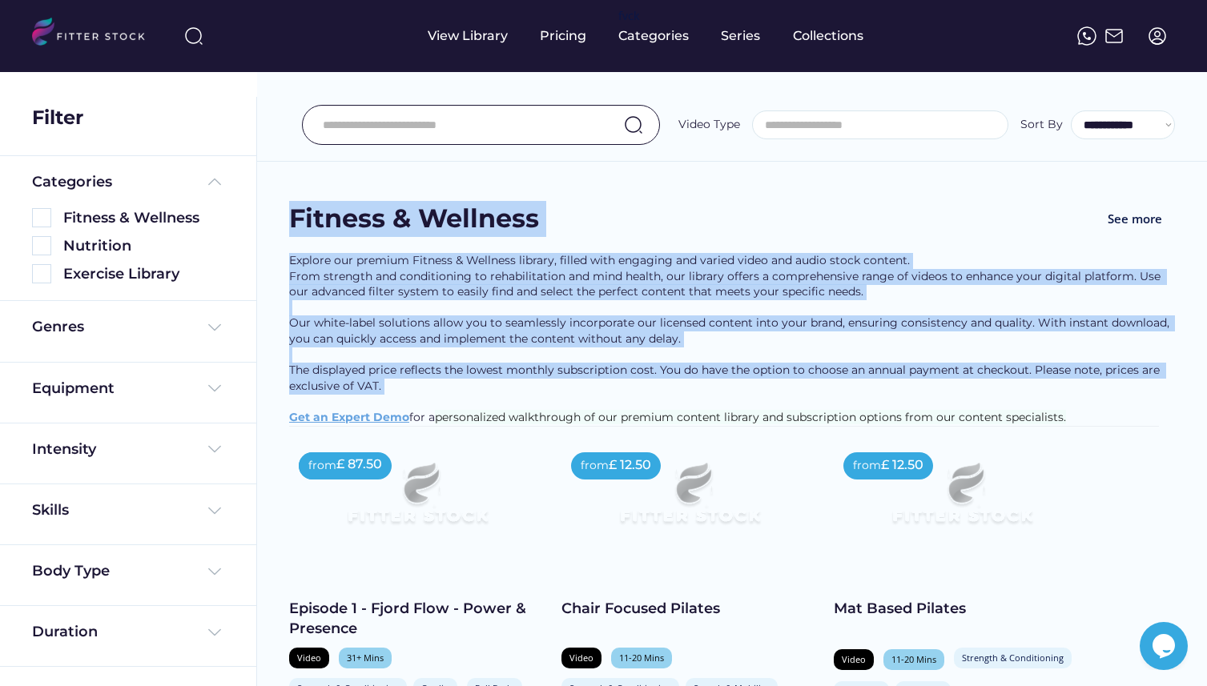
drag, startPoint x: 283, startPoint y: 207, endPoint x: 380, endPoint y: 399, distance: 214.9
click at [380, 399] on div "Explore our premium Fitness & Wellness library, filled with engaging and varied…" at bounding box center [732, 339] width 886 height 173
drag, startPoint x: 380, startPoint y: 399, endPoint x: 298, endPoint y: 194, distance: 221.0
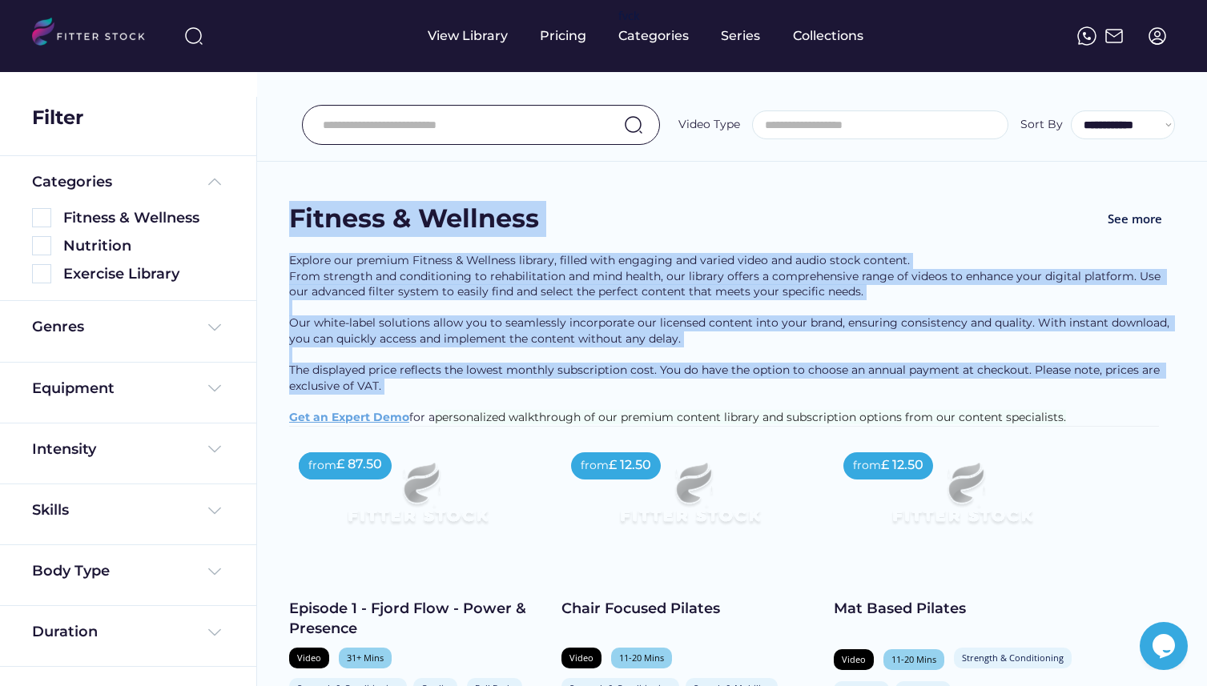
drag, startPoint x: 285, startPoint y: 187, endPoint x: 402, endPoint y: 402, distance: 245.1
click at [402, 402] on div "Explore our premium Fitness & Wellness library, filled with engaging and varied…" at bounding box center [732, 339] width 886 height 173
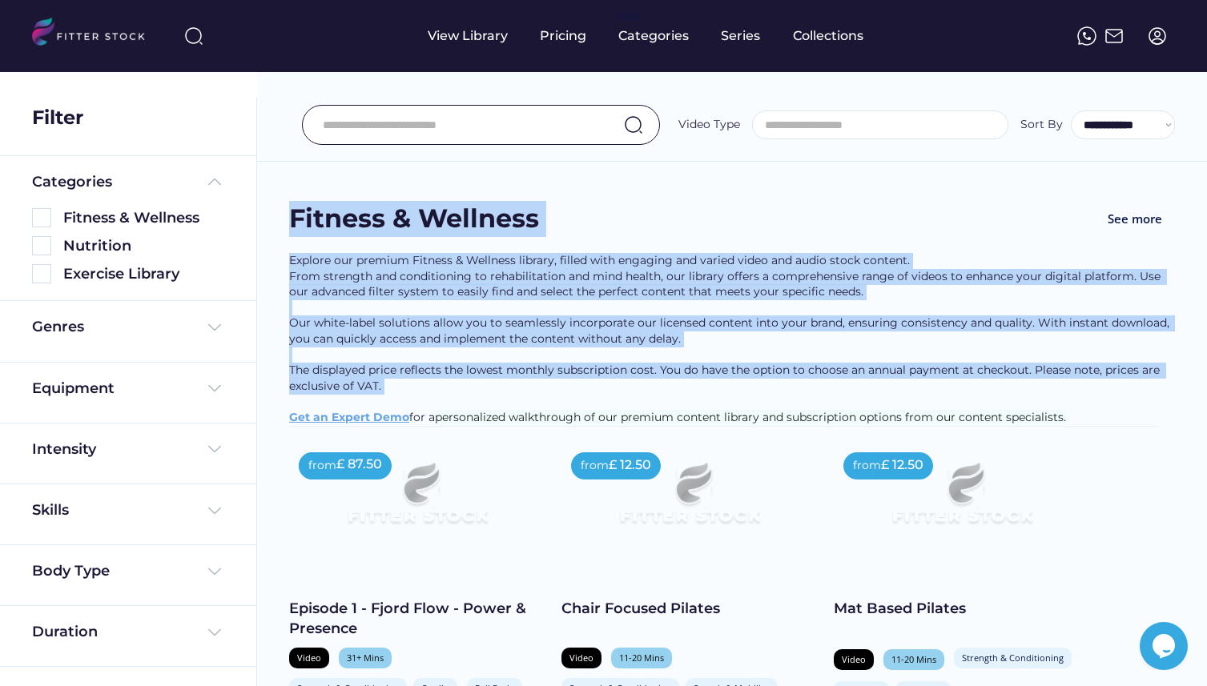
drag, startPoint x: 402, startPoint y: 402, endPoint x: 298, endPoint y: 213, distance: 215.7
drag, startPoint x: 286, startPoint y: 183, endPoint x: 397, endPoint y: 400, distance: 243.2
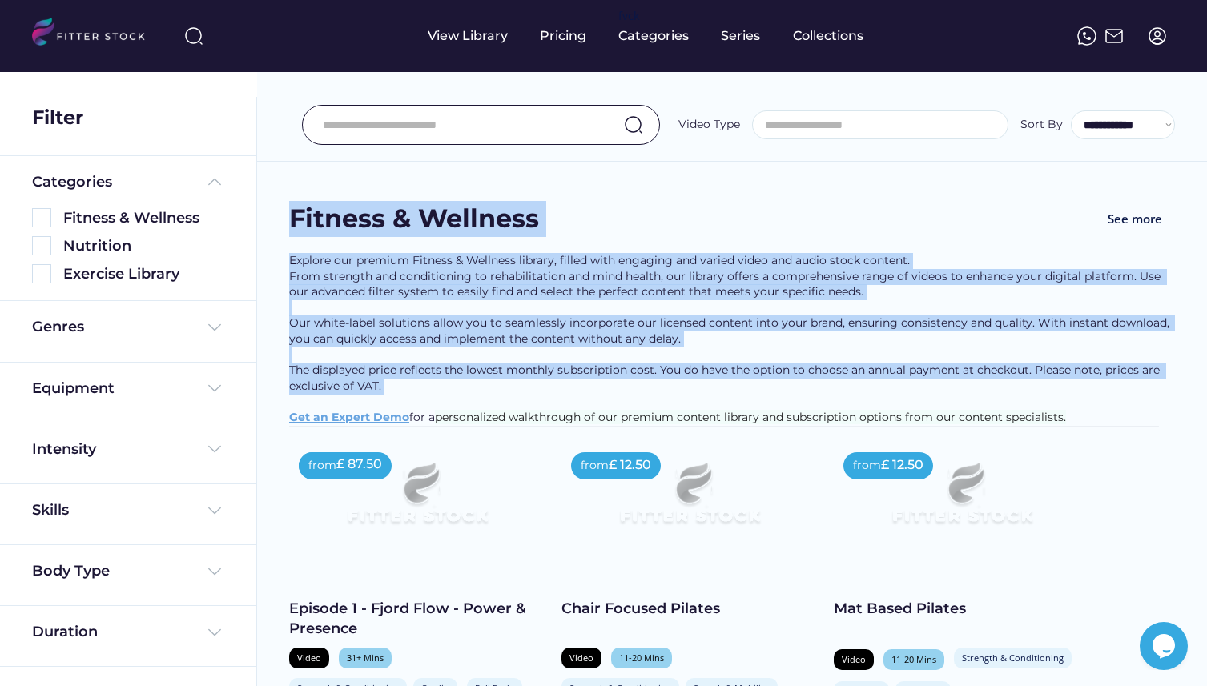
click at [397, 400] on div "Explore our premium Fitness & Wellness library, filled with engaging and varied…" at bounding box center [732, 339] width 886 height 173
drag, startPoint x: 397, startPoint y: 400, endPoint x: 291, endPoint y: 227, distance: 202.4
drag, startPoint x: 283, startPoint y: 198, endPoint x: 403, endPoint y: 398, distance: 233.5
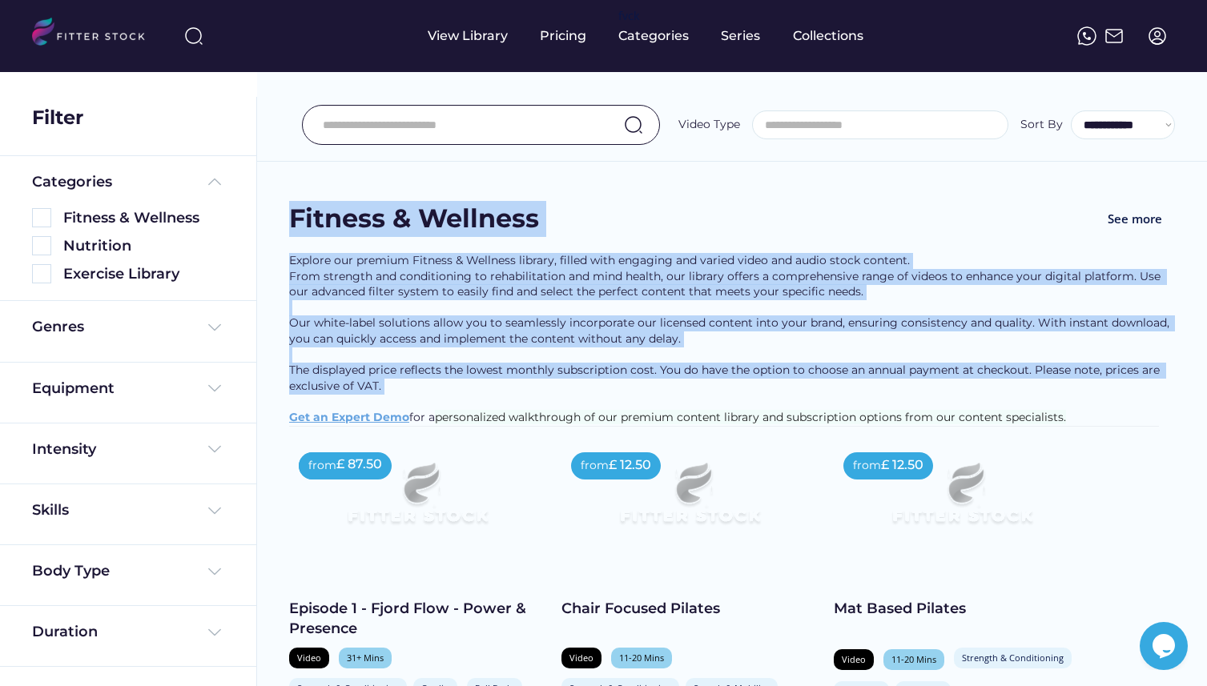
drag
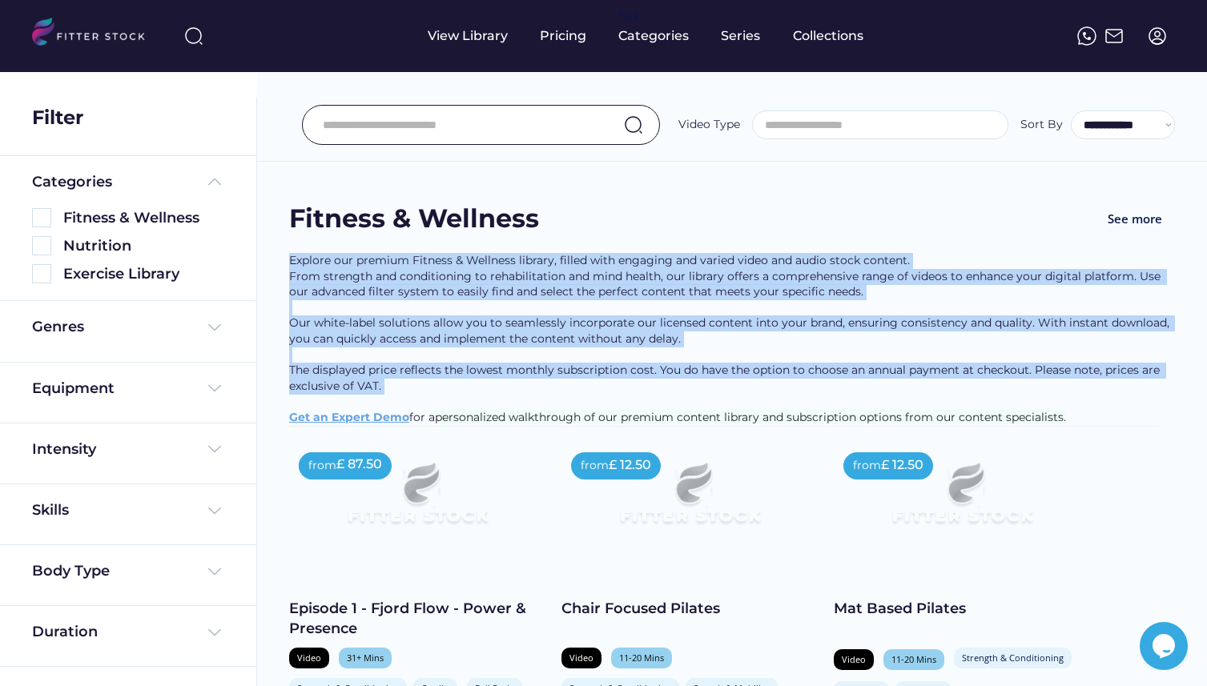
drag, startPoint x: 279, startPoint y: 262, endPoint x: 388, endPoint y: 408, distance: 182.4
click at [388, 408] on div "Explore our premium Fitness & Wellness library, filled with engaging and varied…" at bounding box center [732, 339] width 886 height 173
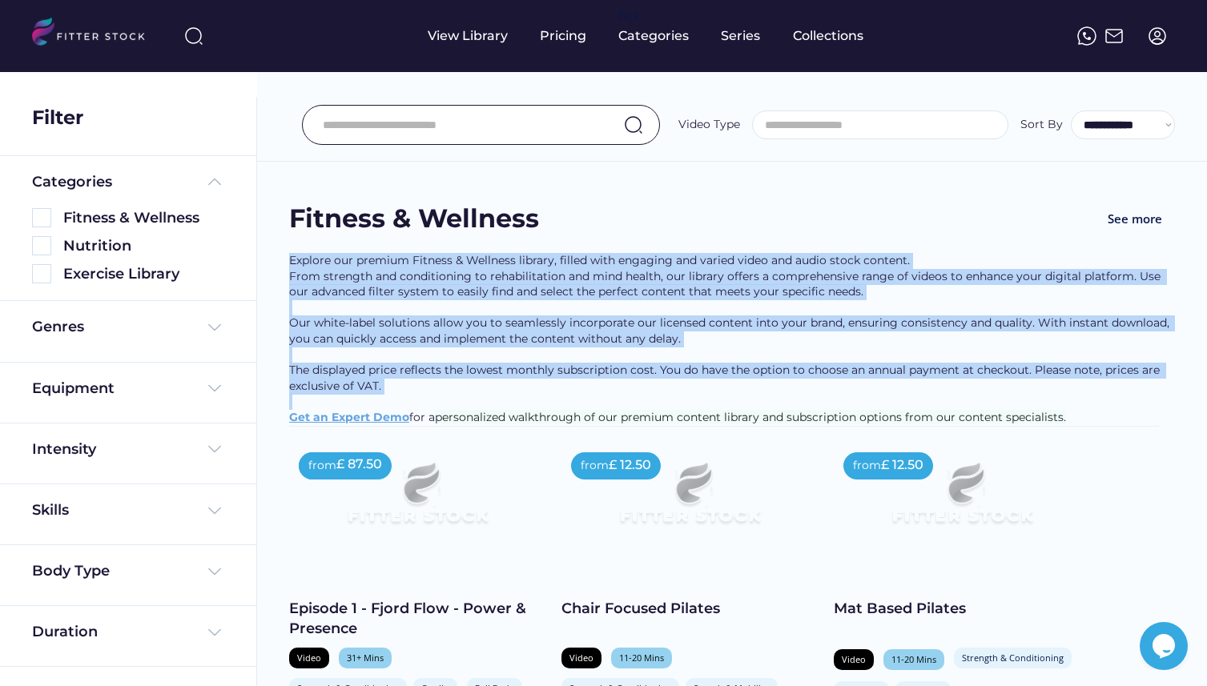
click at [399, 409] on div "Explore our premium Fitness & Wellness library, filled with engaging and varied…" at bounding box center [732, 339] width 886 height 173
drag, startPoint x: 283, startPoint y: 259, endPoint x: 424, endPoint y: 405, distance: 203.9
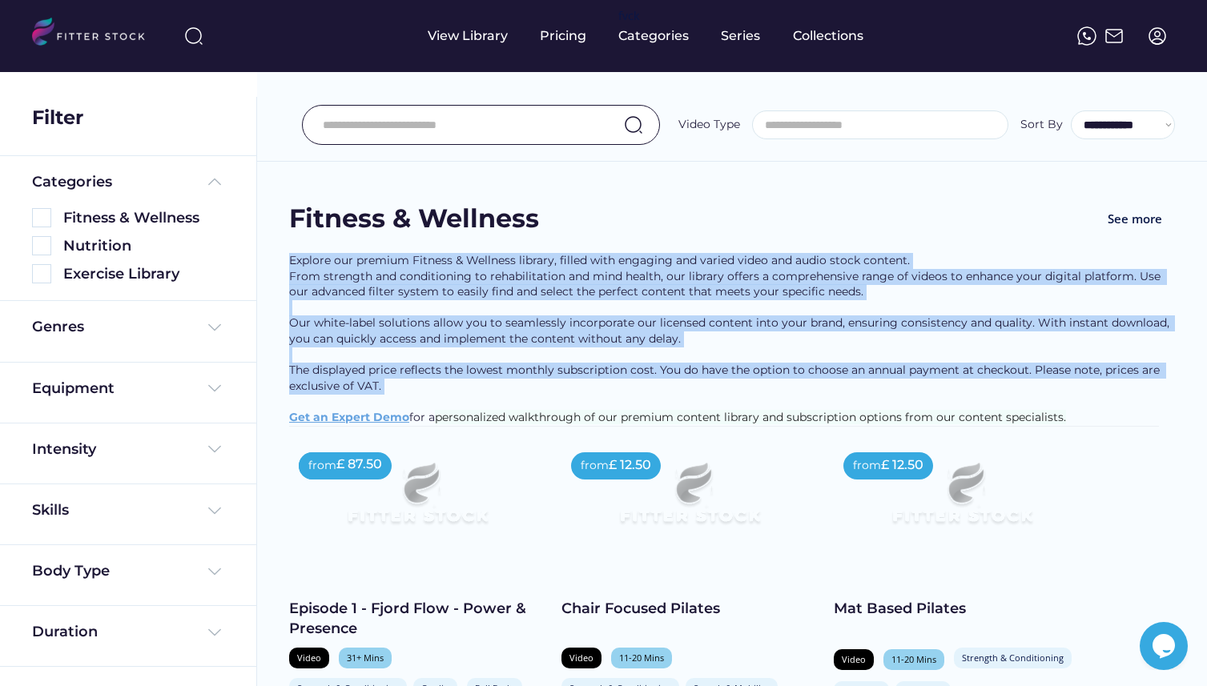
click at [424, 405] on div "Explore our premium Fitness & Wellness library, filled with engaging and varied…" at bounding box center [732, 339] width 886 height 173
drag, startPoint x: 424, startPoint y: 405, endPoint x: 281, endPoint y: 262, distance: 202.7
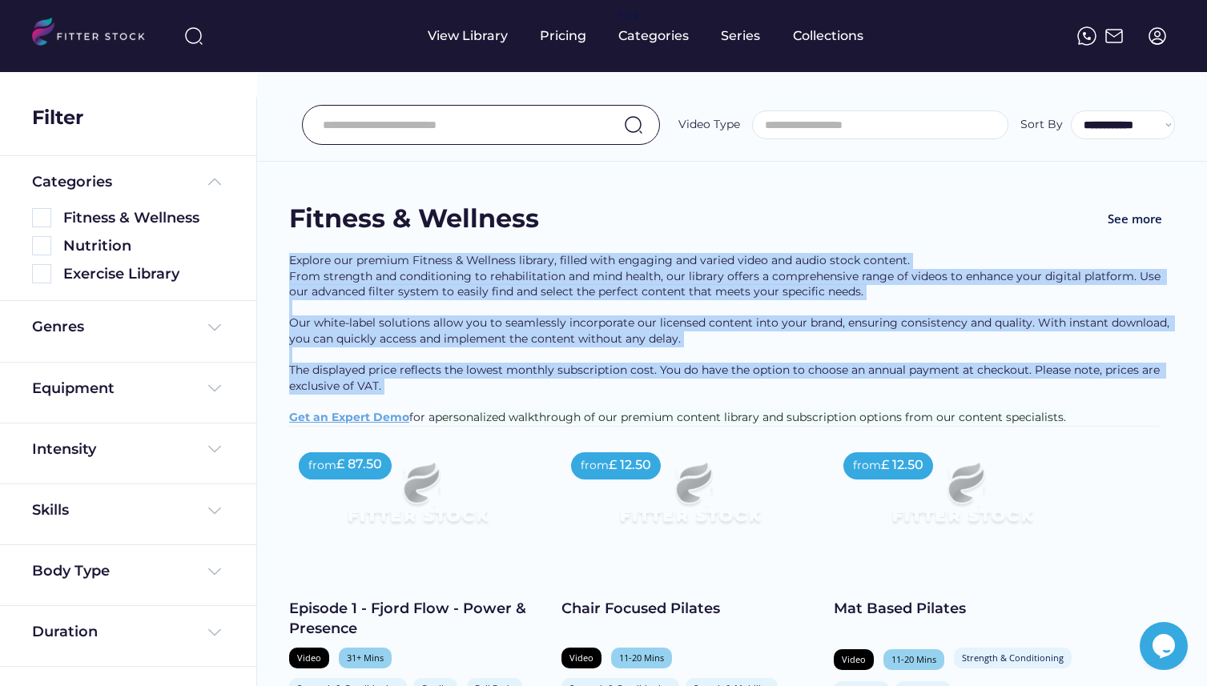
drag, startPoint x: 281, startPoint y: 262, endPoint x: 398, endPoint y: 405, distance: 185.0
click at [398, 405] on div "Explore our premium Fitness & Wellness library, filled with engaging and varied…" at bounding box center [732, 339] width 886 height 173
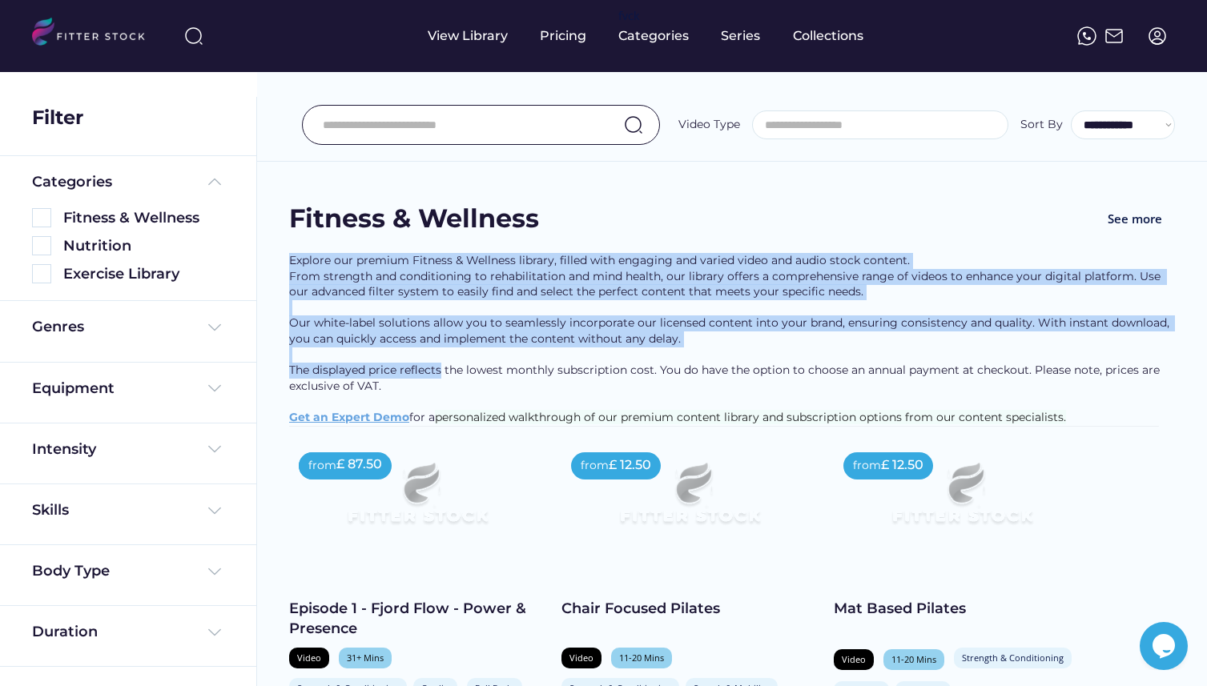
drag, startPoint x: 279, startPoint y: 251, endPoint x: 403, endPoint y: 392, distance: 187.3
click at [406, 403] on div "Explore our premium Fitness & Wellness library, filled with engaging and varied…" at bounding box center [732, 339] width 886 height 173
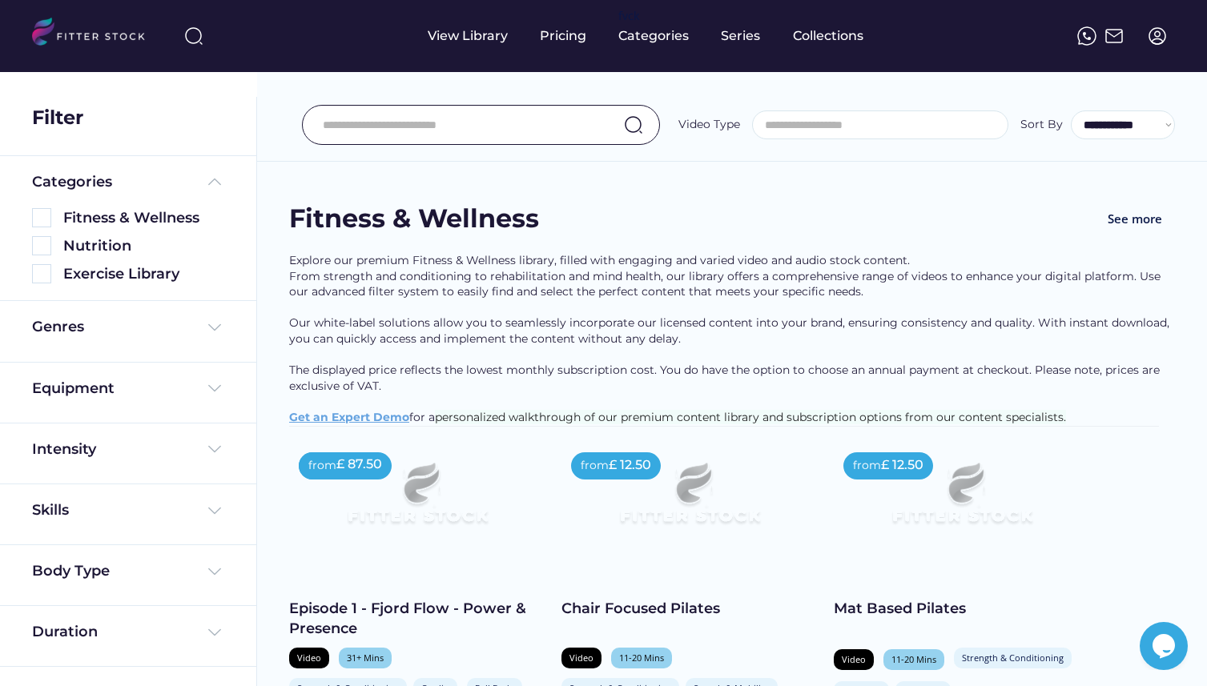
click at [1158, 45] on img at bounding box center [1156, 35] width 19 height 19
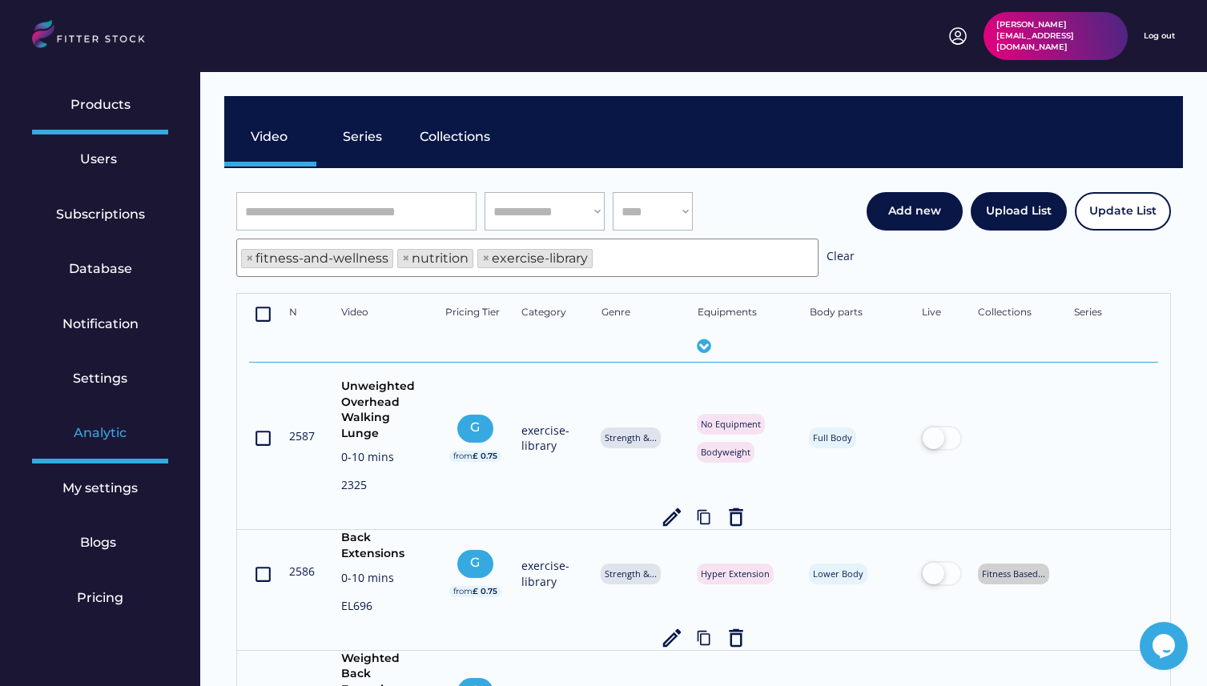
click at [118, 440] on div "Analytic" at bounding box center [100, 433] width 53 height 18
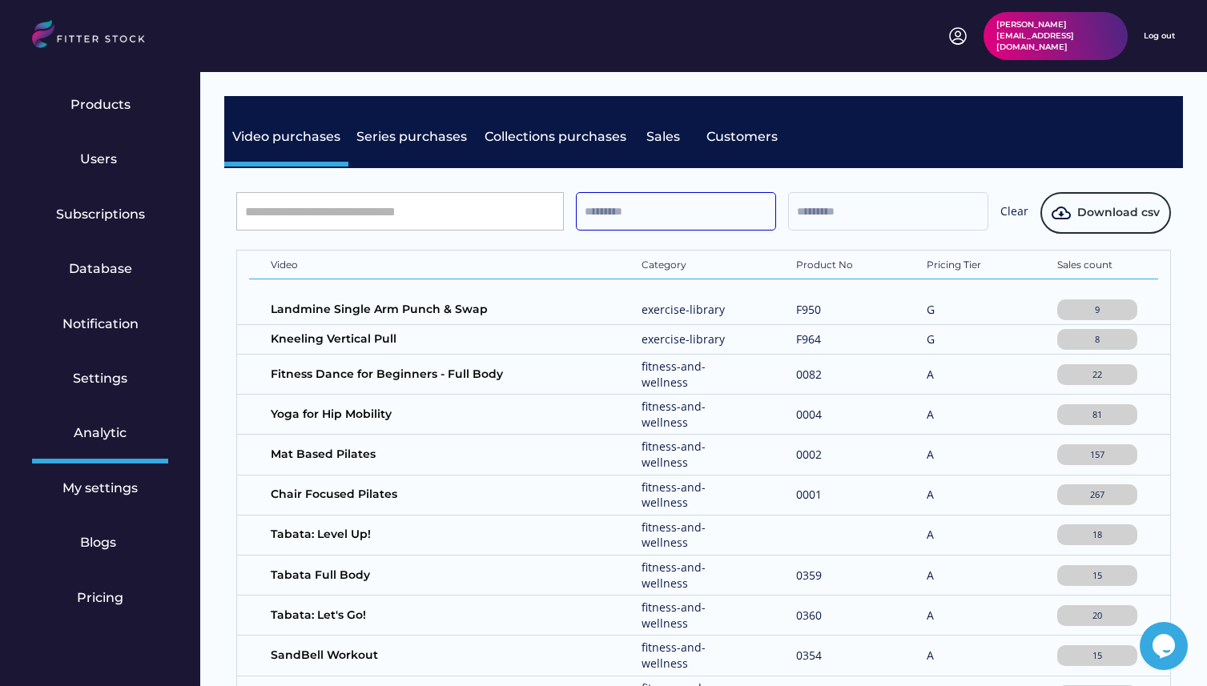
click at [634, 210] on input "text" at bounding box center [676, 211] width 200 height 38
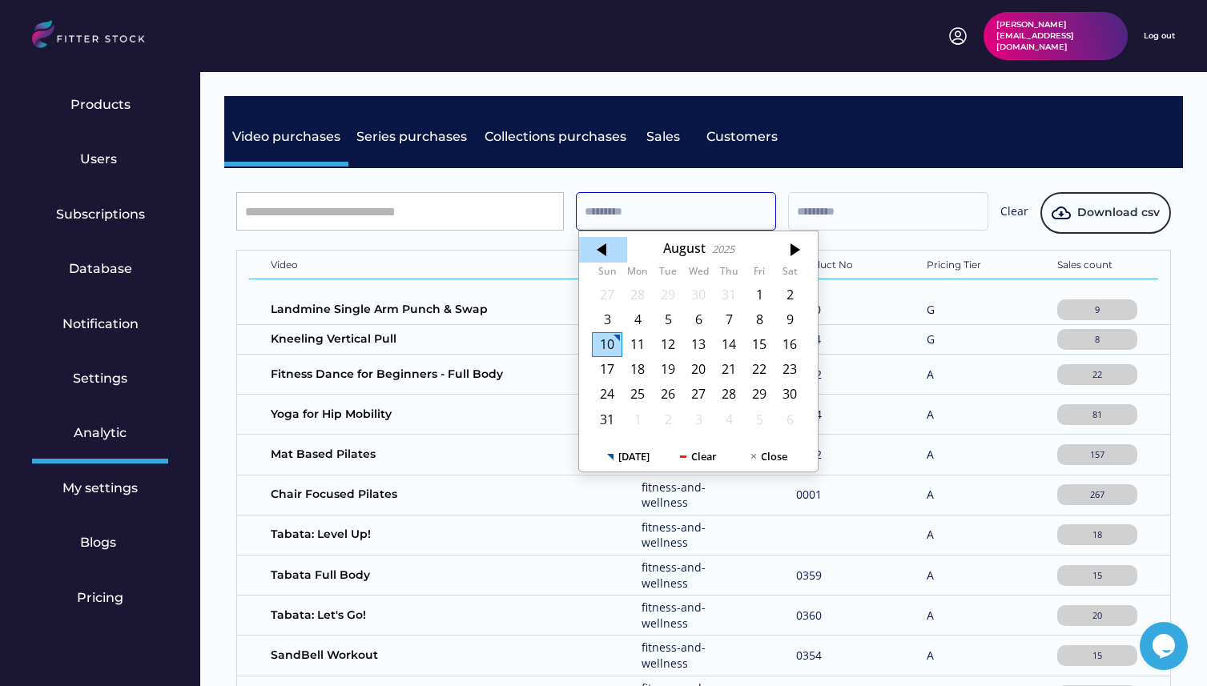
click at [605, 247] on div at bounding box center [603, 250] width 48 height 26
click at [604, 247] on div at bounding box center [603, 250] width 48 height 26
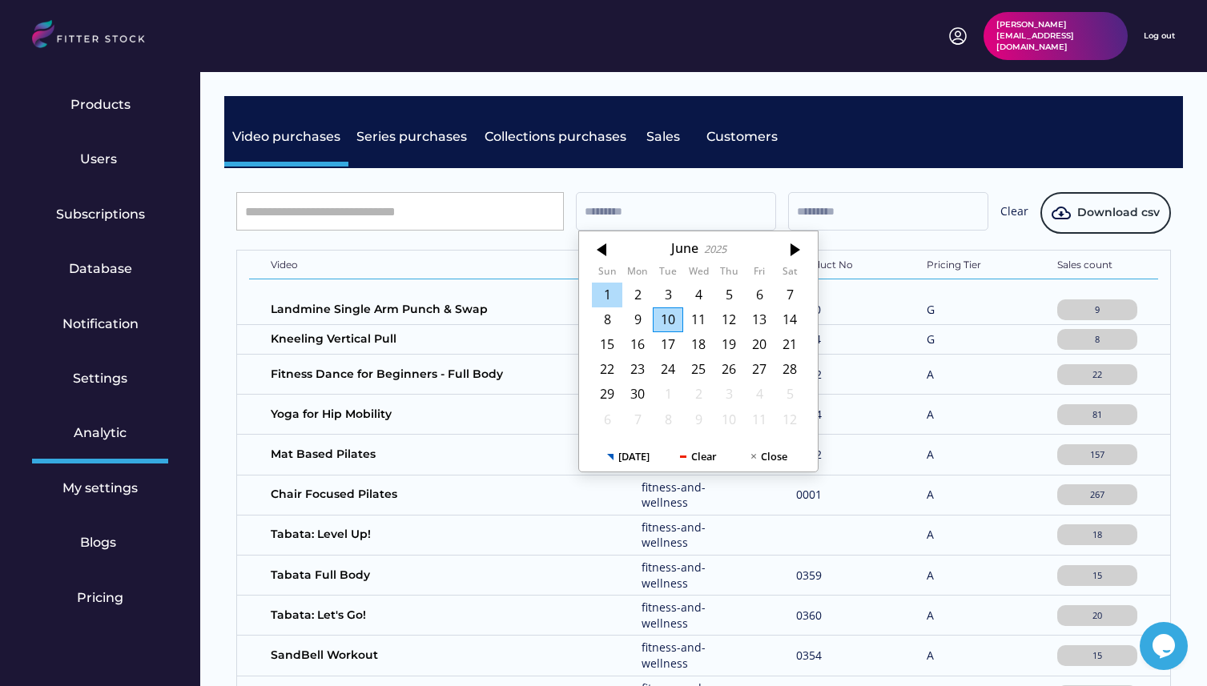
click at [606, 294] on div "1" at bounding box center [607, 295] width 30 height 25
type input "*********"
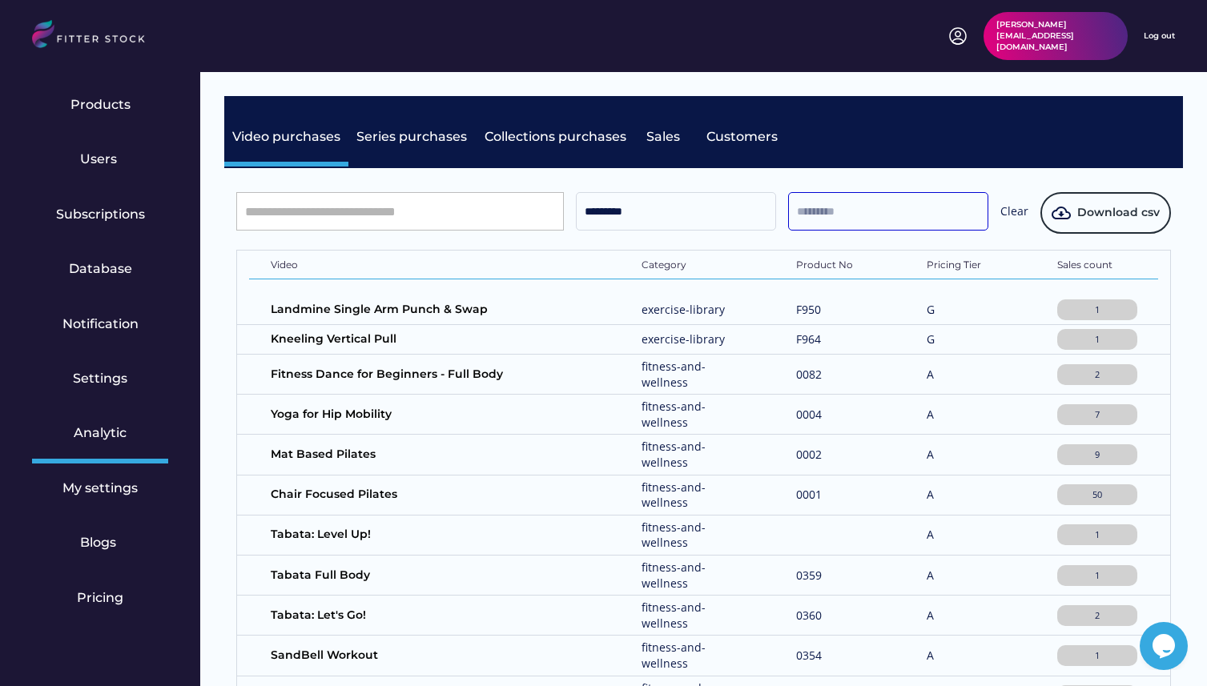
click at [852, 205] on input "text" at bounding box center [888, 211] width 200 height 38
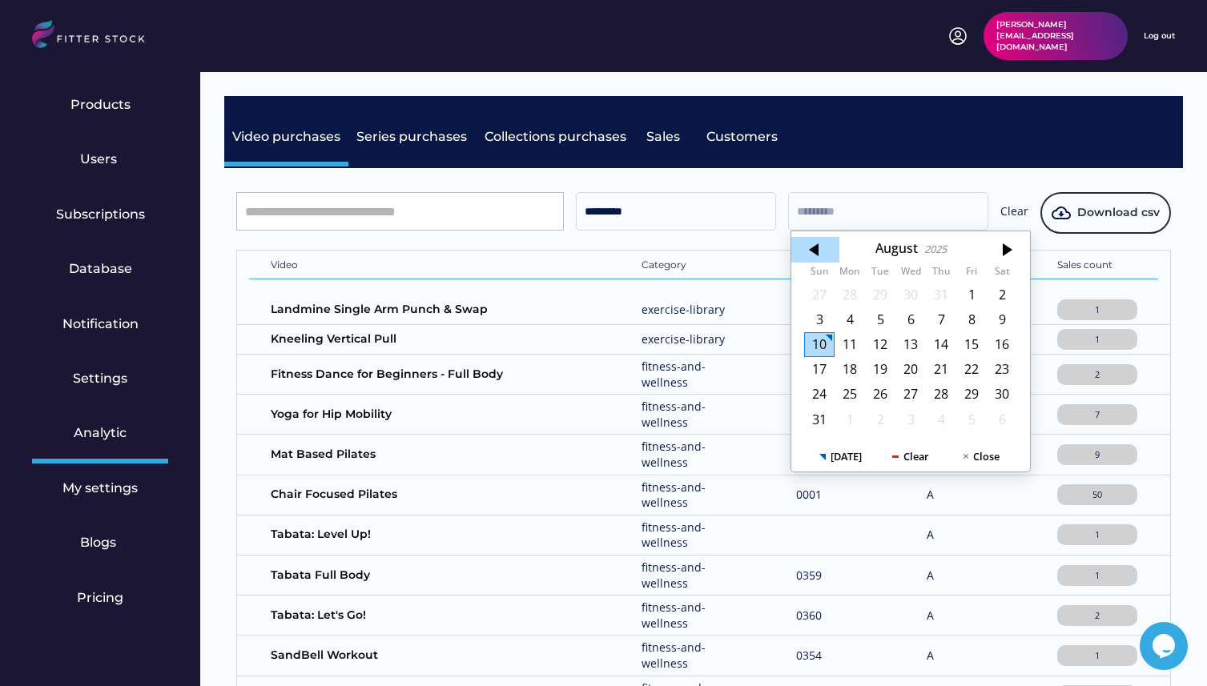
click at [810, 242] on div at bounding box center [815, 250] width 48 height 26
click at [811, 251] on div at bounding box center [815, 250] width 48 height 26
click at [852, 389] on div "30" at bounding box center [849, 394] width 30 height 25
type input "*********"
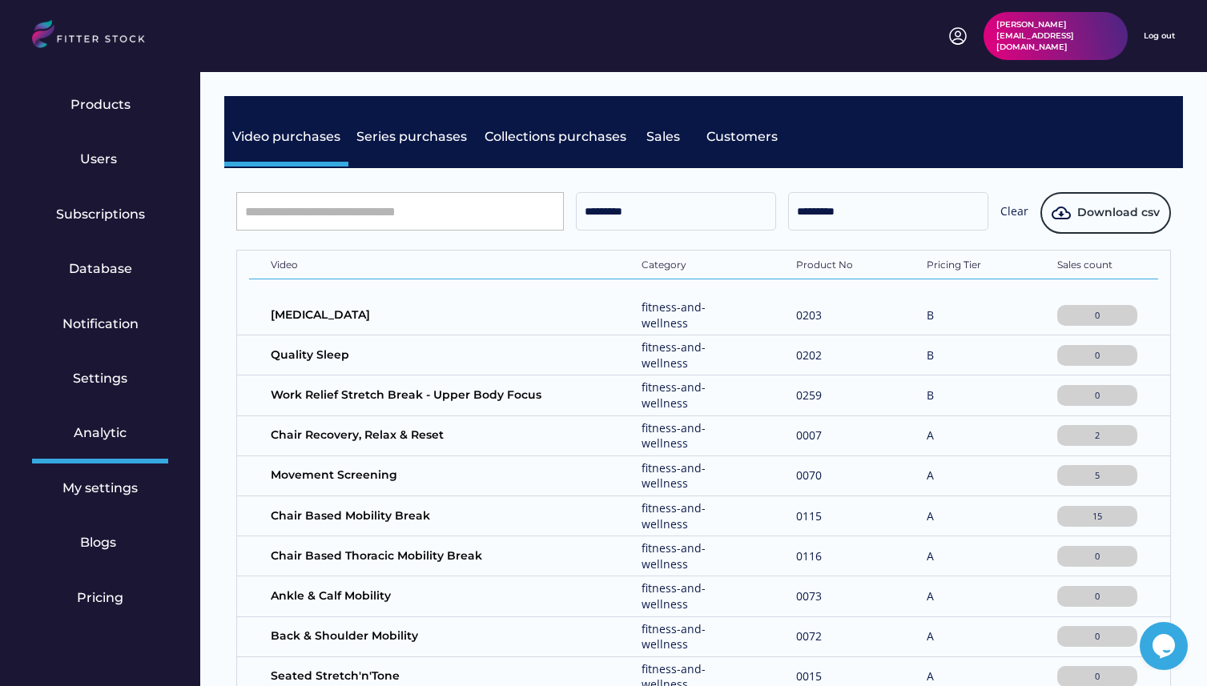
click at [1137, 203] on button "Download csv" at bounding box center [1105, 213] width 131 height 42
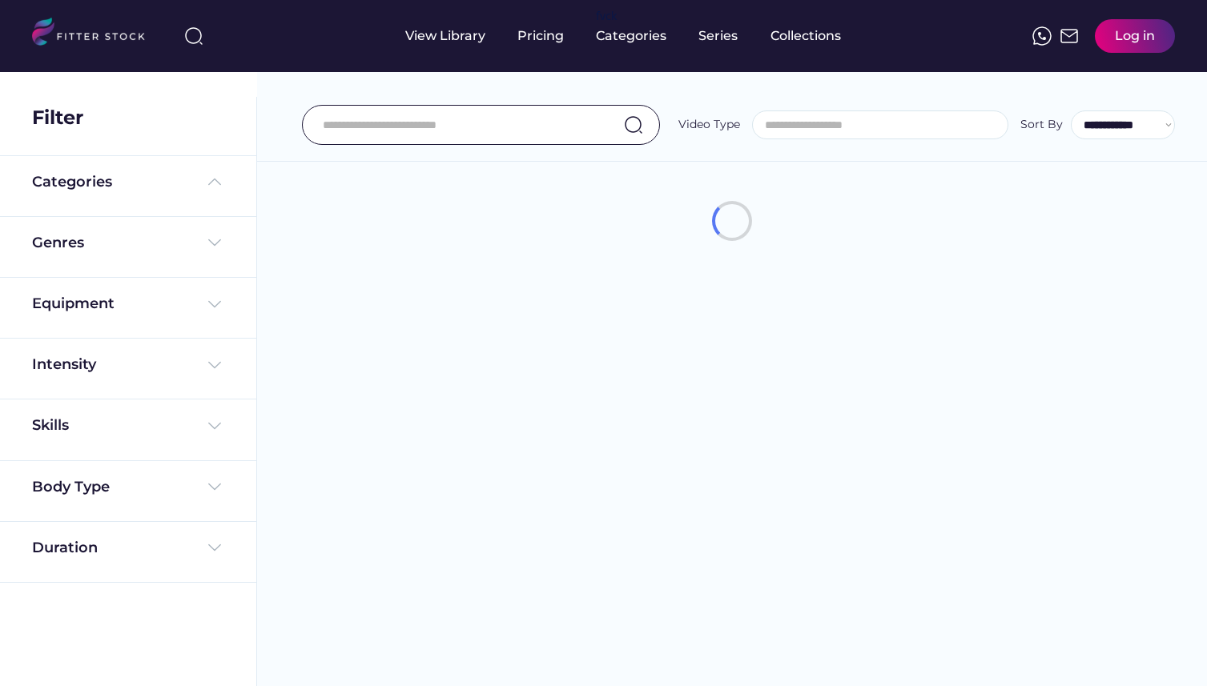
select select
select select "**********"
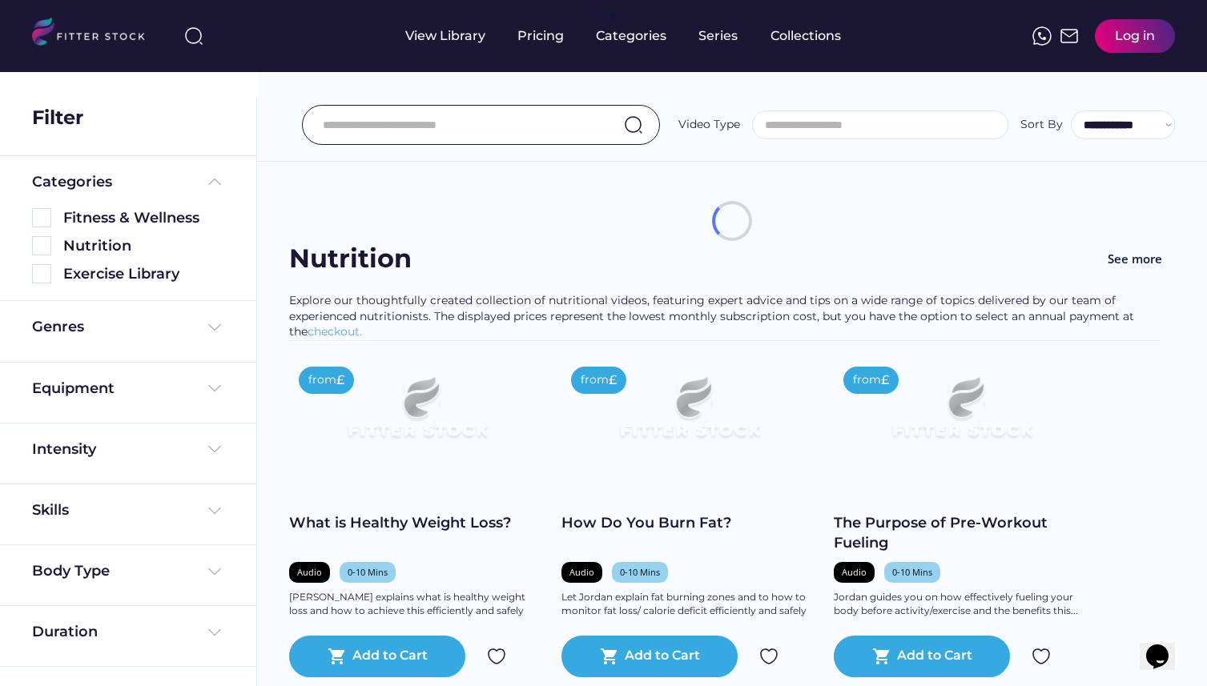
click at [1131, 42] on div "Log in" at bounding box center [1135, 36] width 40 height 18
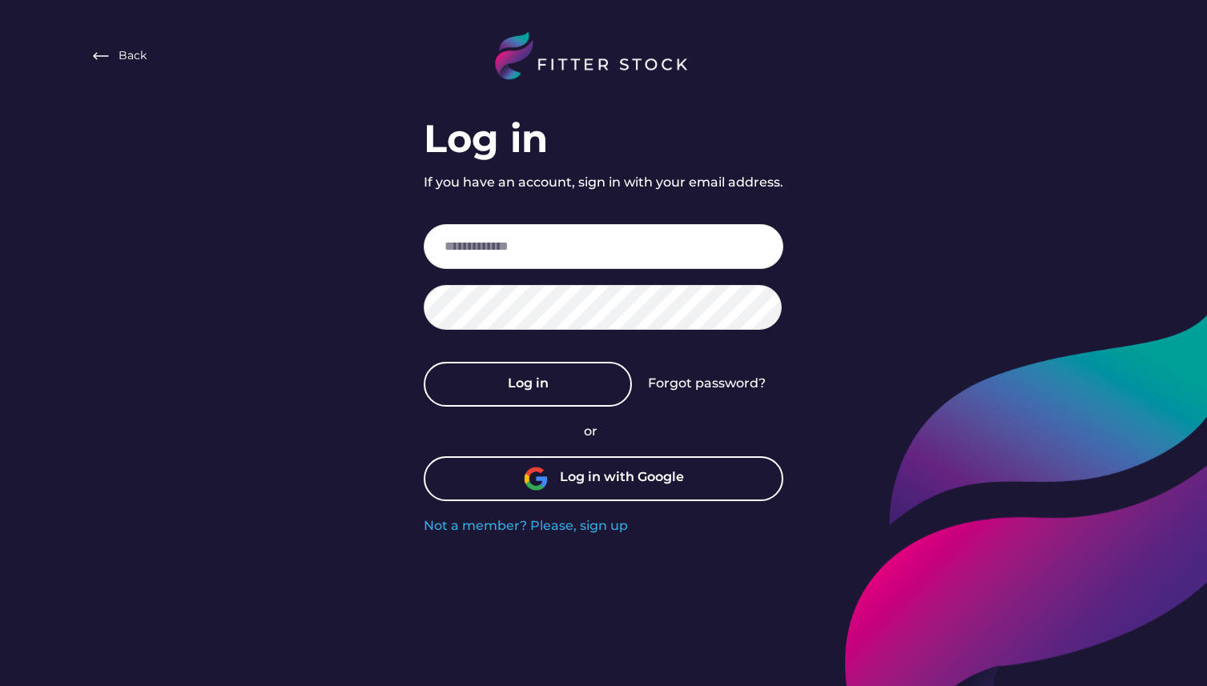
click at [534, 337] on Commands\} "Log in If you have an account, sign in with your email address. Log in Forgot p…" at bounding box center [604, 323] width 360 height 423
type input "**********"
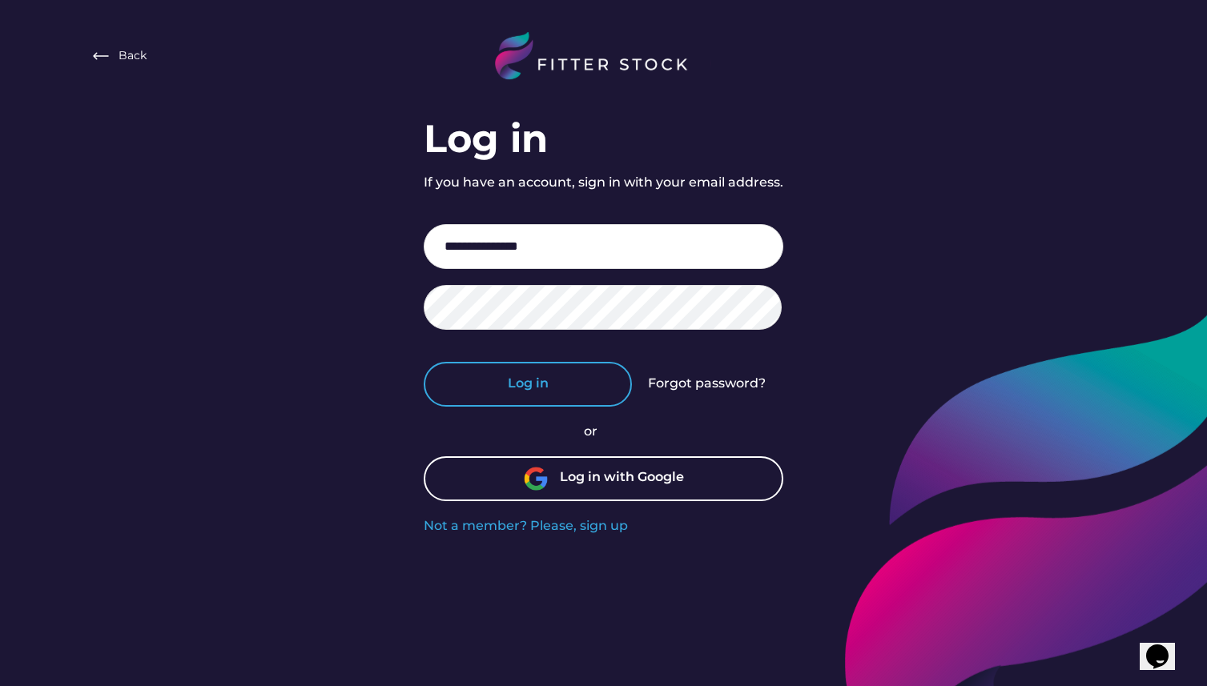
click at [558, 380] on button "Log in" at bounding box center [528, 384] width 208 height 45
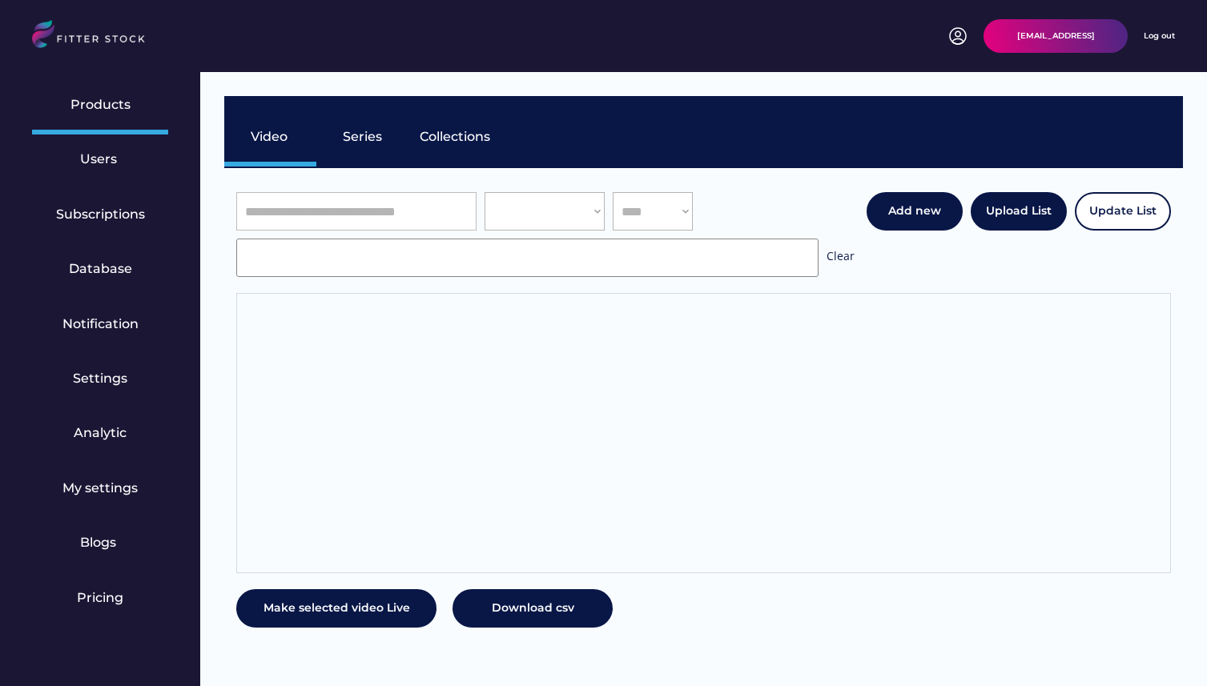
scroll to position [27, 0]
select select "**********"
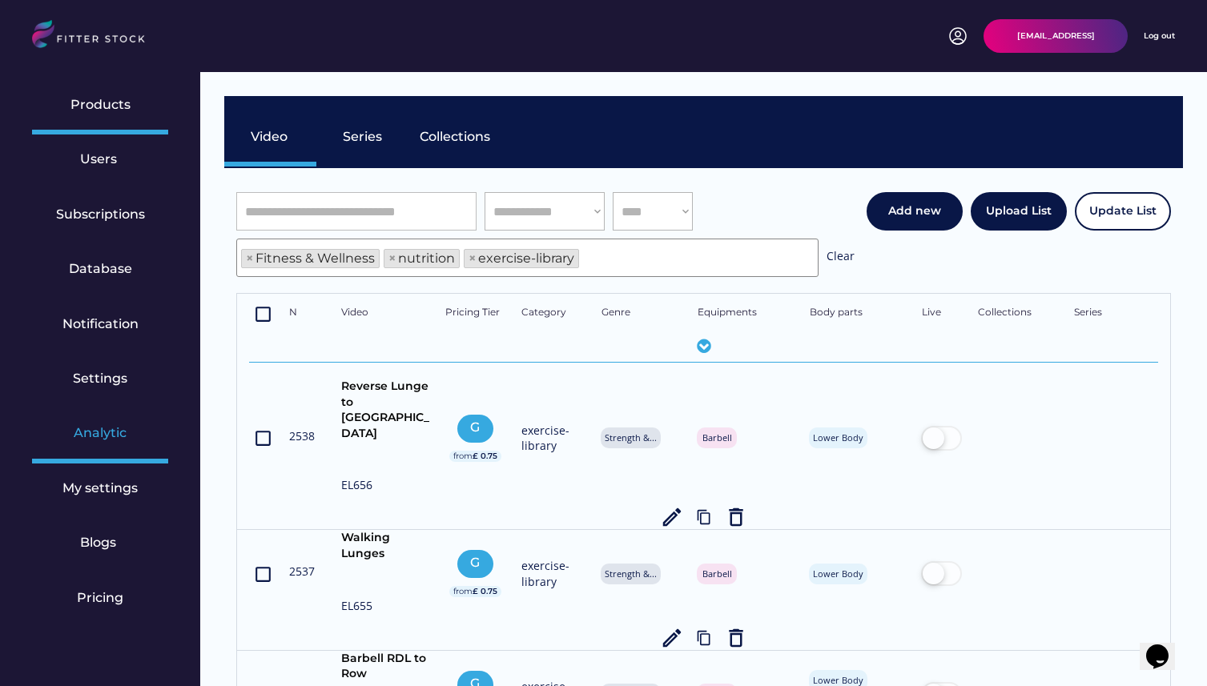
click at [121, 427] on div "Analytic" at bounding box center [100, 433] width 53 height 18
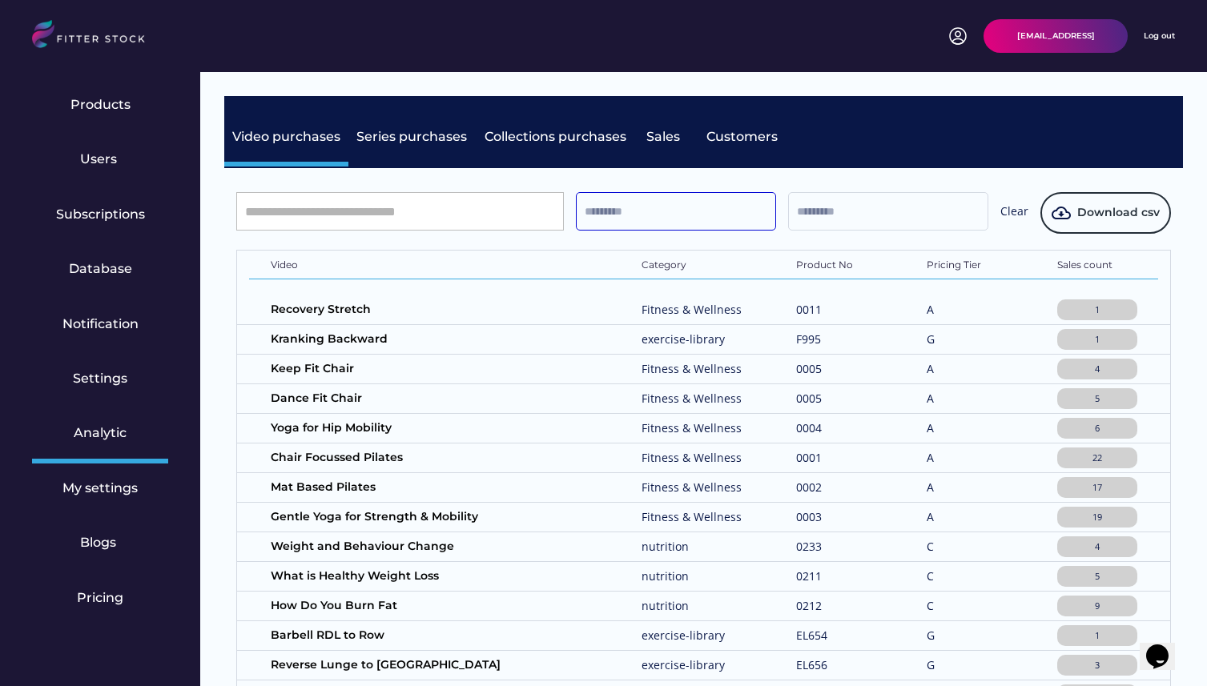
click at [697, 217] on input "text" at bounding box center [676, 211] width 200 height 38
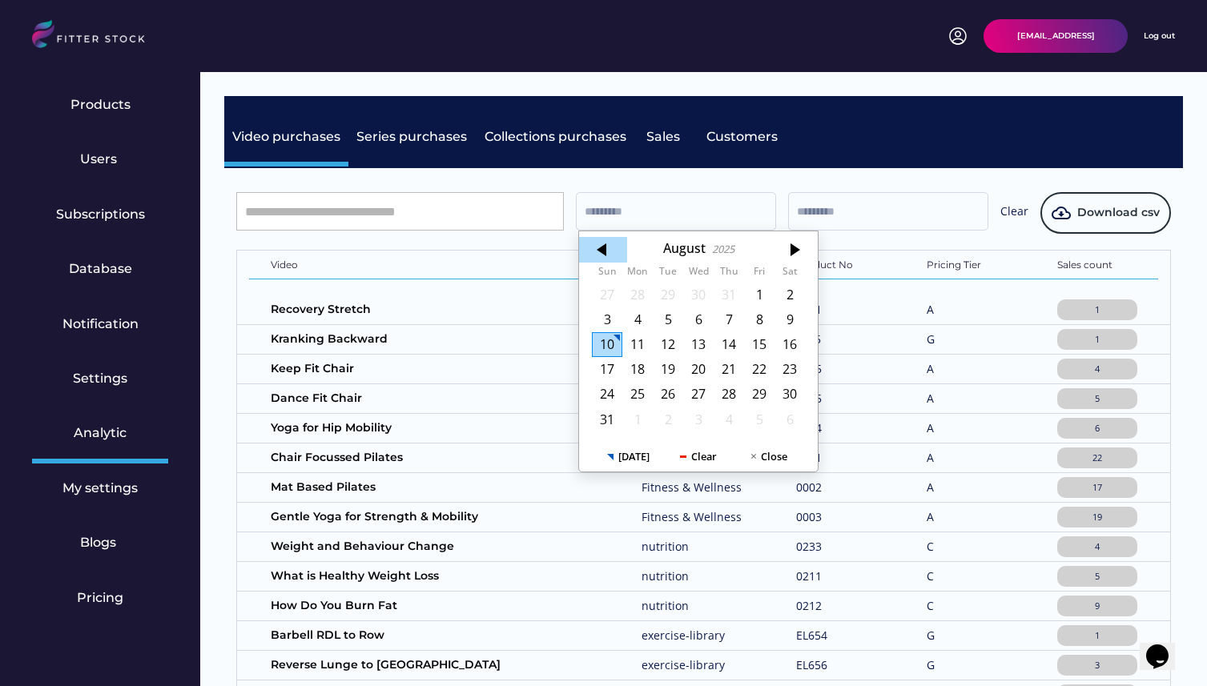
click at [606, 252] on div at bounding box center [603, 250] width 48 height 26
click at [661, 286] on div "1" at bounding box center [668, 295] width 30 height 25
type input "*********"
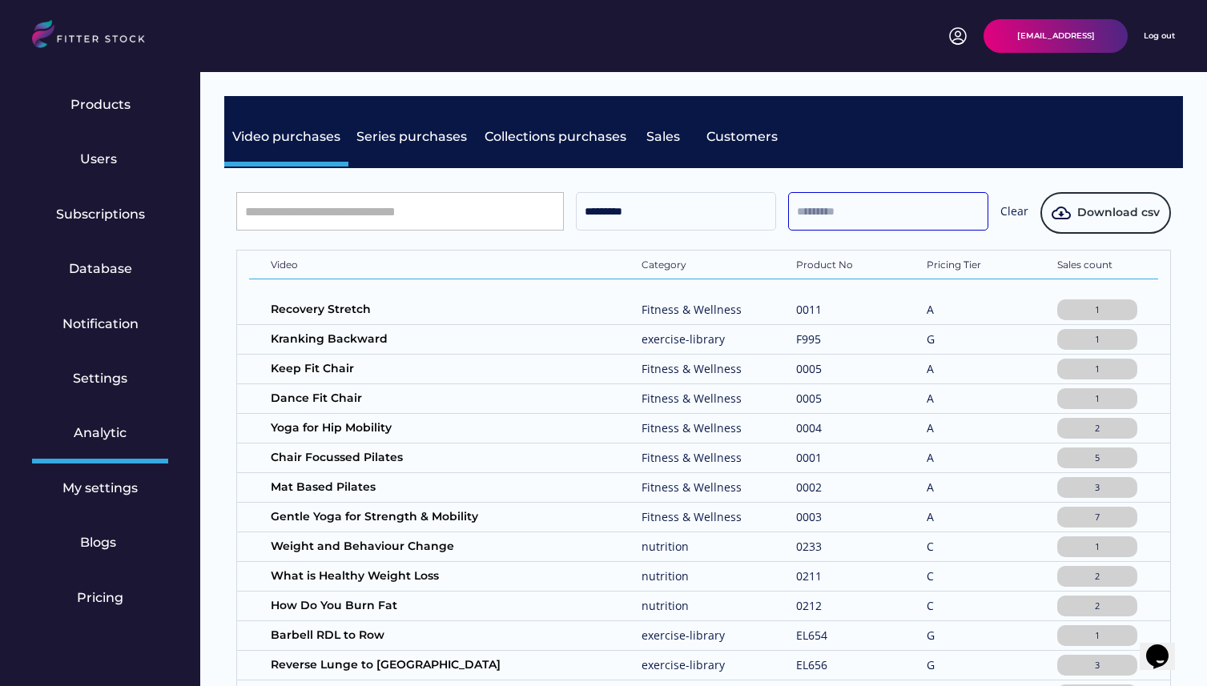
click at [870, 214] on input "text" at bounding box center [888, 211] width 200 height 38
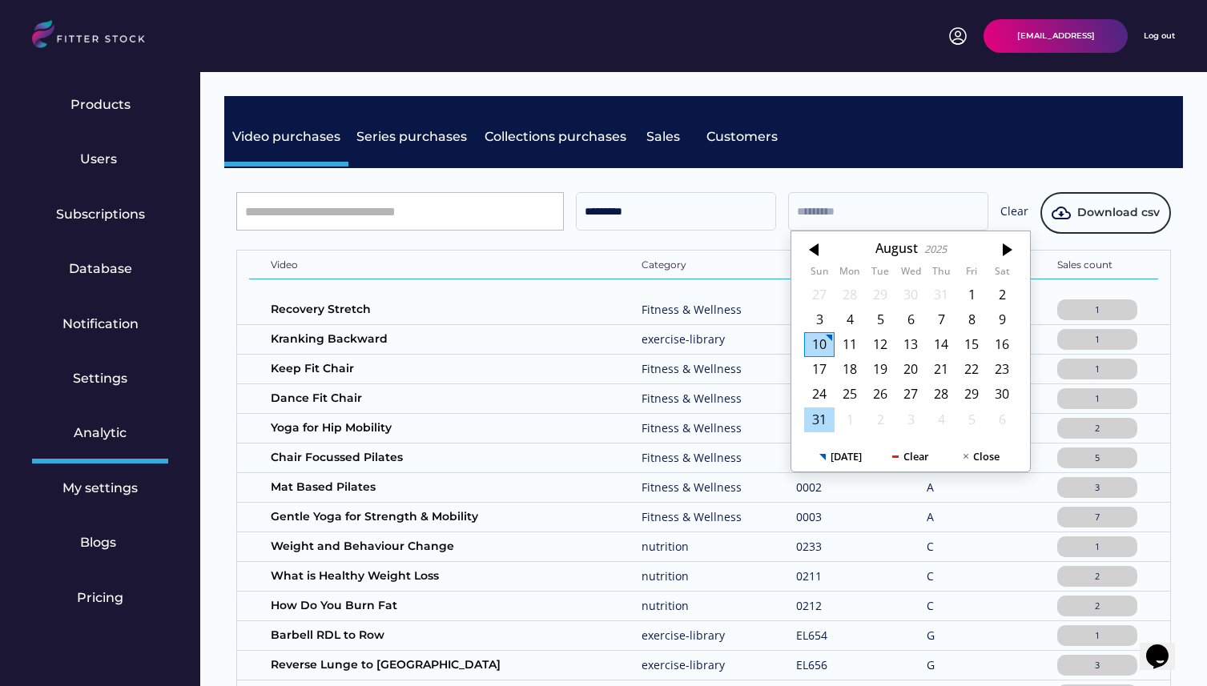
click at [826, 420] on div "31" at bounding box center [819, 420] width 30 height 25
type input "*********"
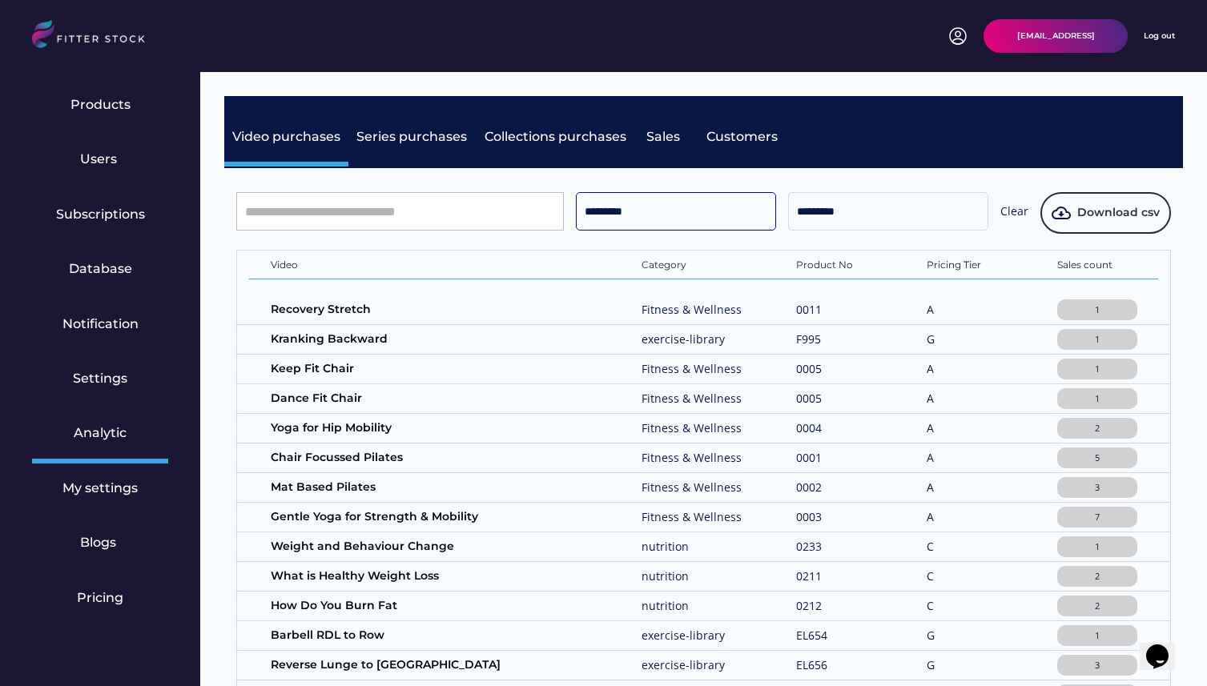
click at [668, 211] on input "*********" at bounding box center [676, 211] width 200 height 38
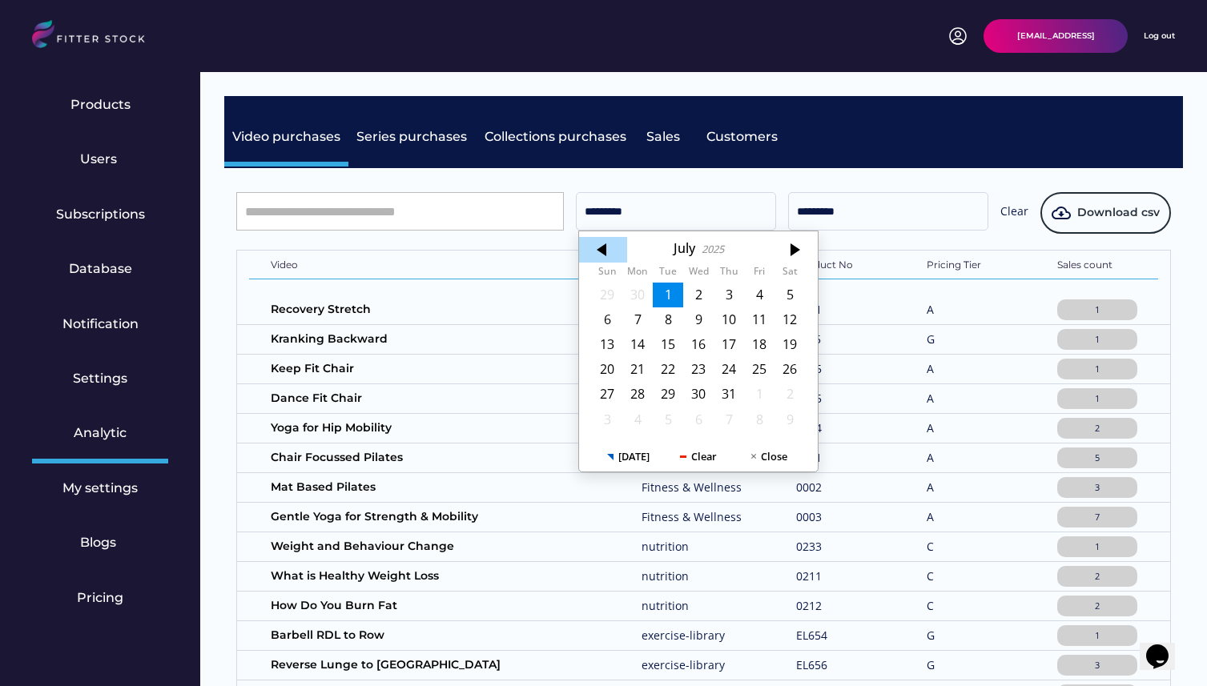
click at [601, 250] on div at bounding box center [603, 250] width 48 height 26
click at [601, 295] on div "1" at bounding box center [607, 295] width 30 height 25
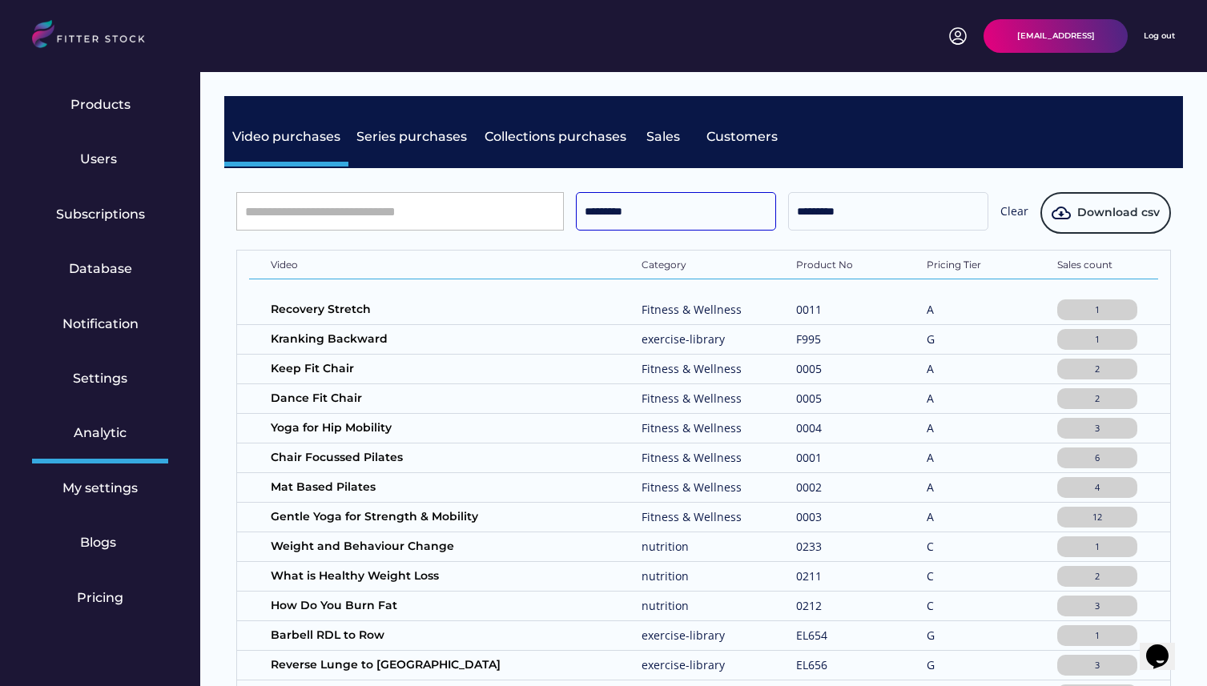
click at [641, 200] on input "*********" at bounding box center [676, 211] width 200 height 38
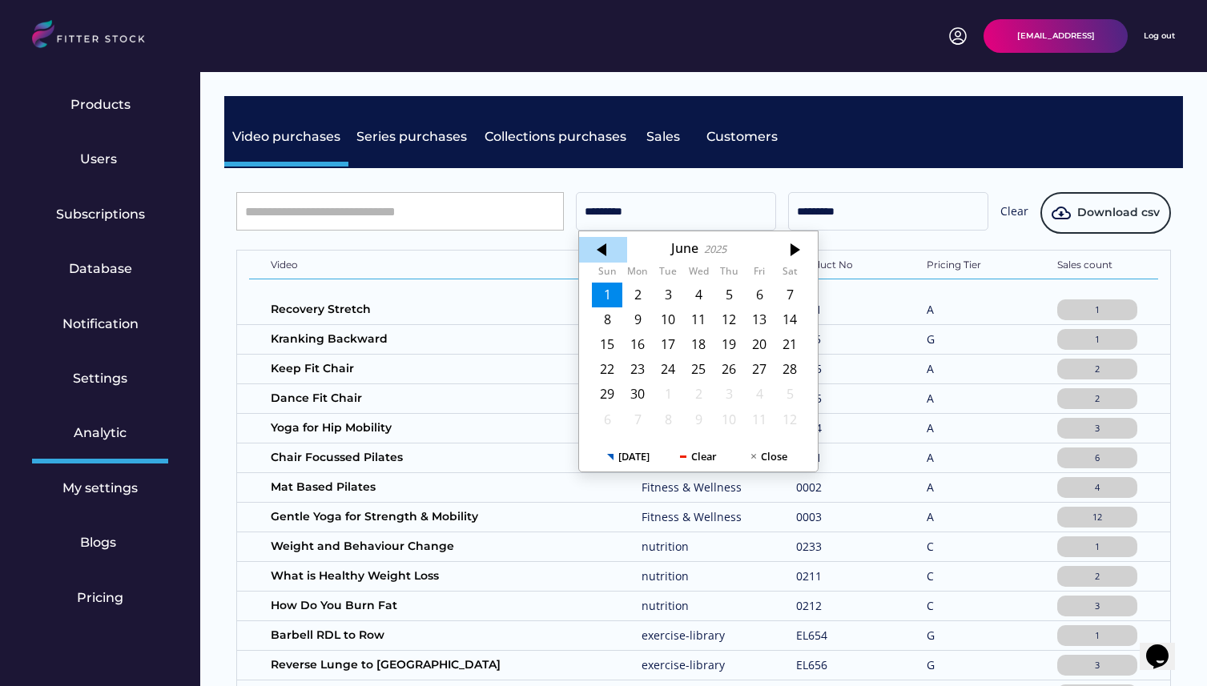
click at [612, 252] on div at bounding box center [603, 250] width 48 height 26
click at [671, 290] on div "1" at bounding box center [668, 295] width 30 height 25
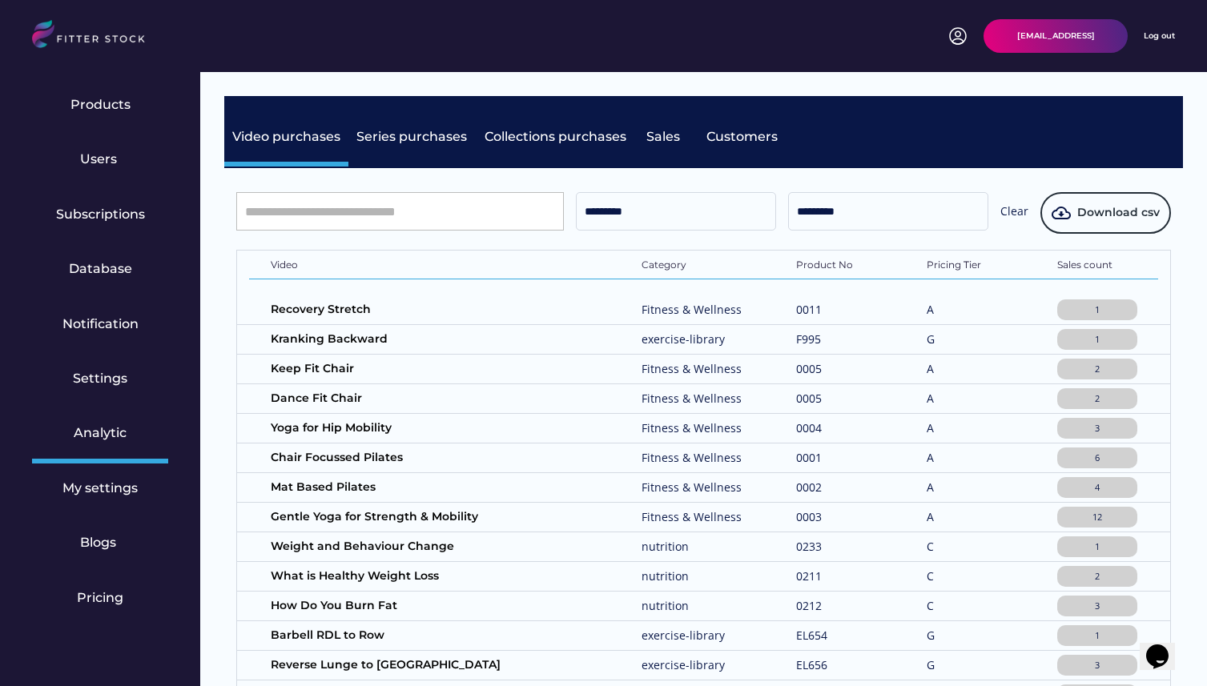
click at [806, 185] on div "********* ********* Clear Download csv Video Category Product No Pricing Tier S…" at bounding box center [703, 570] width 958 height 805
click at [745, 251] on div "Video Category Product No Pricing Tier Sales count" at bounding box center [703, 265] width 909 height 29
click at [705, 219] on input "*********" at bounding box center [676, 211] width 200 height 38
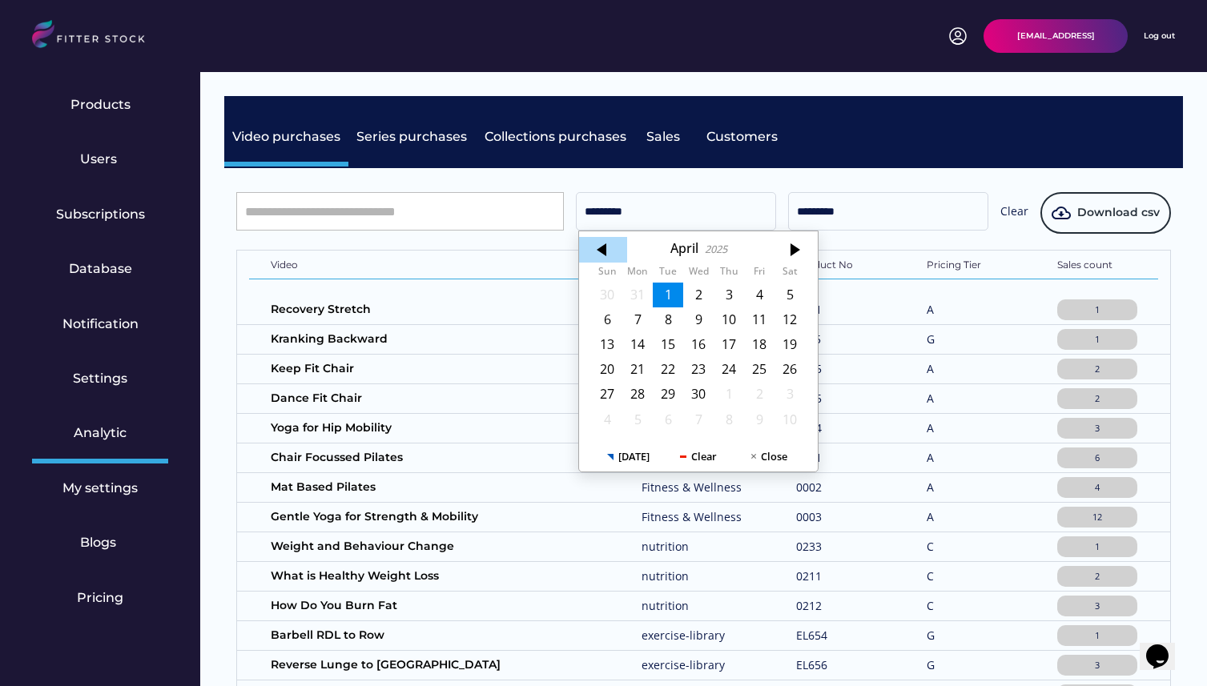
click at [609, 250] on div at bounding box center [603, 250] width 48 height 26
click at [718, 255] on div "2025" at bounding box center [721, 249] width 22 height 12
click at [625, 248] on div at bounding box center [603, 250] width 48 height 26
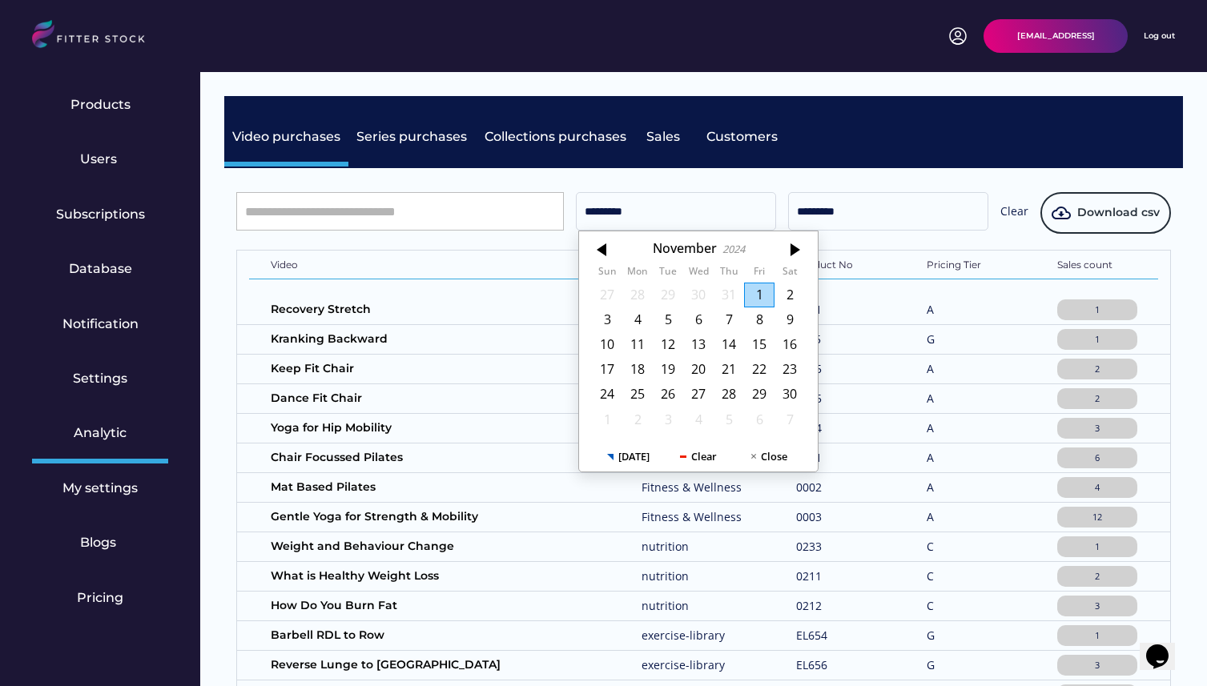
click at [625, 248] on div at bounding box center [603, 250] width 48 height 26
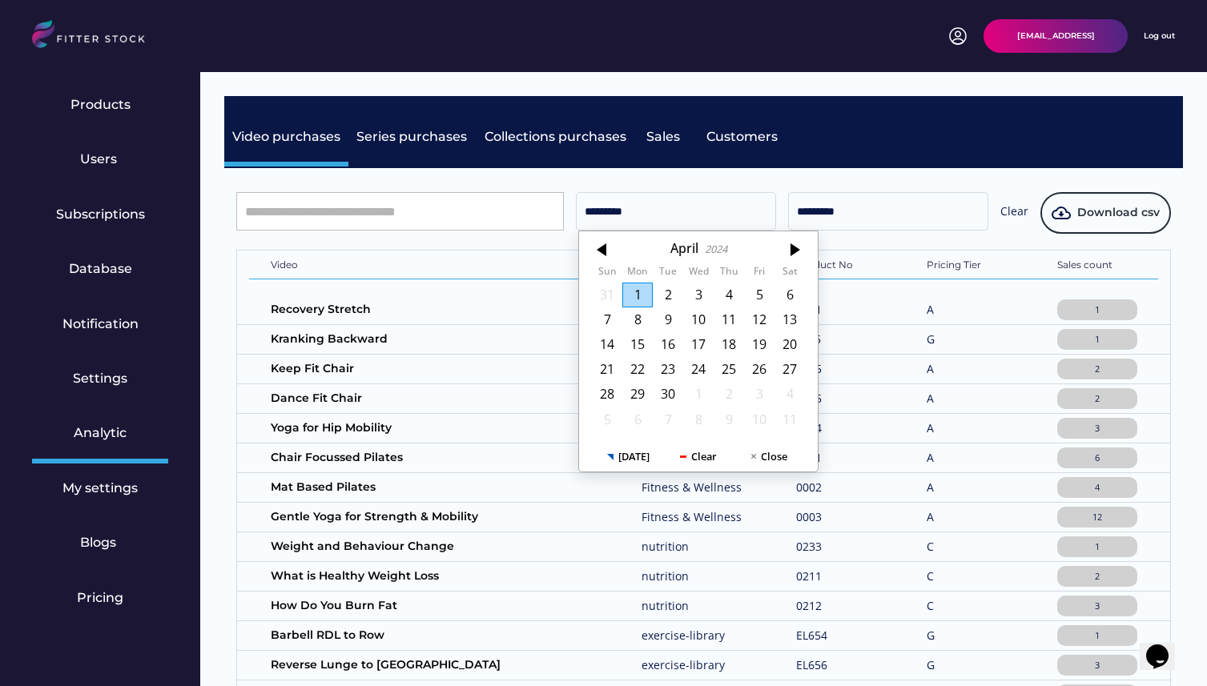
click at [637, 295] on div "1" at bounding box center [637, 295] width 30 height 25
type input "*********"
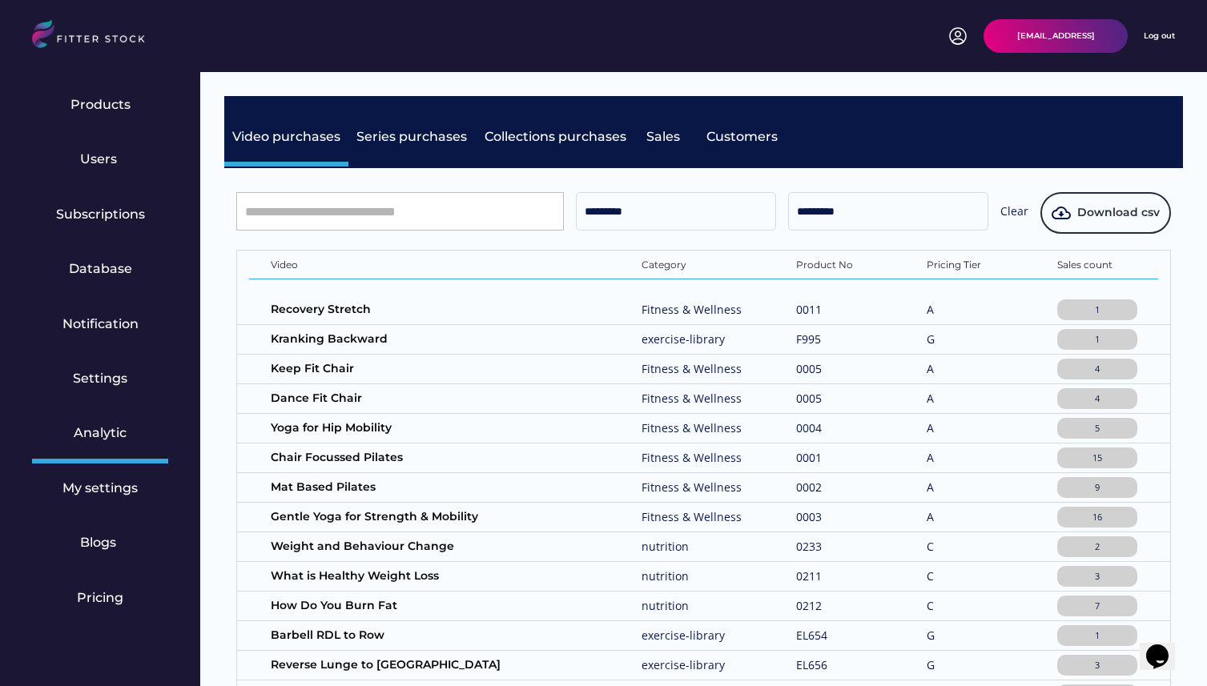
click at [878, 218] on input "*********" at bounding box center [888, 211] width 200 height 38
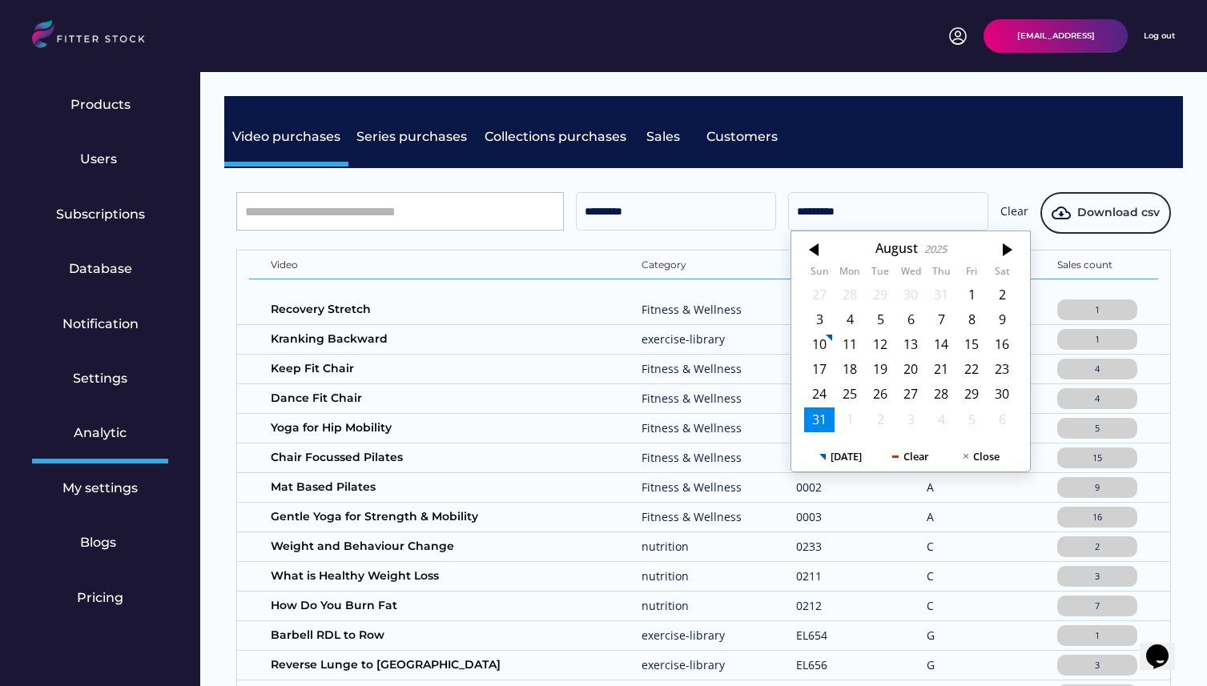
click at [823, 422] on div "31" at bounding box center [819, 420] width 30 height 25
